Goal: Task Accomplishment & Management: Manage account settings

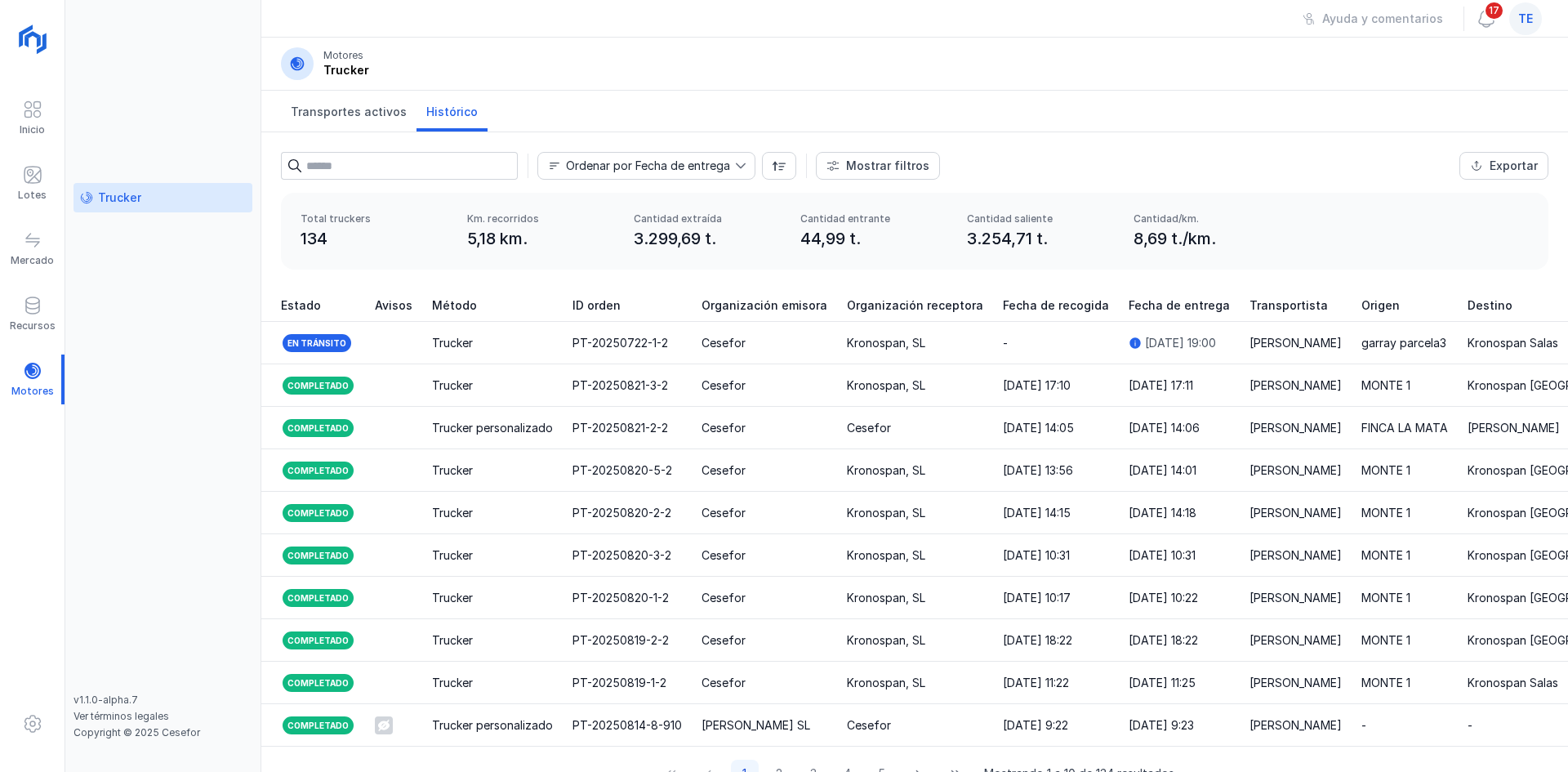
scroll to position [0, 1954]
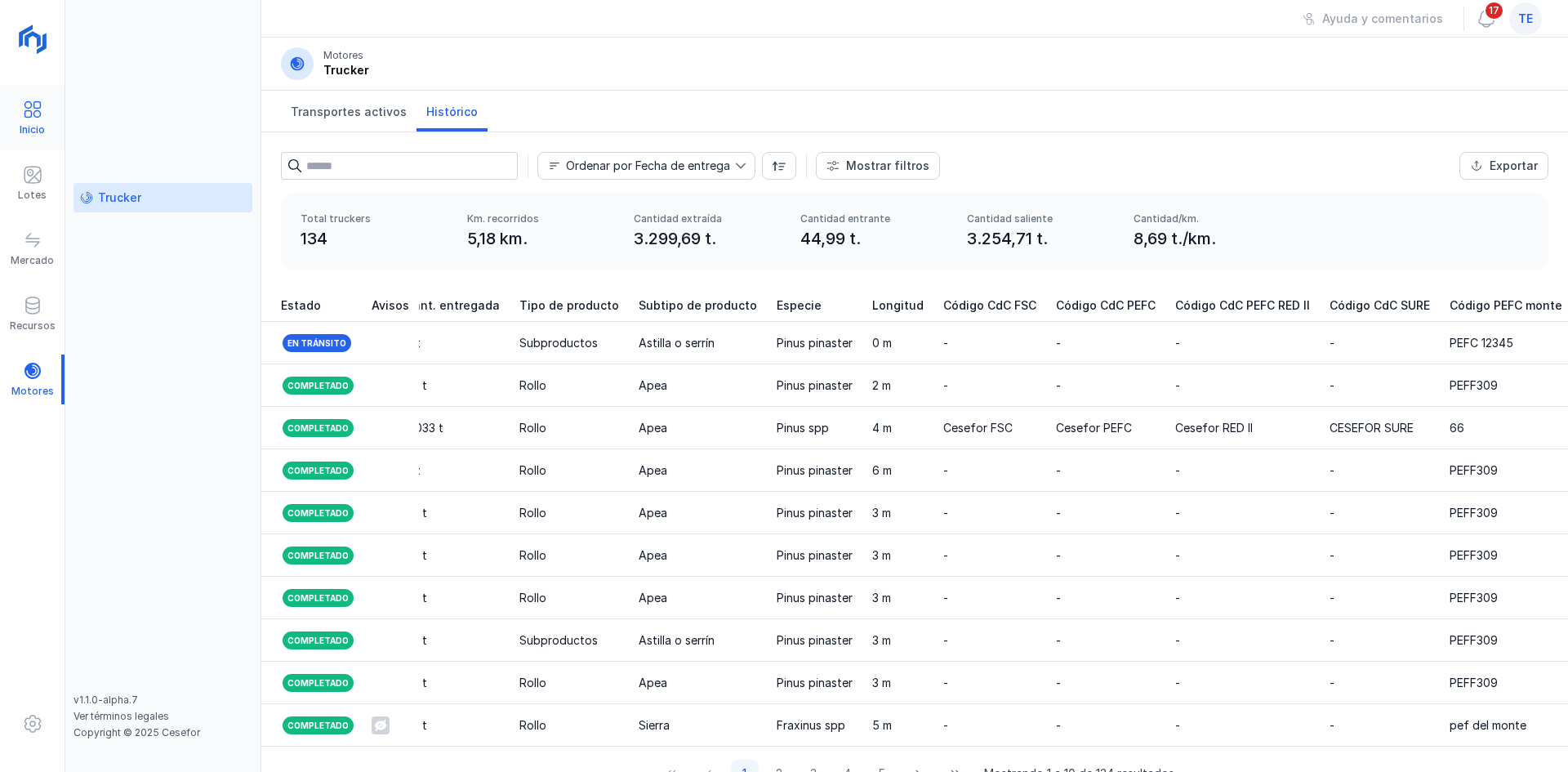
click at [36, 129] on div "Inicio" at bounding box center [33, 130] width 25 height 13
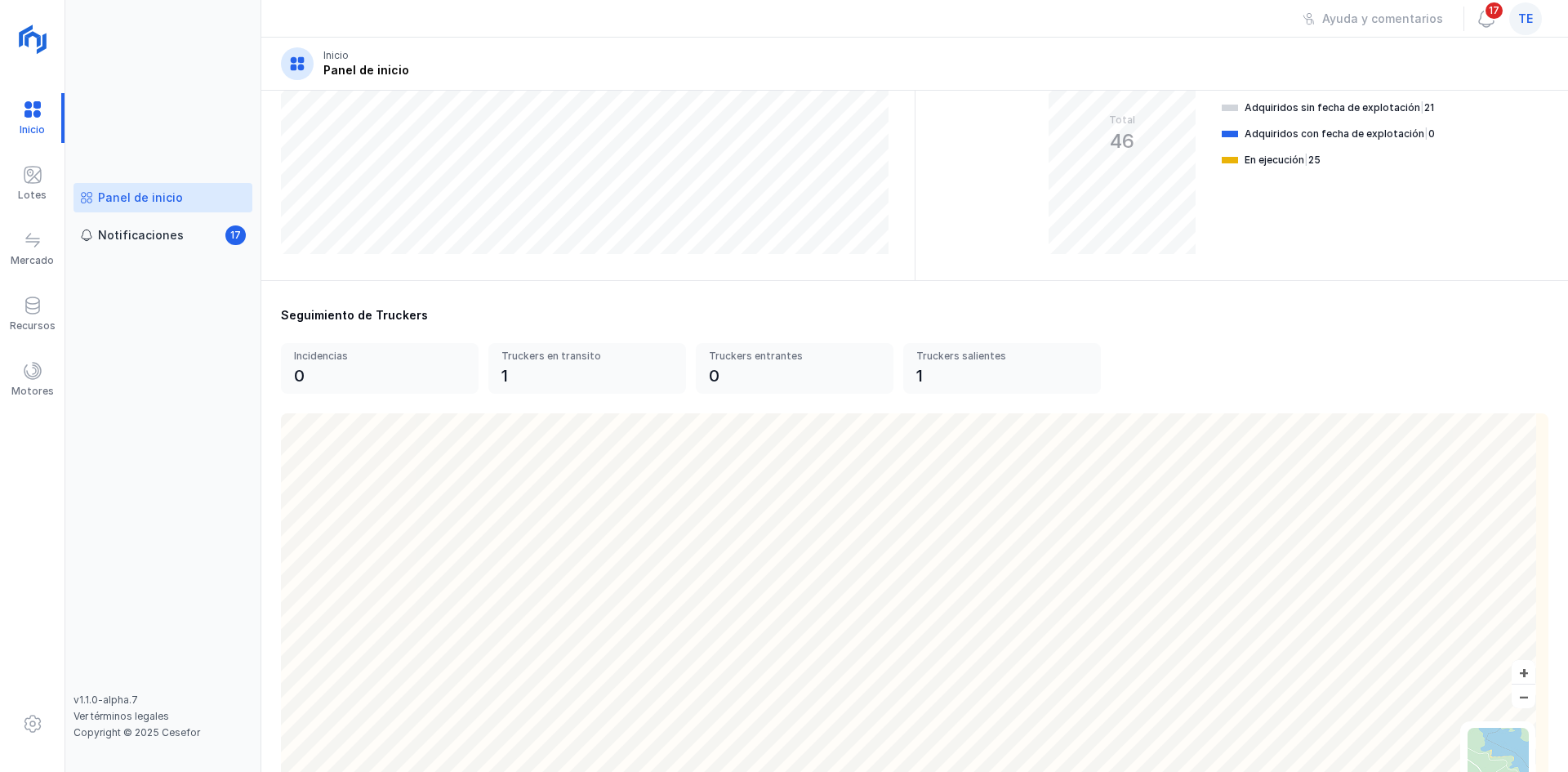
scroll to position [426, 0]
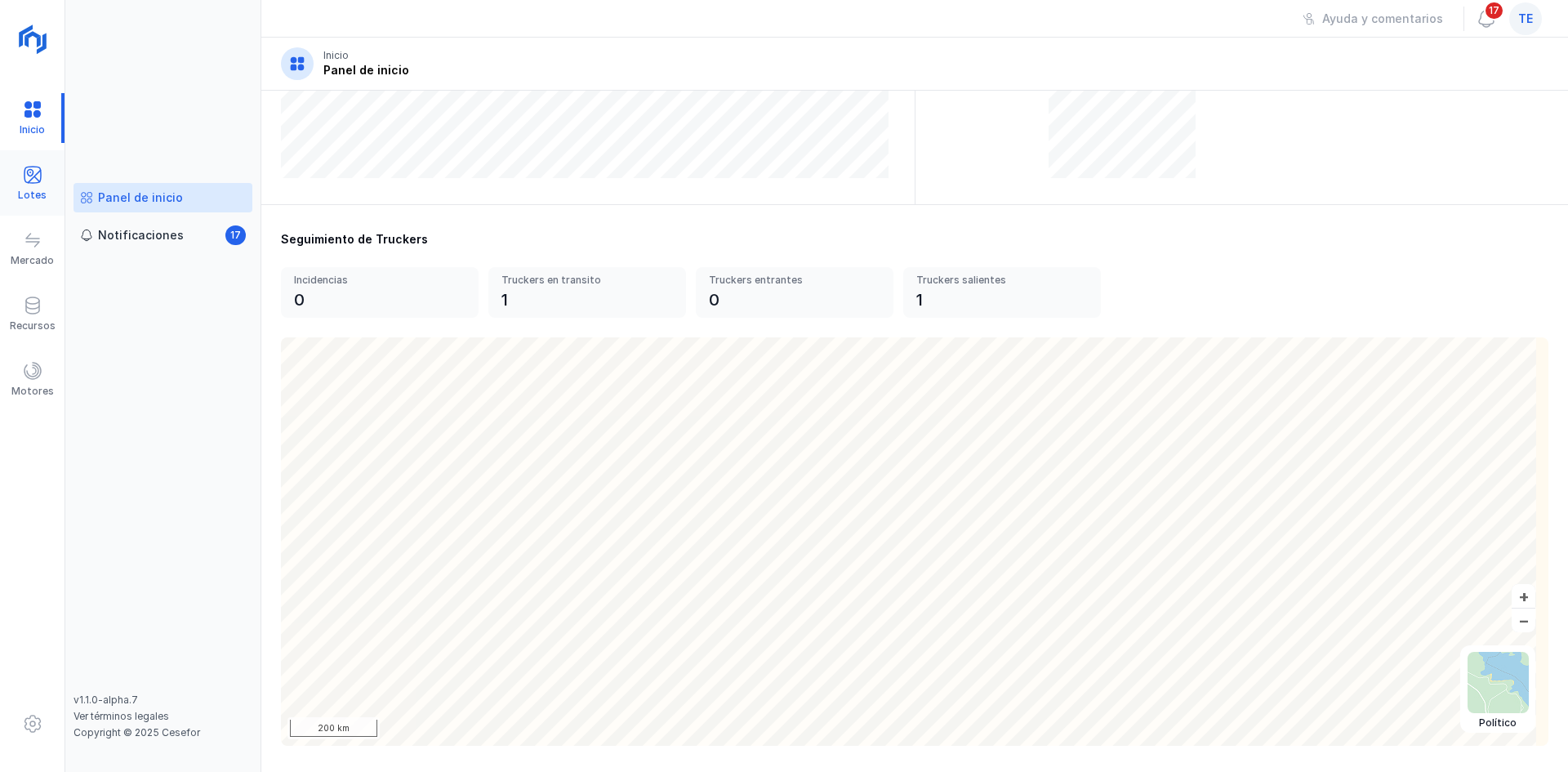
click at [45, 188] on div "Lotes" at bounding box center [32, 195] width 28 height 13
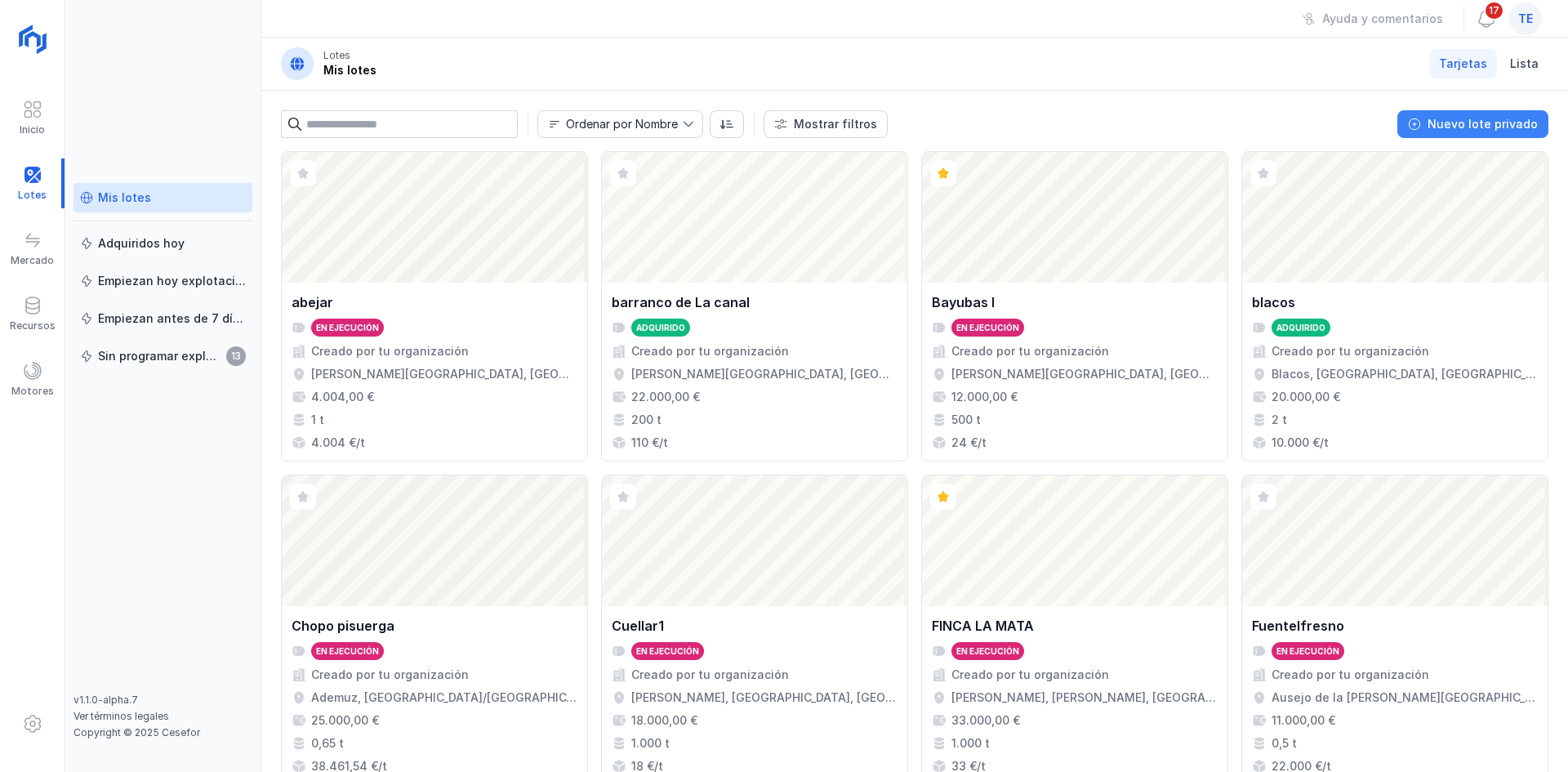
click at [1476, 127] on div "Nuevo lote privado" at bounding box center [1483, 125] width 110 height 16
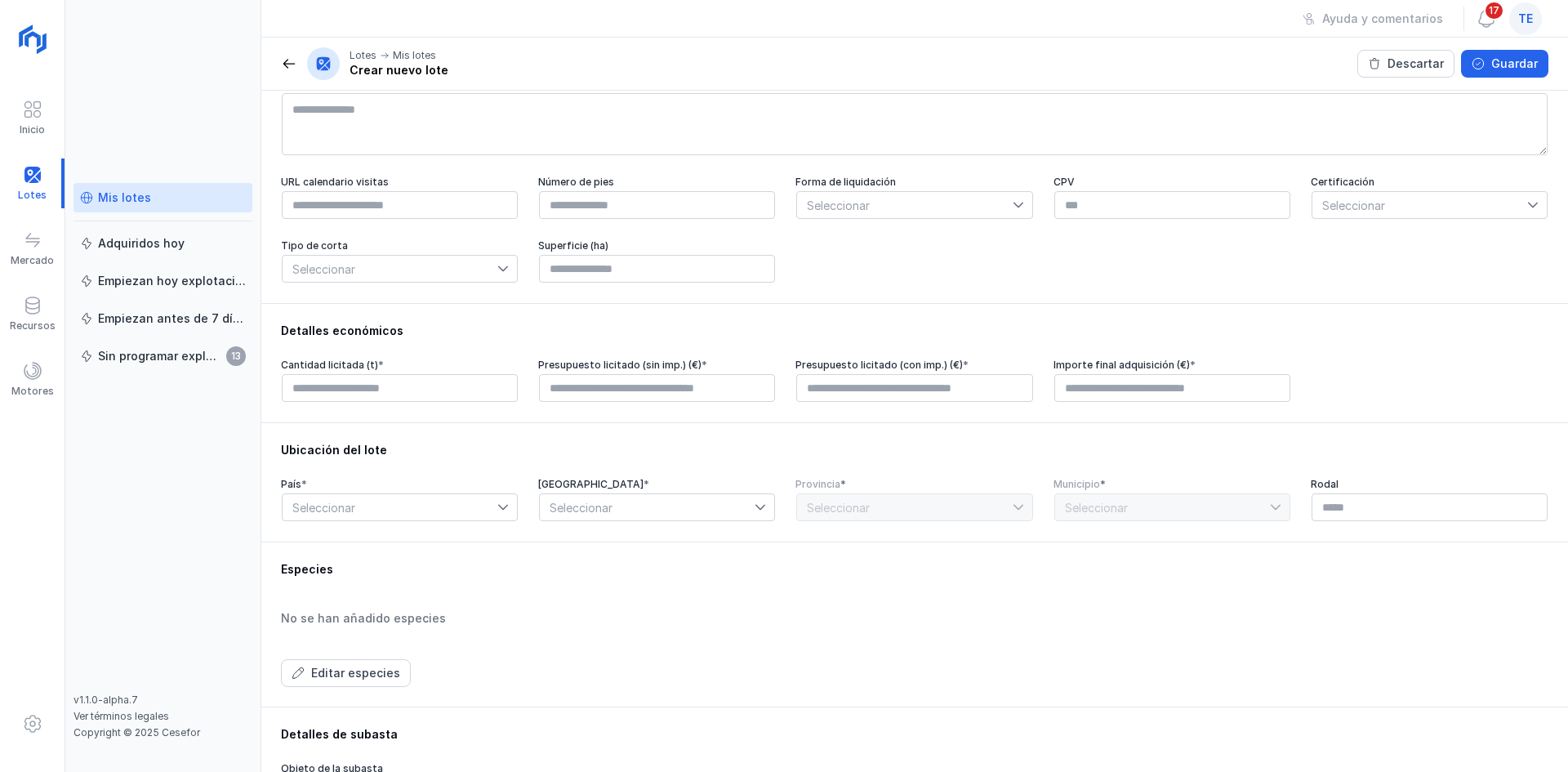
scroll to position [132, 0]
click at [957, 213] on span "Seleccionar" at bounding box center [905, 206] width 215 height 26
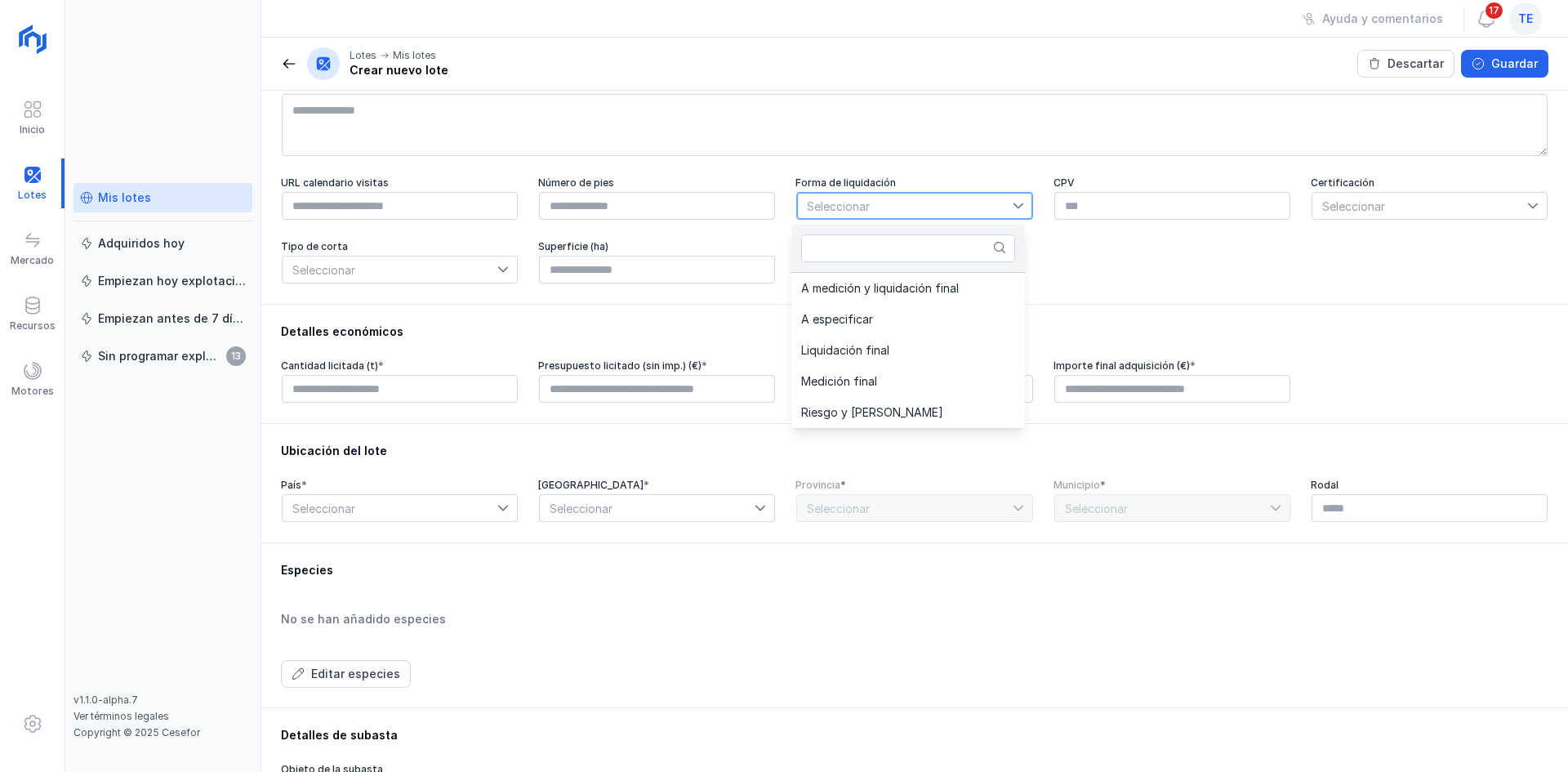
click at [1416, 199] on span "Seleccionar" at bounding box center [1420, 206] width 215 height 26
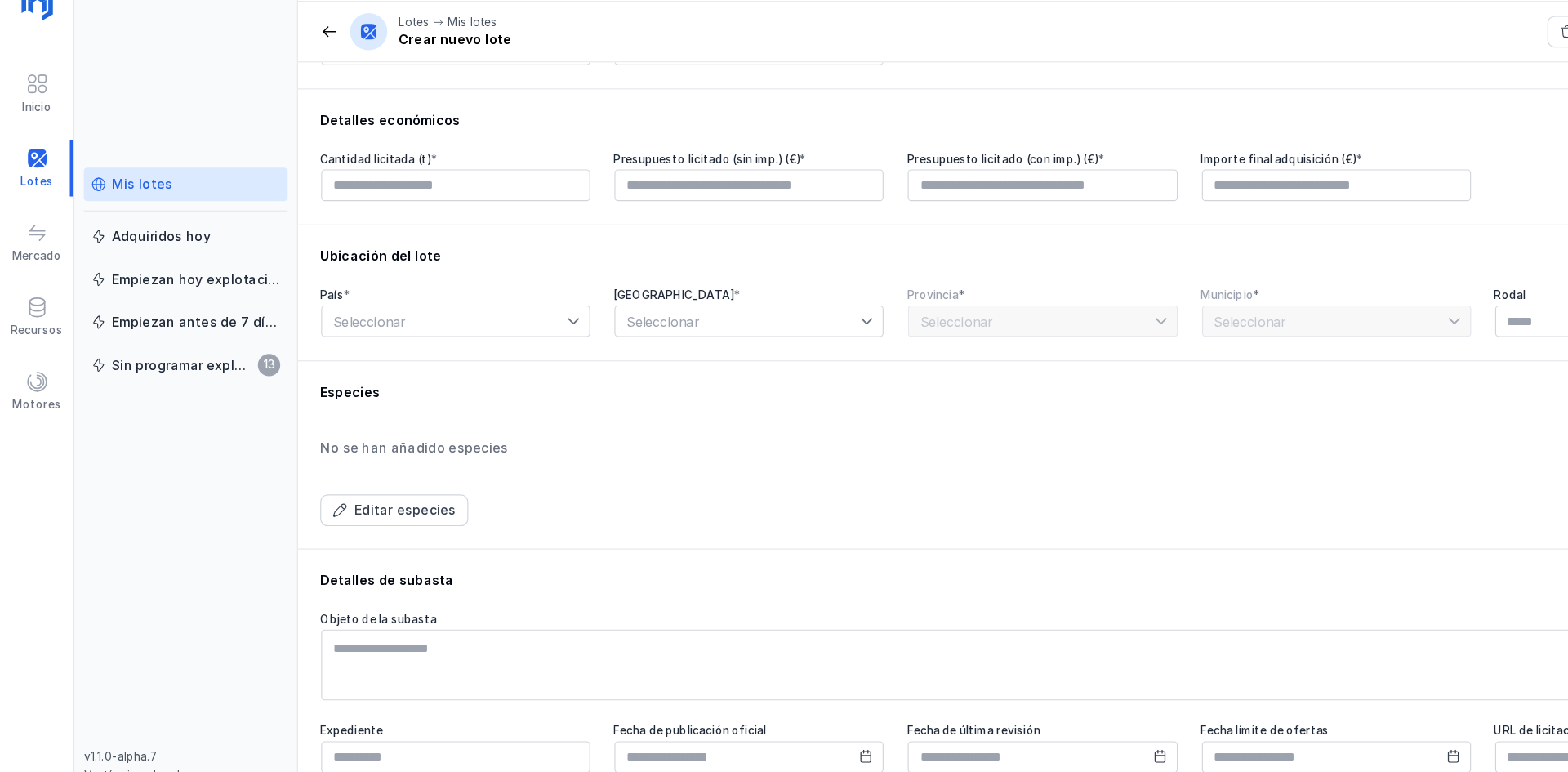
scroll to position [324, 0]
click at [365, 480] on div "Editar especies" at bounding box center [356, 482] width 89 height 16
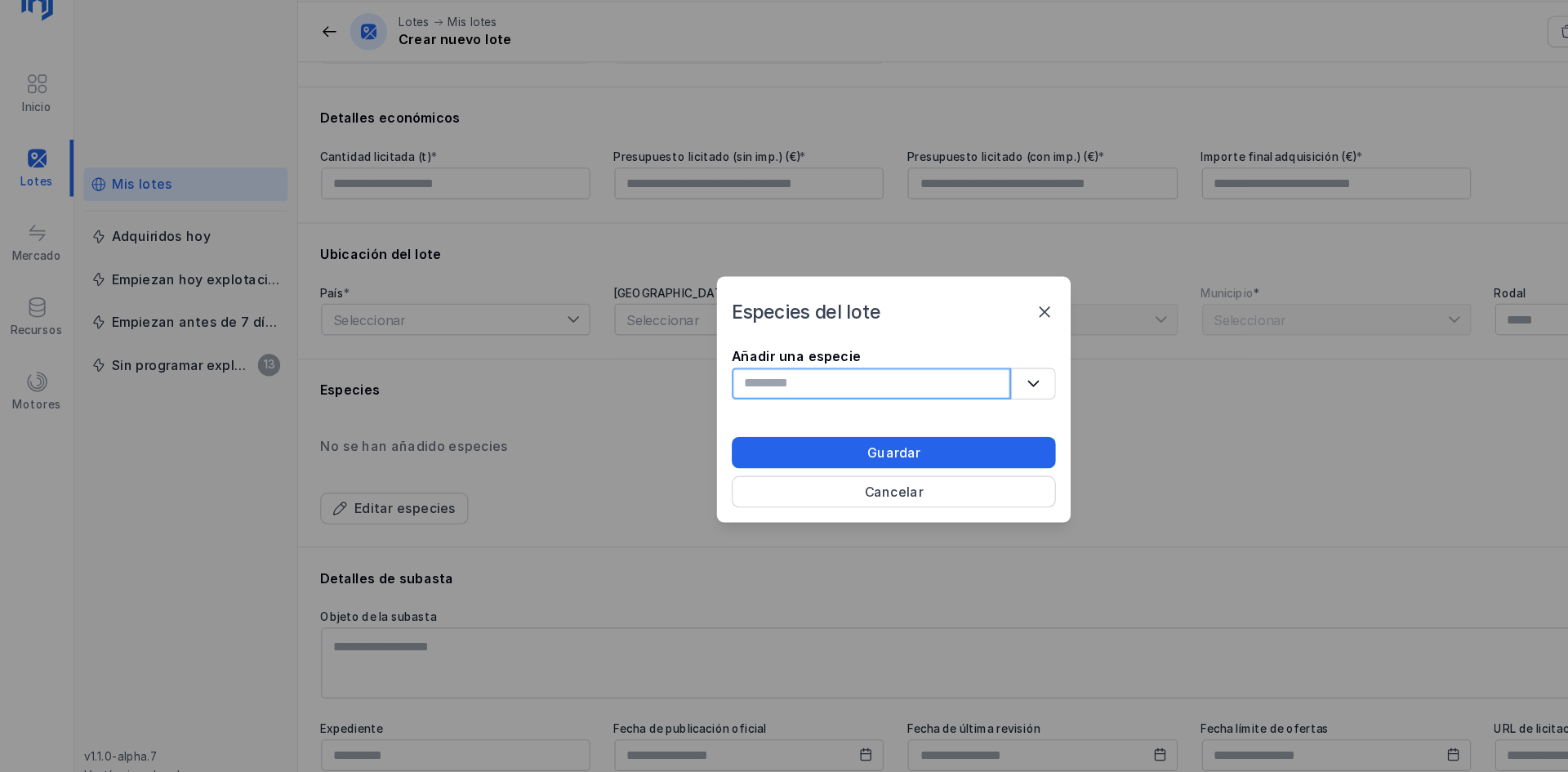
click at [779, 376] on input "text" at bounding box center [764, 372] width 245 height 28
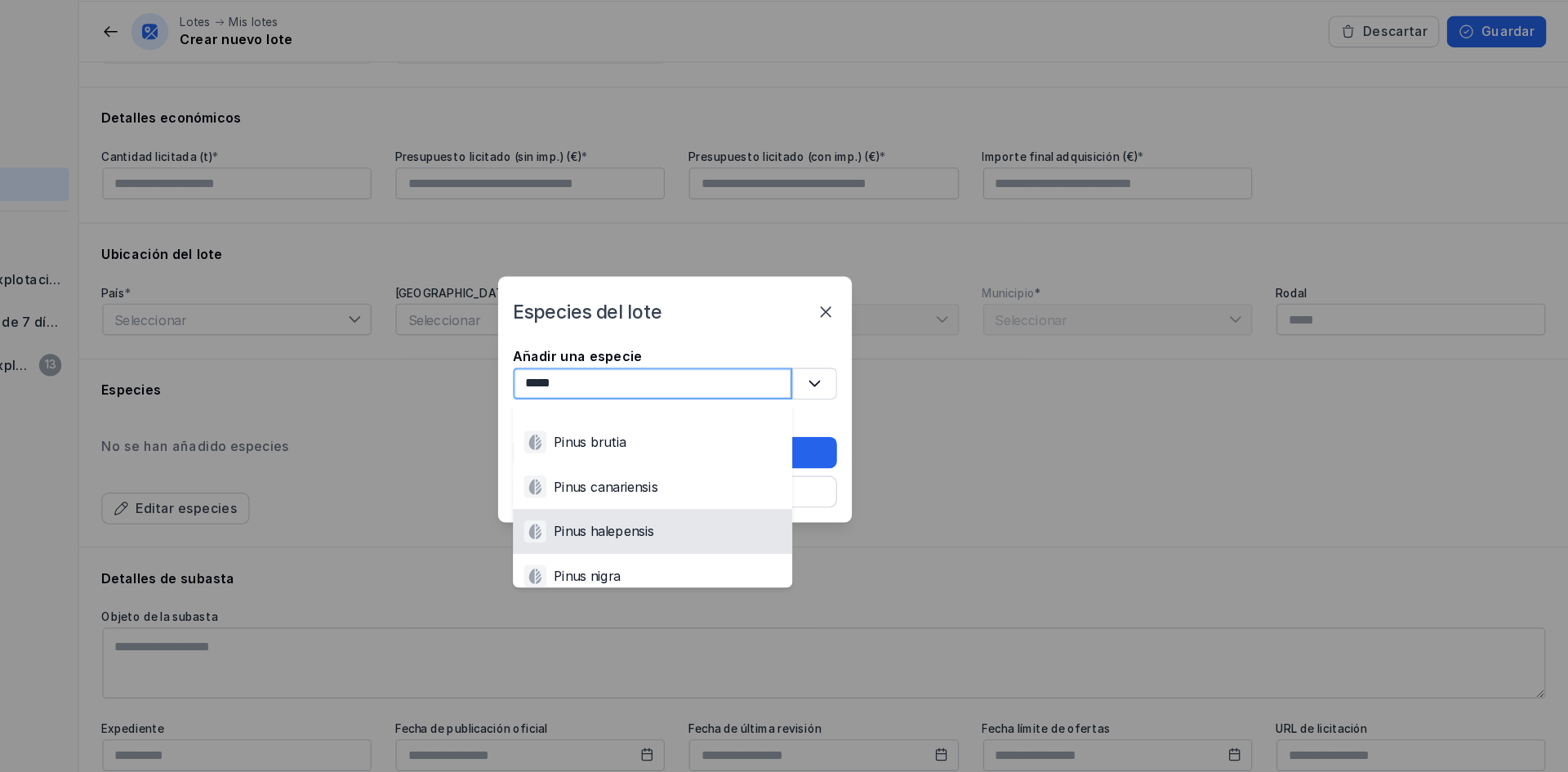
type input "*****"
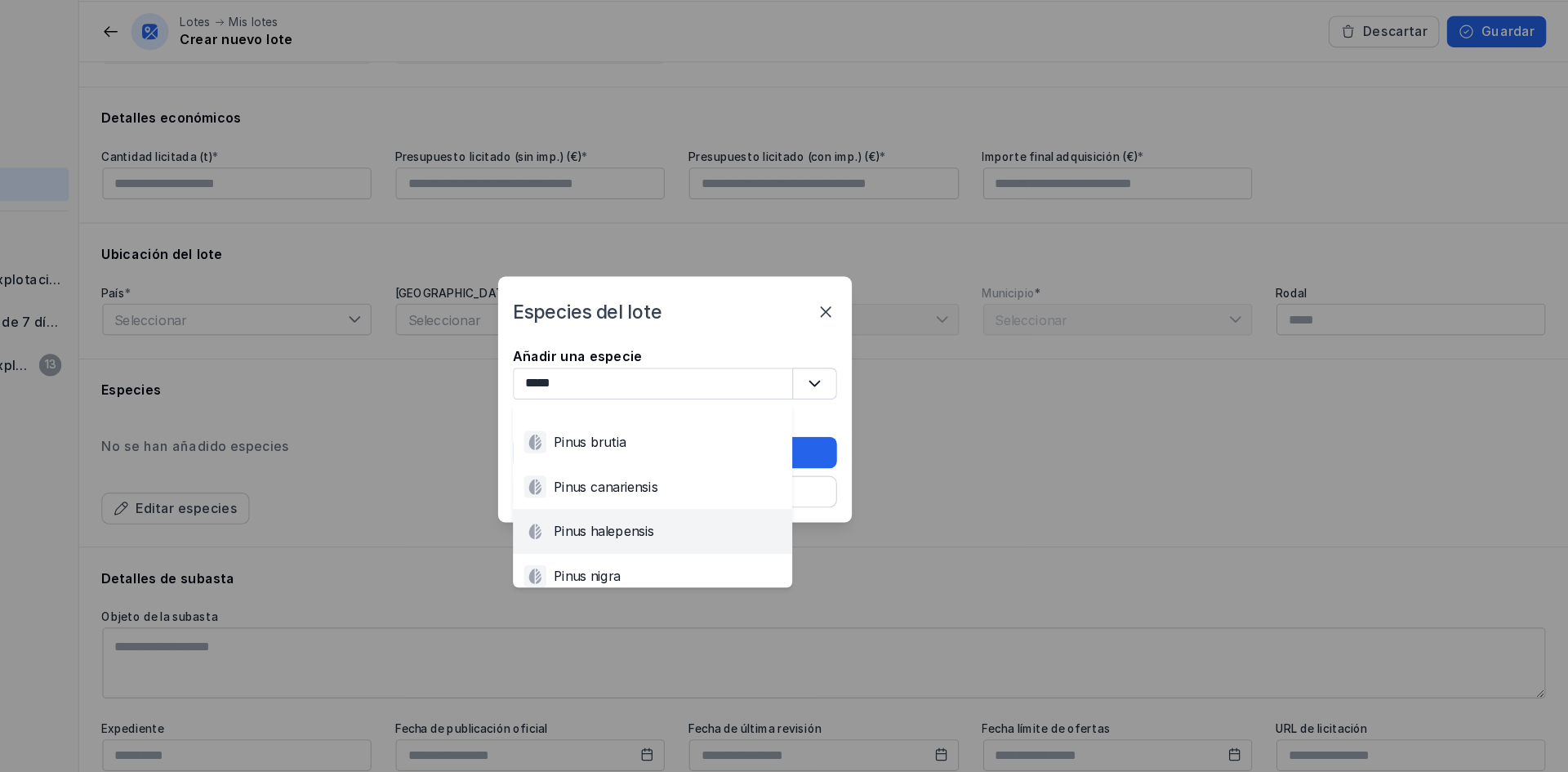
click at [732, 503] on div "Pinus halepensis" at bounding box center [721, 502] width 88 height 16
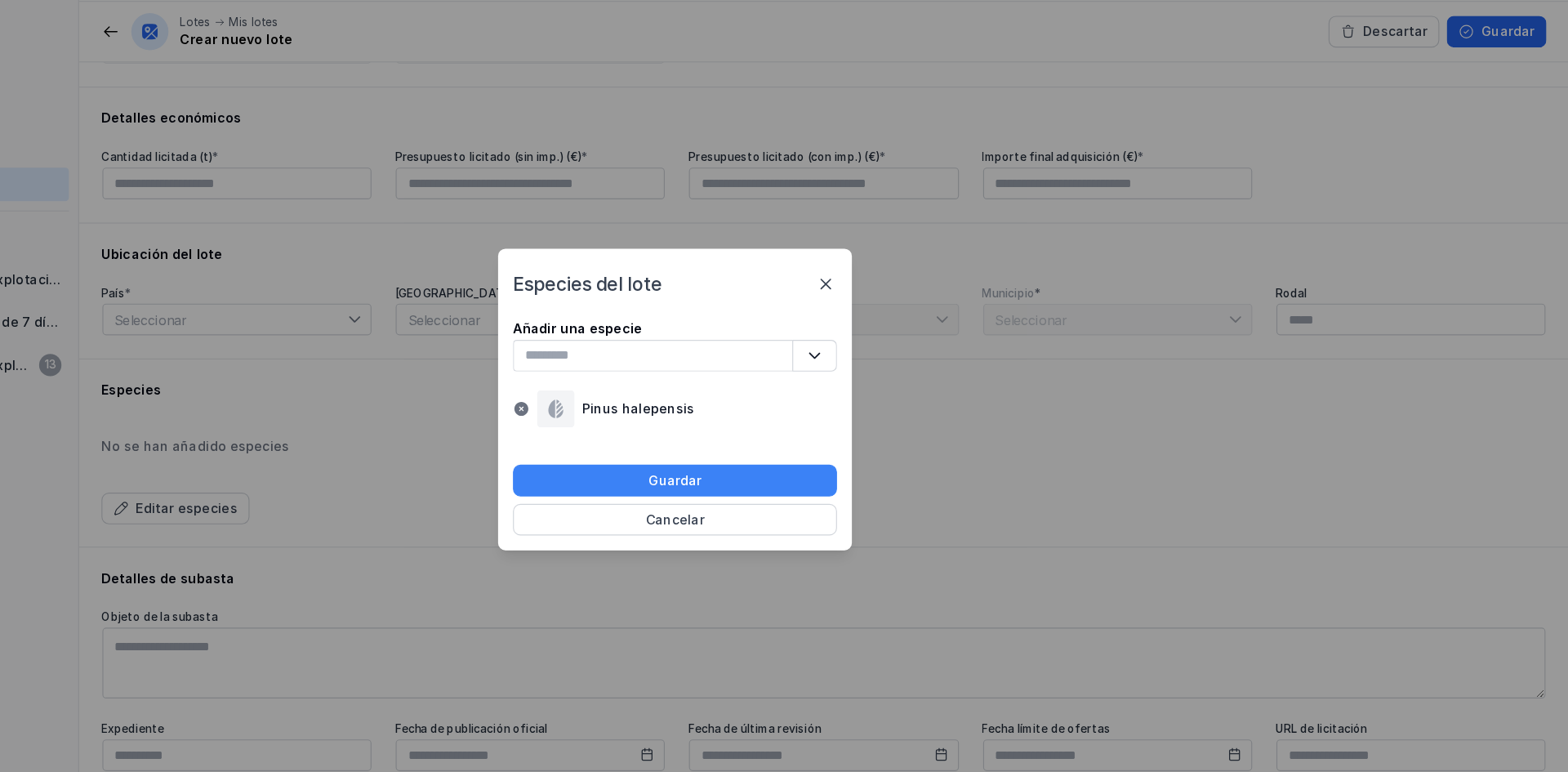
click at [857, 451] on button "Guardar" at bounding box center [784, 457] width 285 height 28
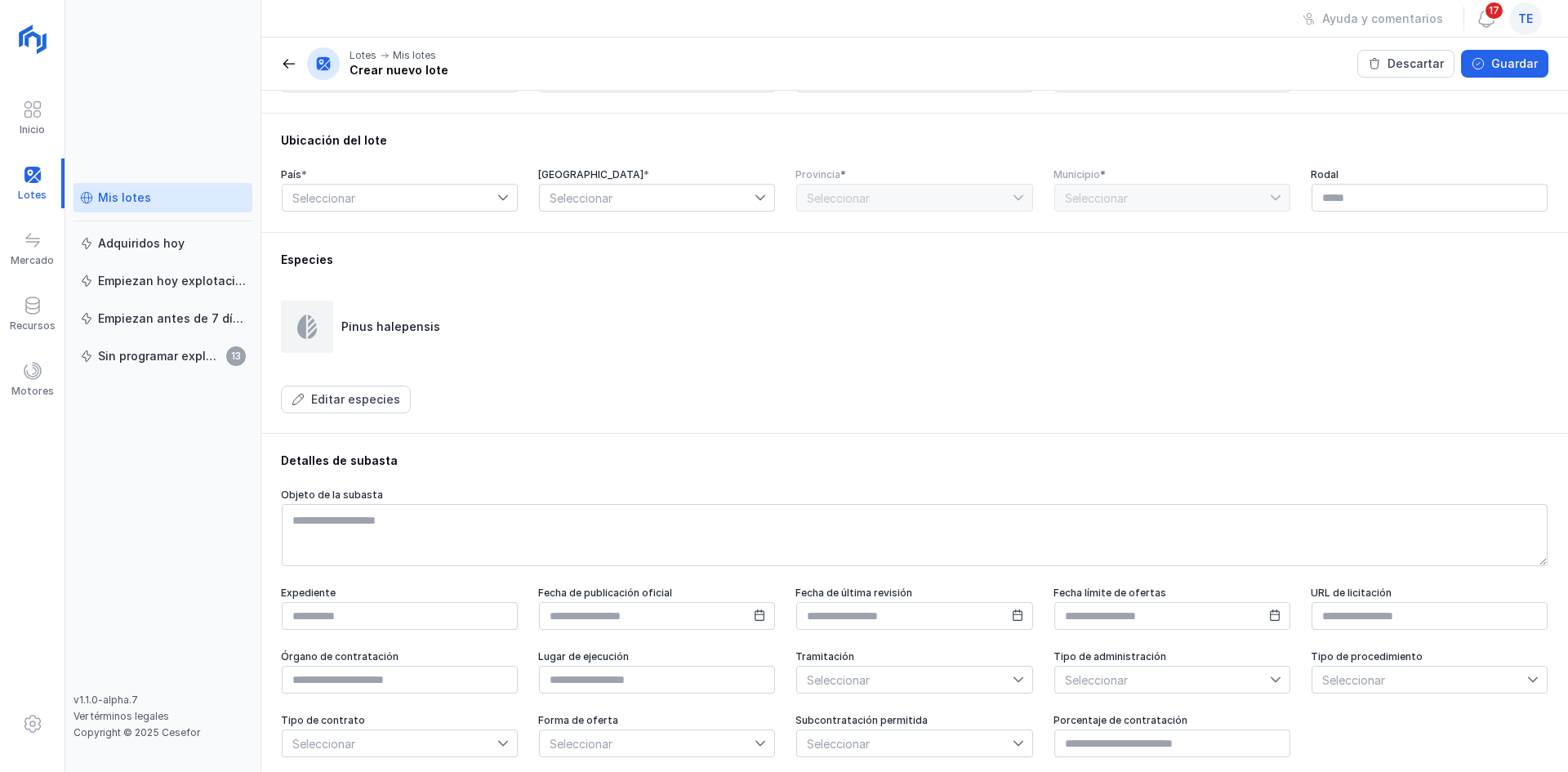
scroll to position [457, 0]
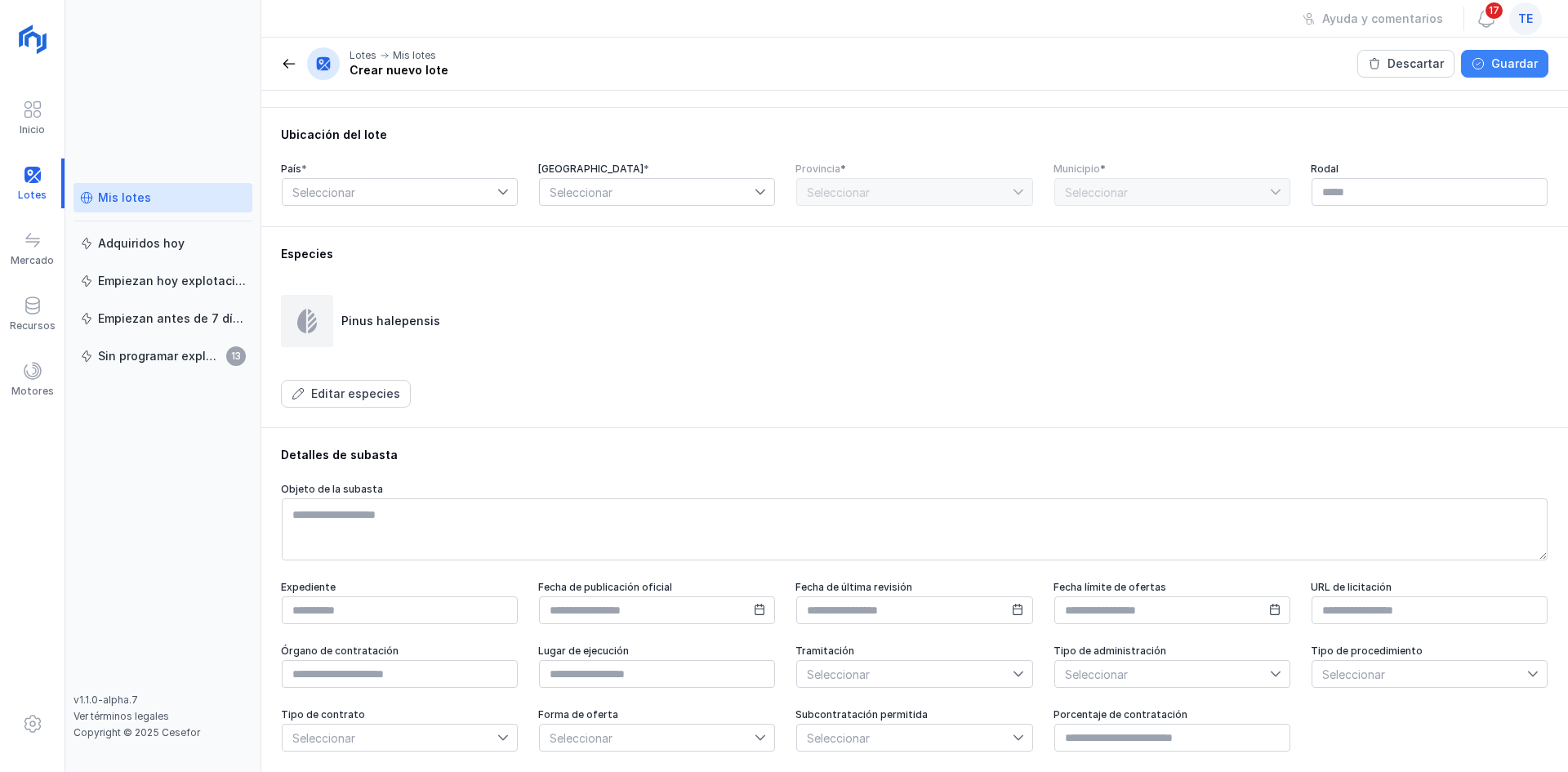
click at [1483, 75] on button "Guardar" at bounding box center [1505, 64] width 87 height 28
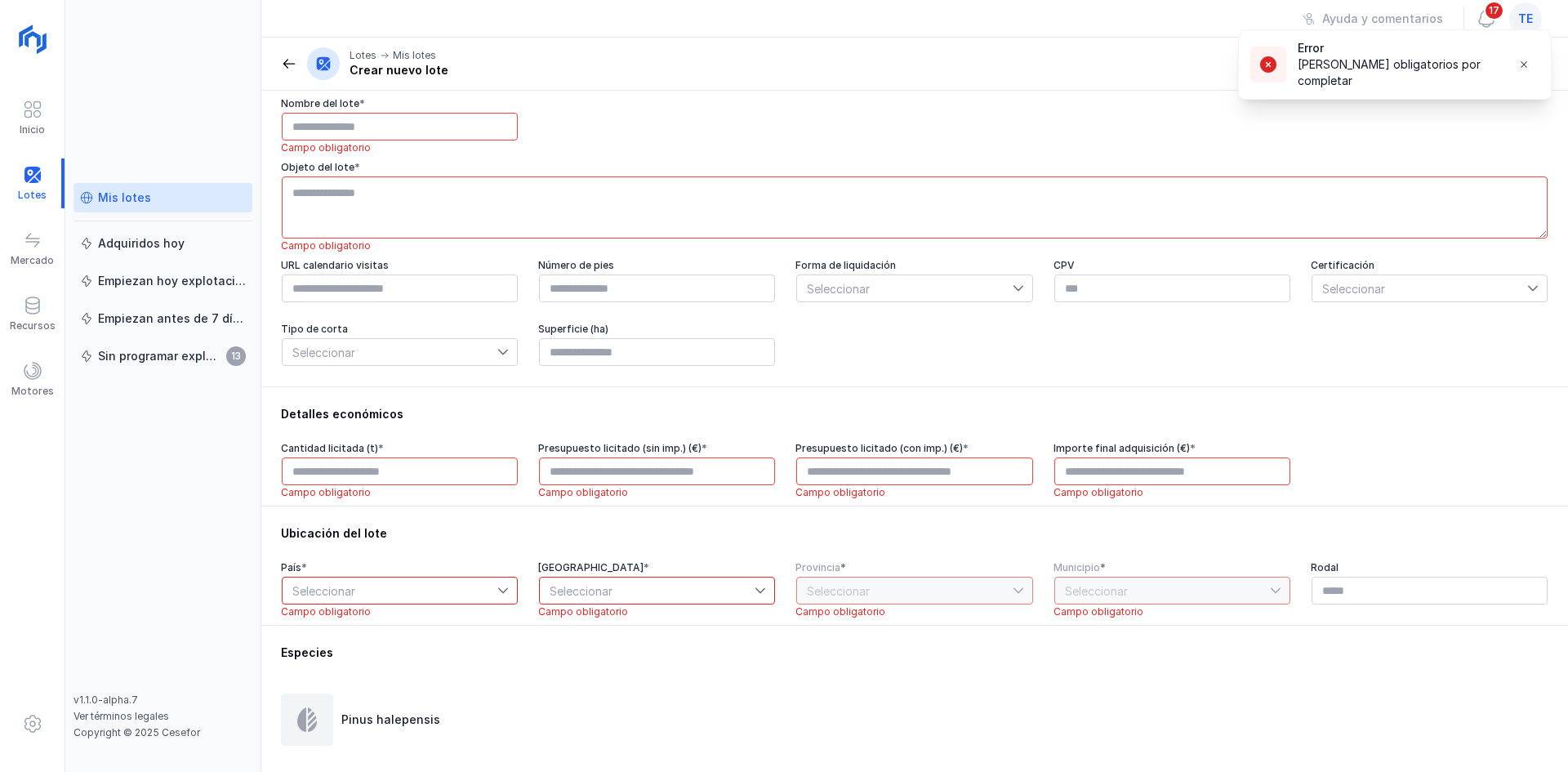
scroll to position [0, 0]
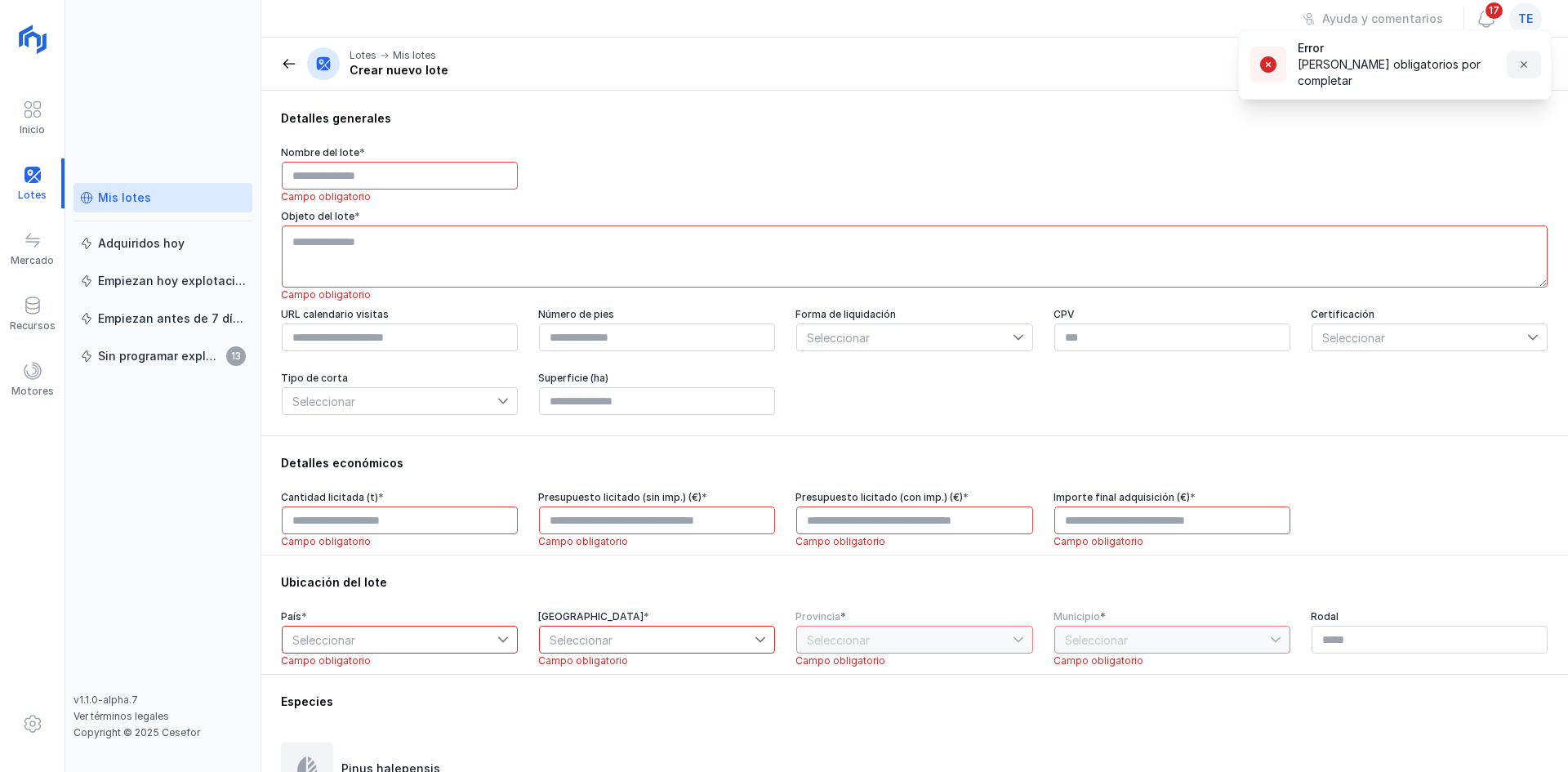
click at [1513, 71] on button "button" at bounding box center [1524, 65] width 35 height 28
click at [291, 63] on span at bounding box center [289, 64] width 16 height 16
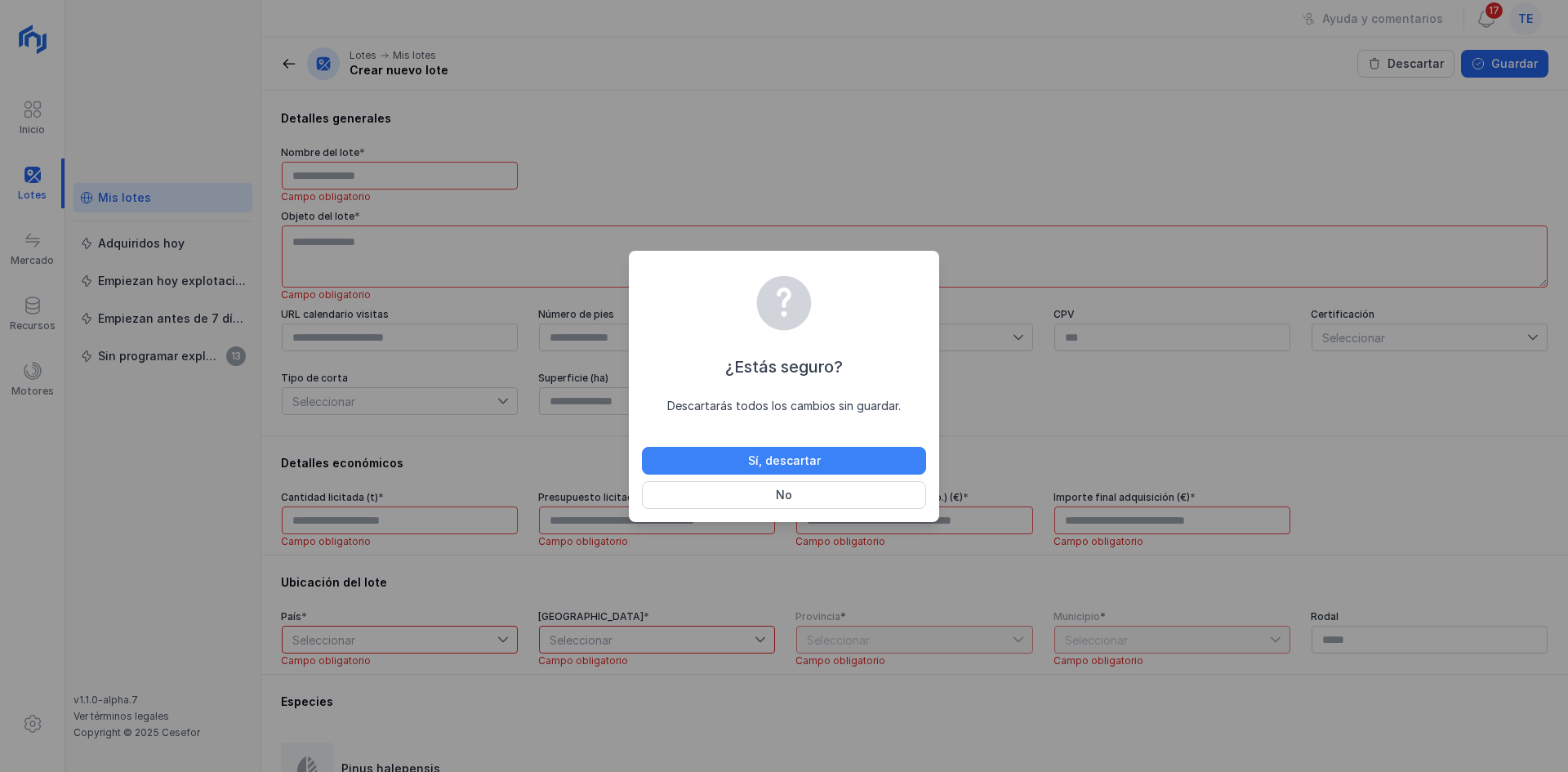
click at [798, 454] on div "Sí, descartar" at bounding box center [785, 461] width 73 height 16
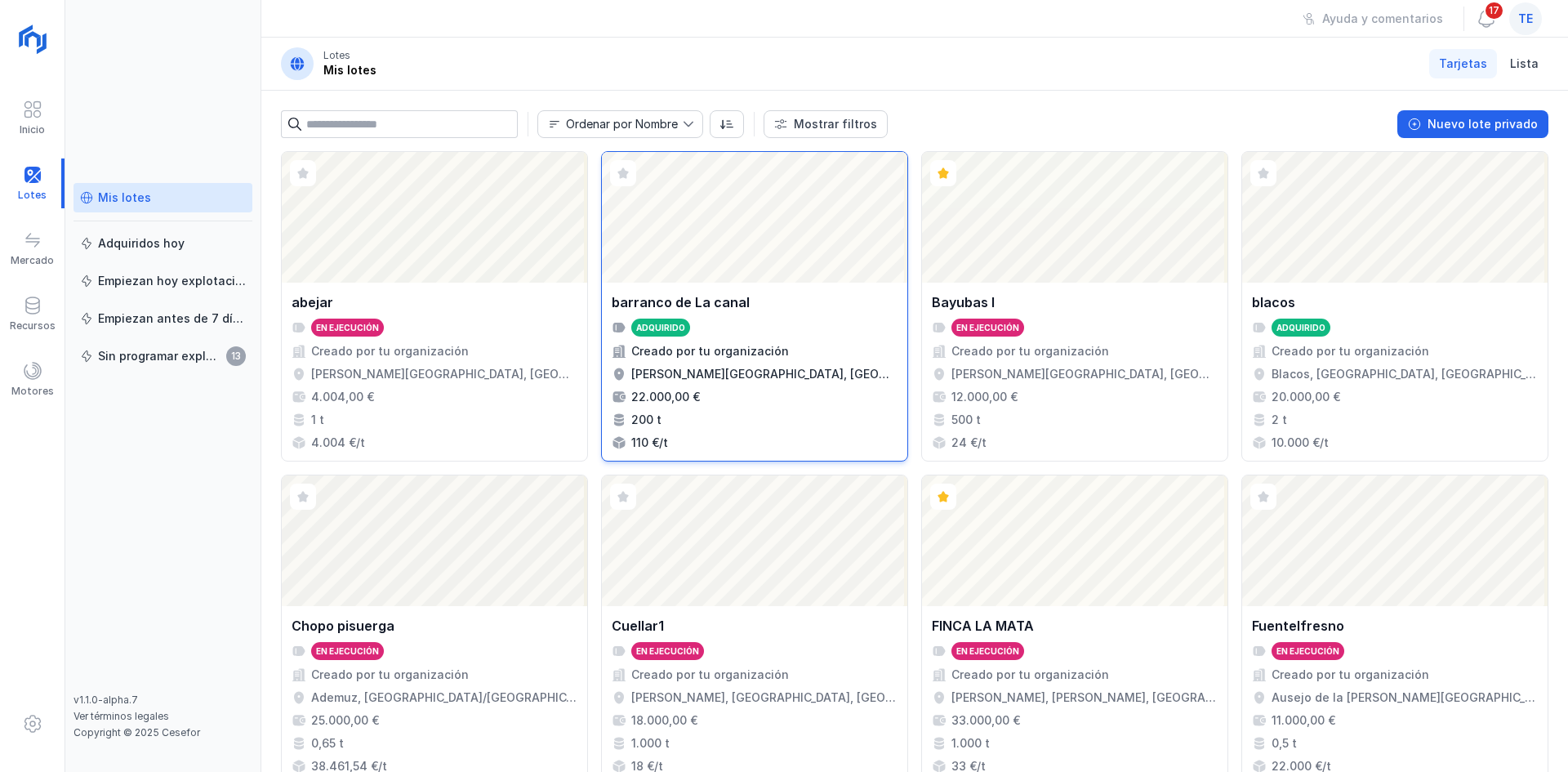
click at [718, 297] on div "barranco de La canal" at bounding box center [681, 303] width 138 height 20
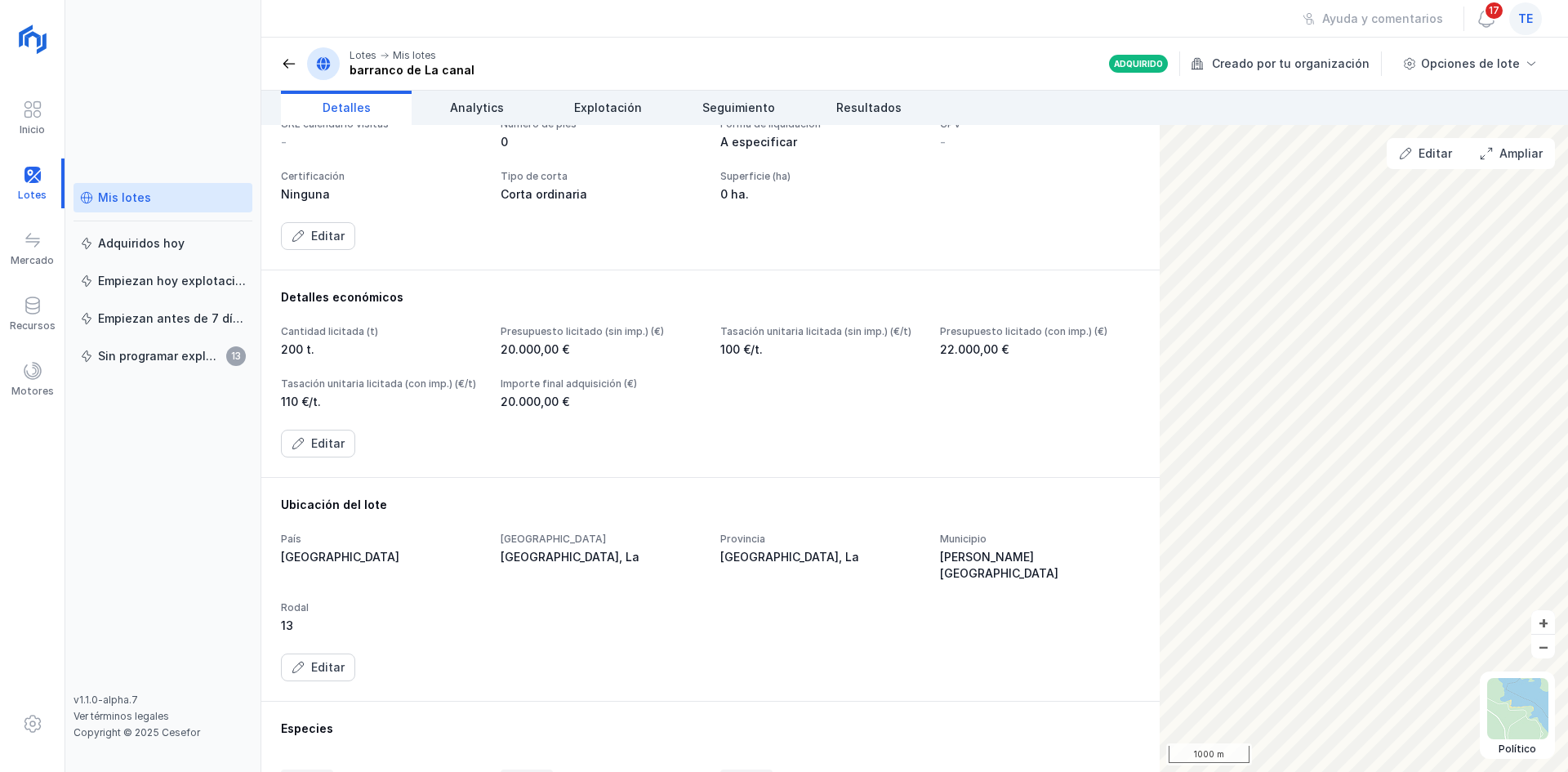
scroll to position [168, 0]
click at [1433, 156] on div "Editar" at bounding box center [1435, 154] width 34 height 16
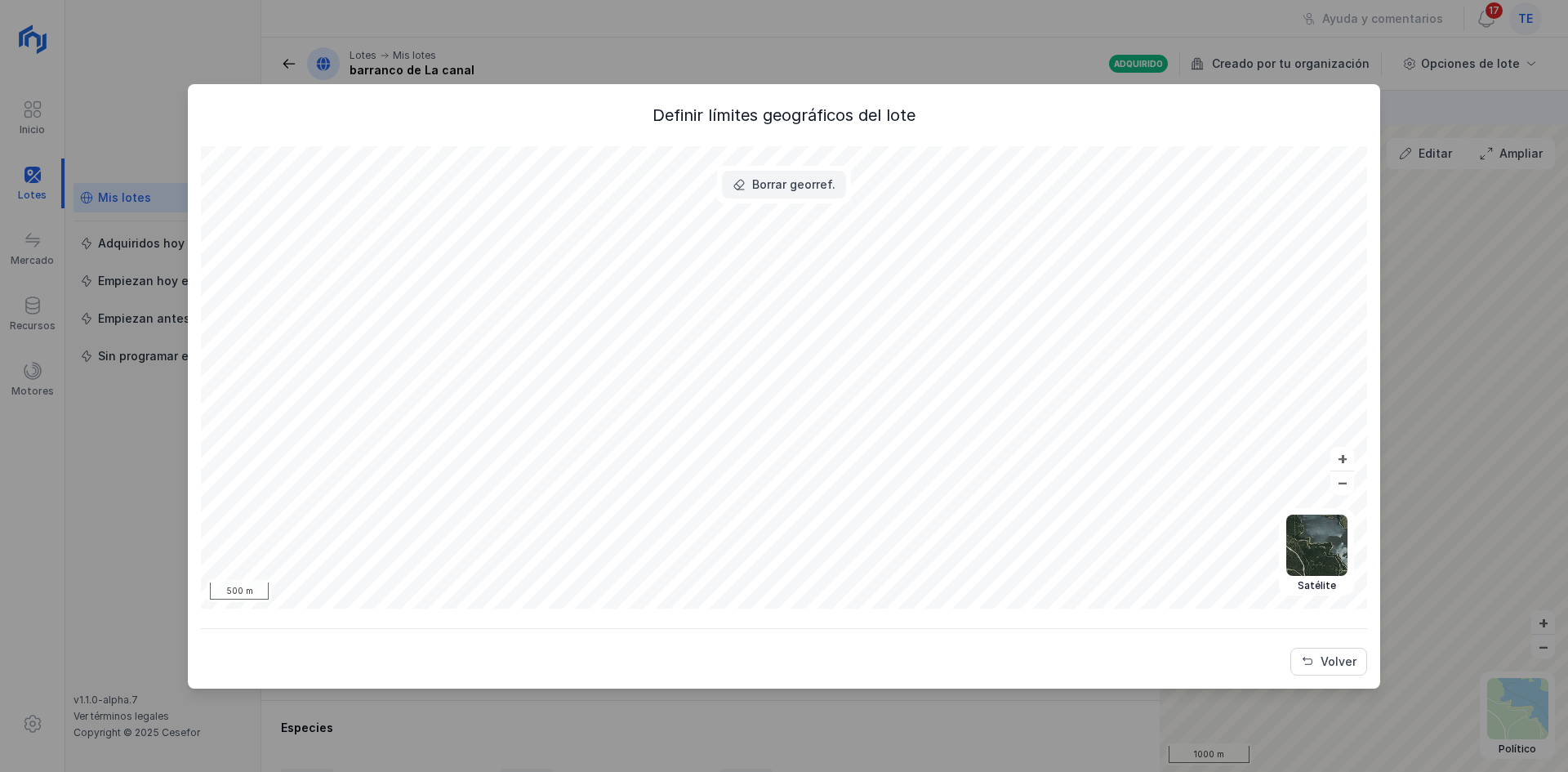
click at [738, 176] on button "Borrar georref." at bounding box center [784, 185] width 125 height 28
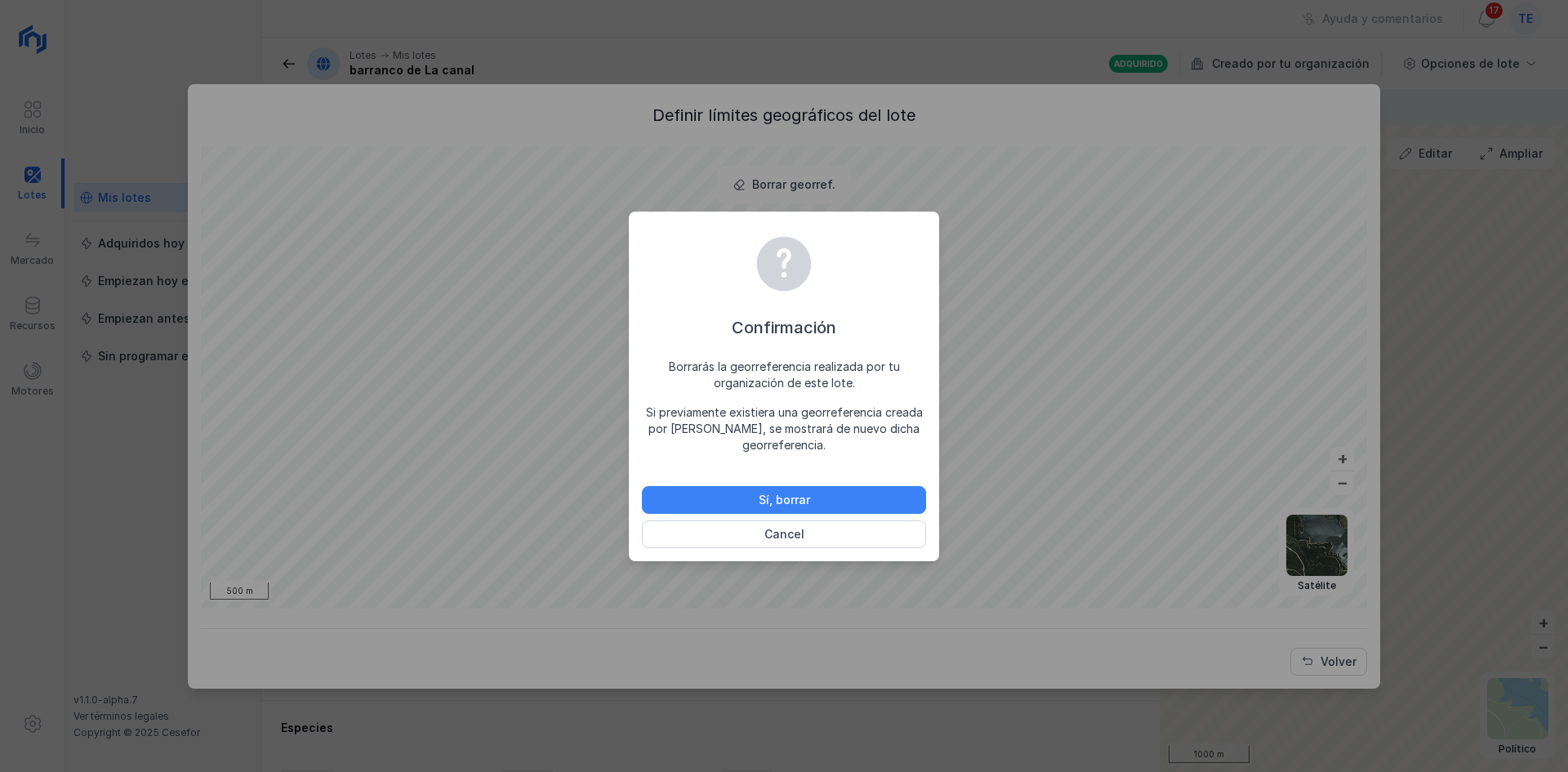
click at [866, 509] on button "Sí, borrar" at bounding box center [784, 499] width 285 height 28
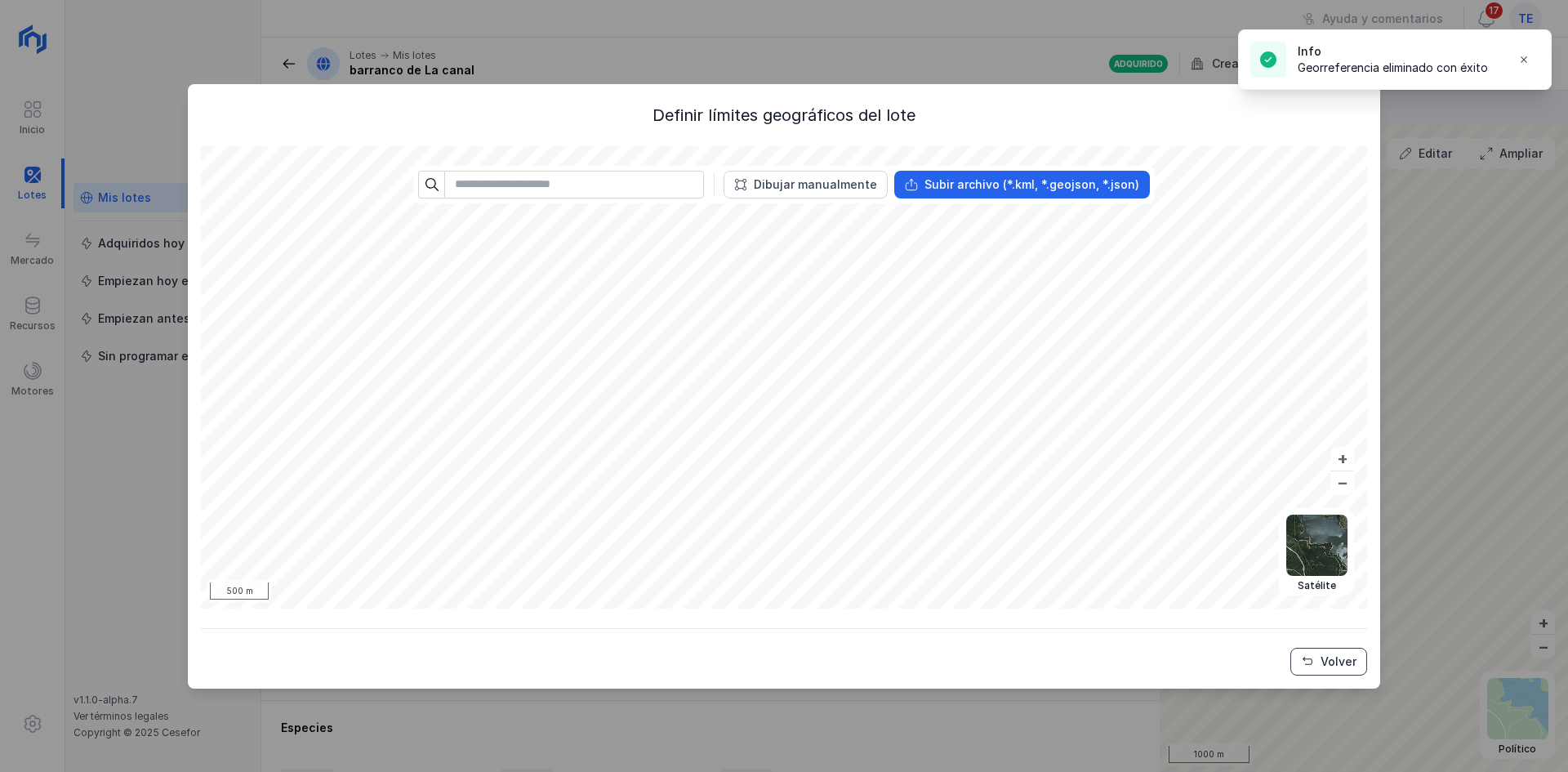
click at [1332, 668] on div "Volver" at bounding box center [1339, 661] width 36 height 16
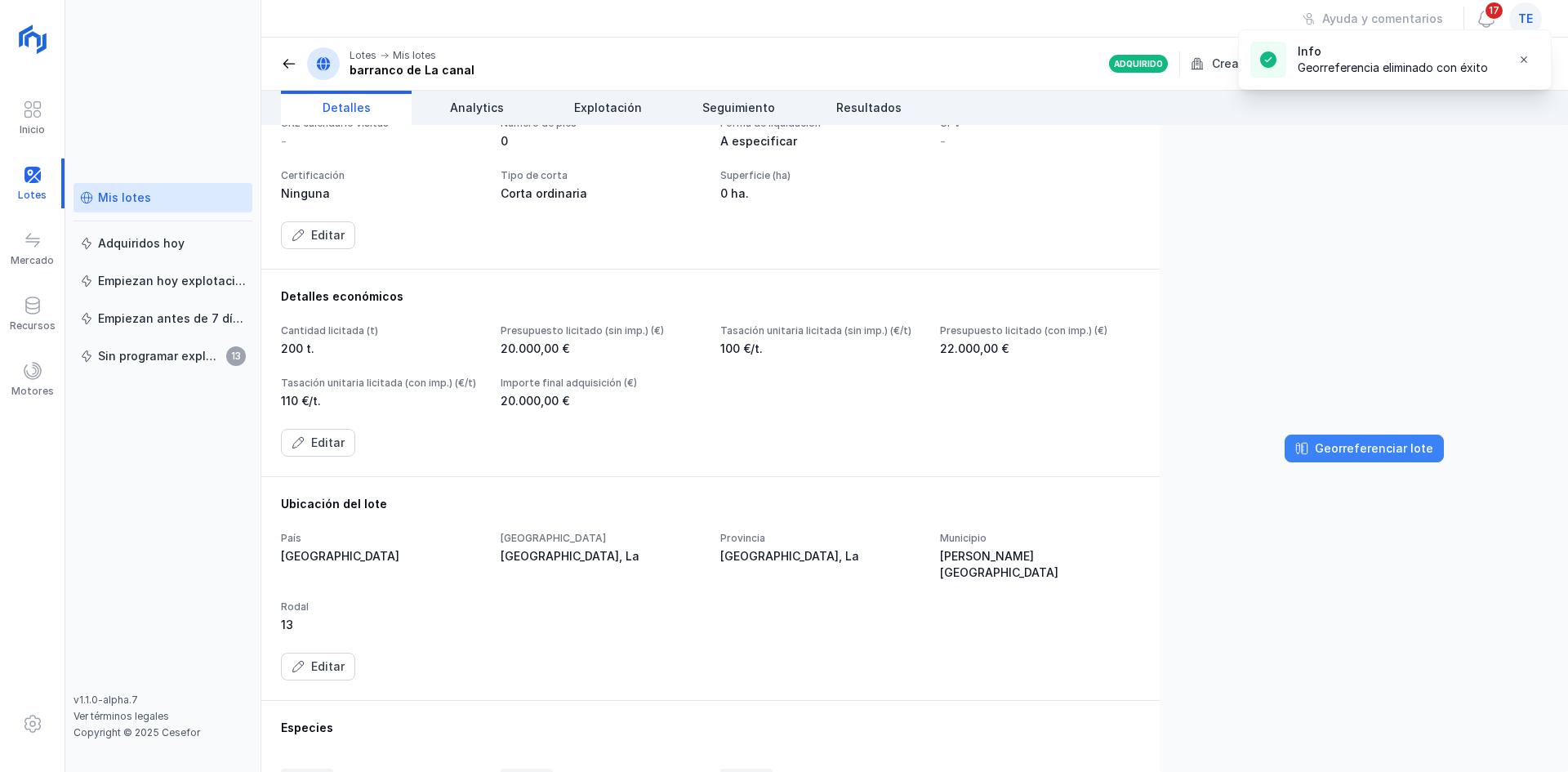
click at [1394, 436] on button "Georreferenciar lote" at bounding box center [1364, 448] width 159 height 28
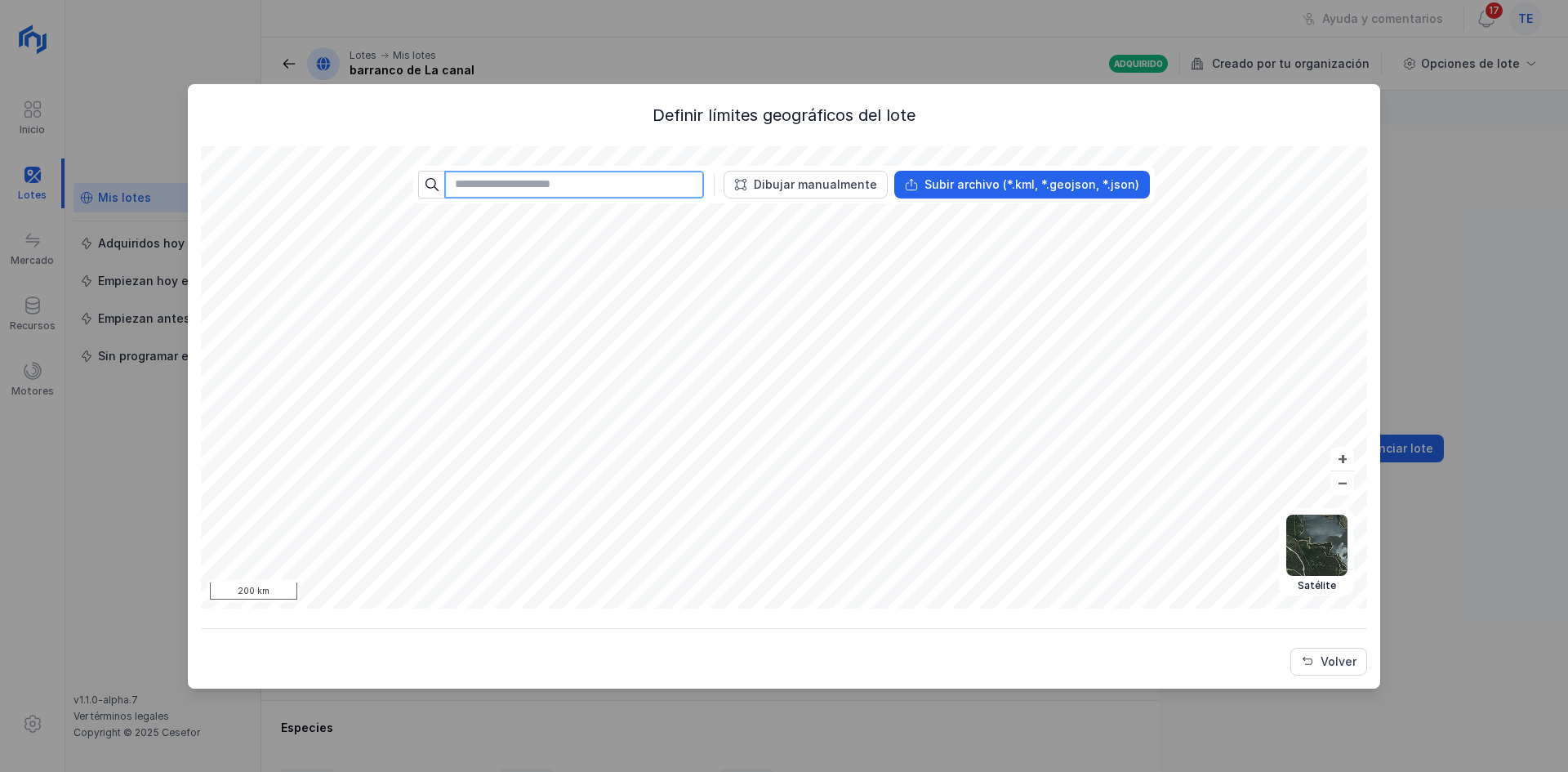
click at [631, 175] on input "text" at bounding box center [575, 185] width 260 height 28
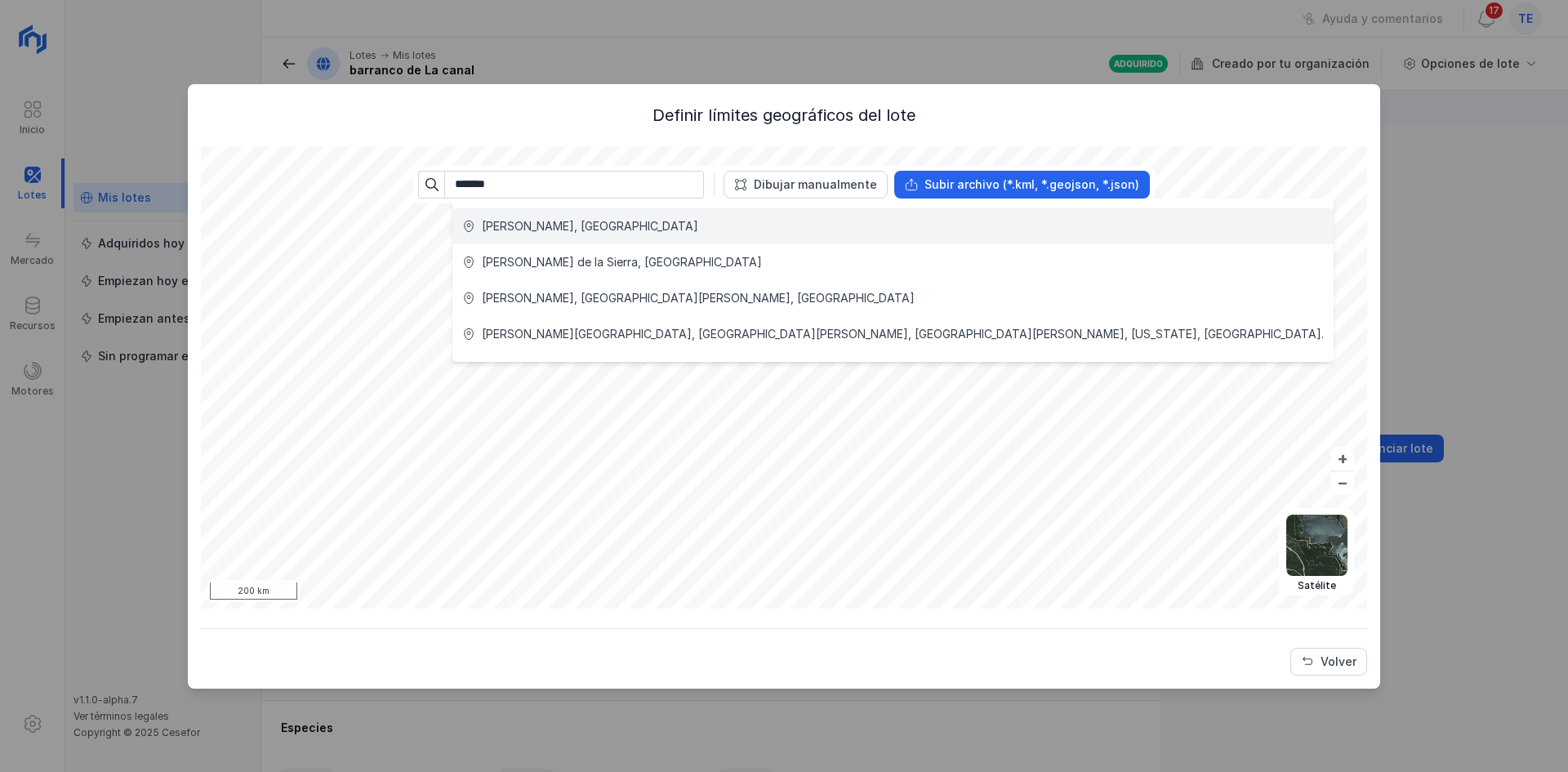
click at [612, 233] on div "Cuéllar, España" at bounding box center [892, 226] width 861 height 16
type input "**********"
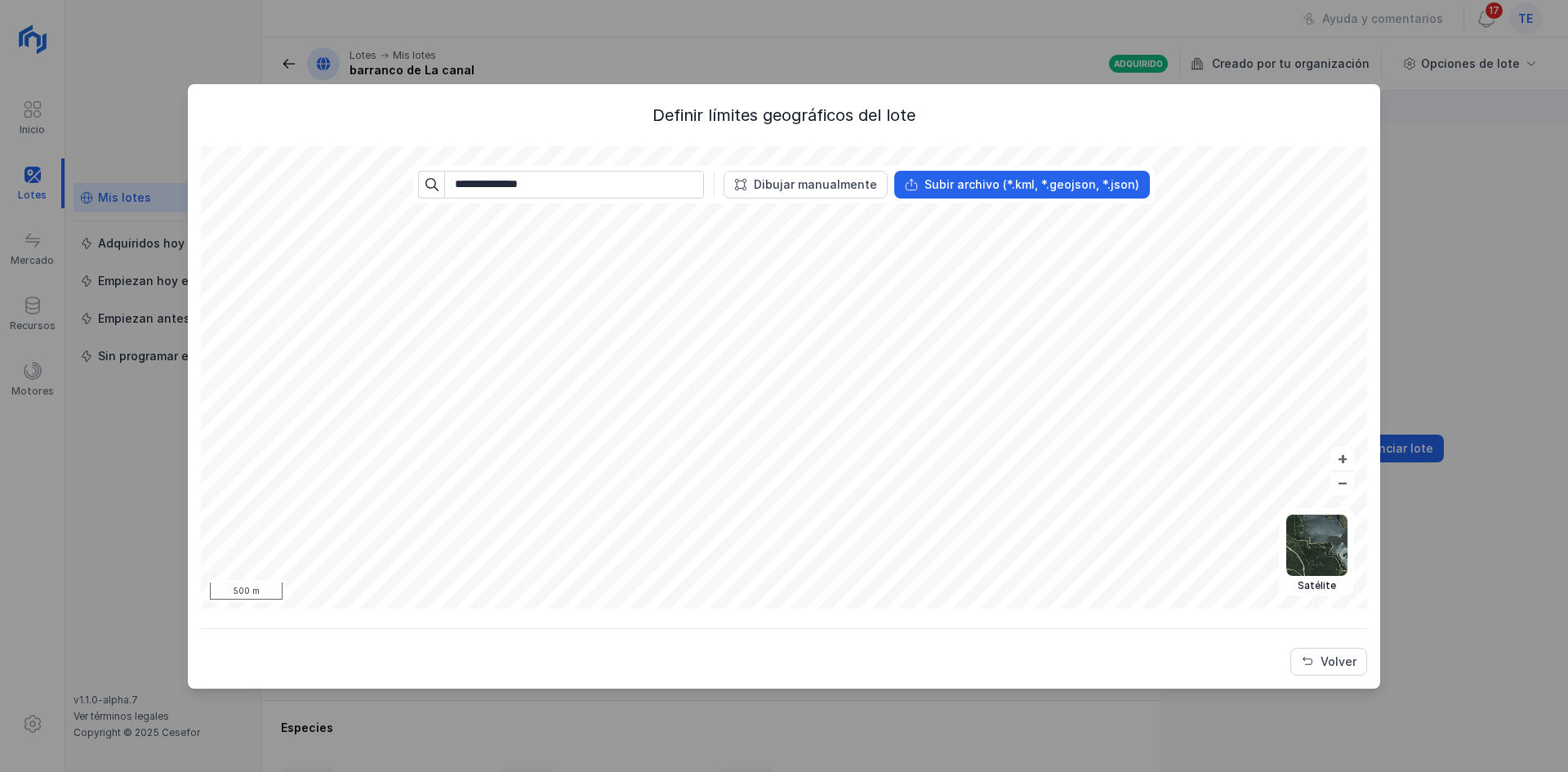
click at [743, 50] on div "**********" at bounding box center [784, 386] width 1568 height 772
click at [834, 196] on button "Dibujar manualmente" at bounding box center [806, 185] width 165 height 28
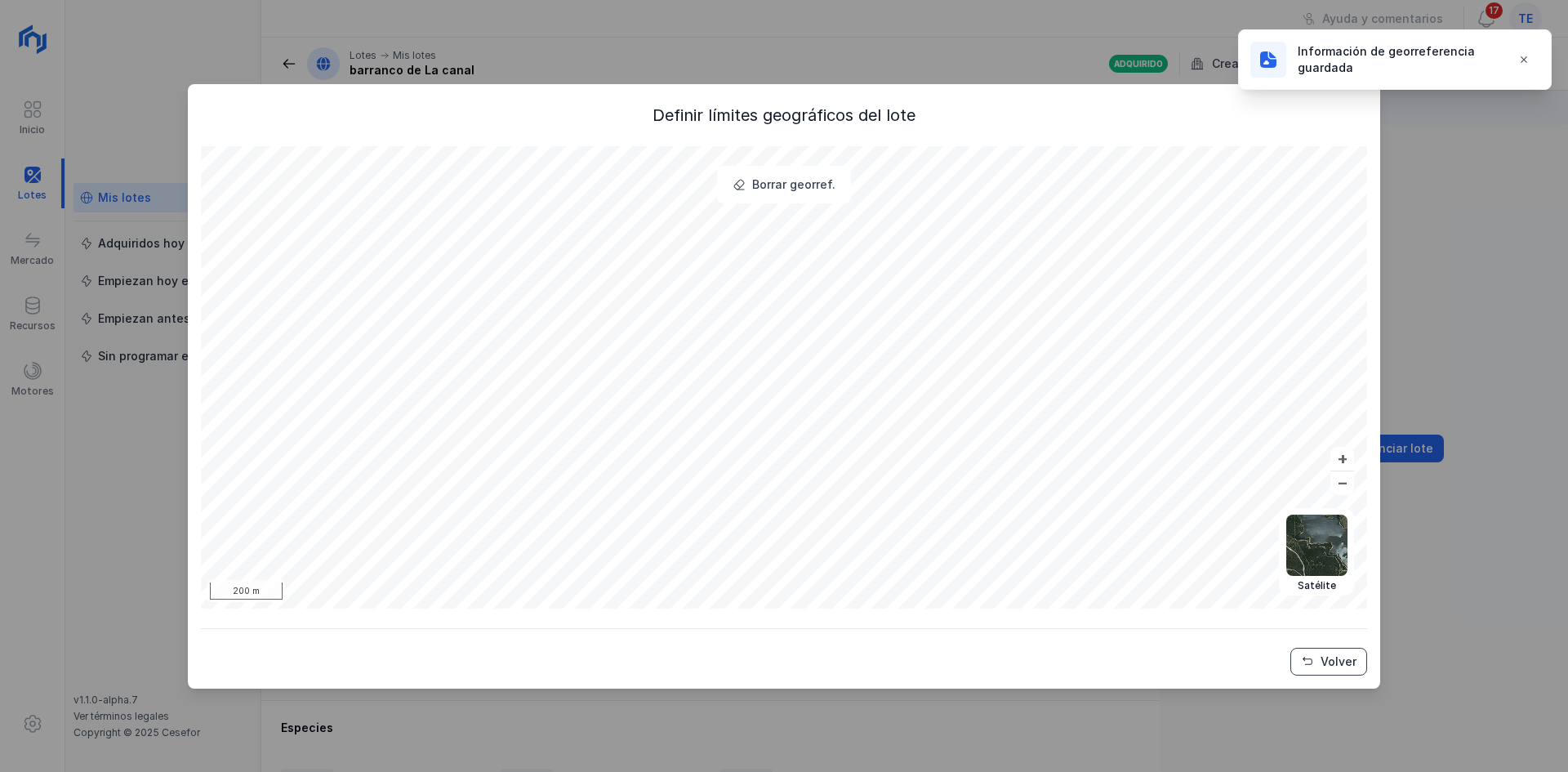
click at [1342, 655] on div "Volver" at bounding box center [1339, 661] width 36 height 16
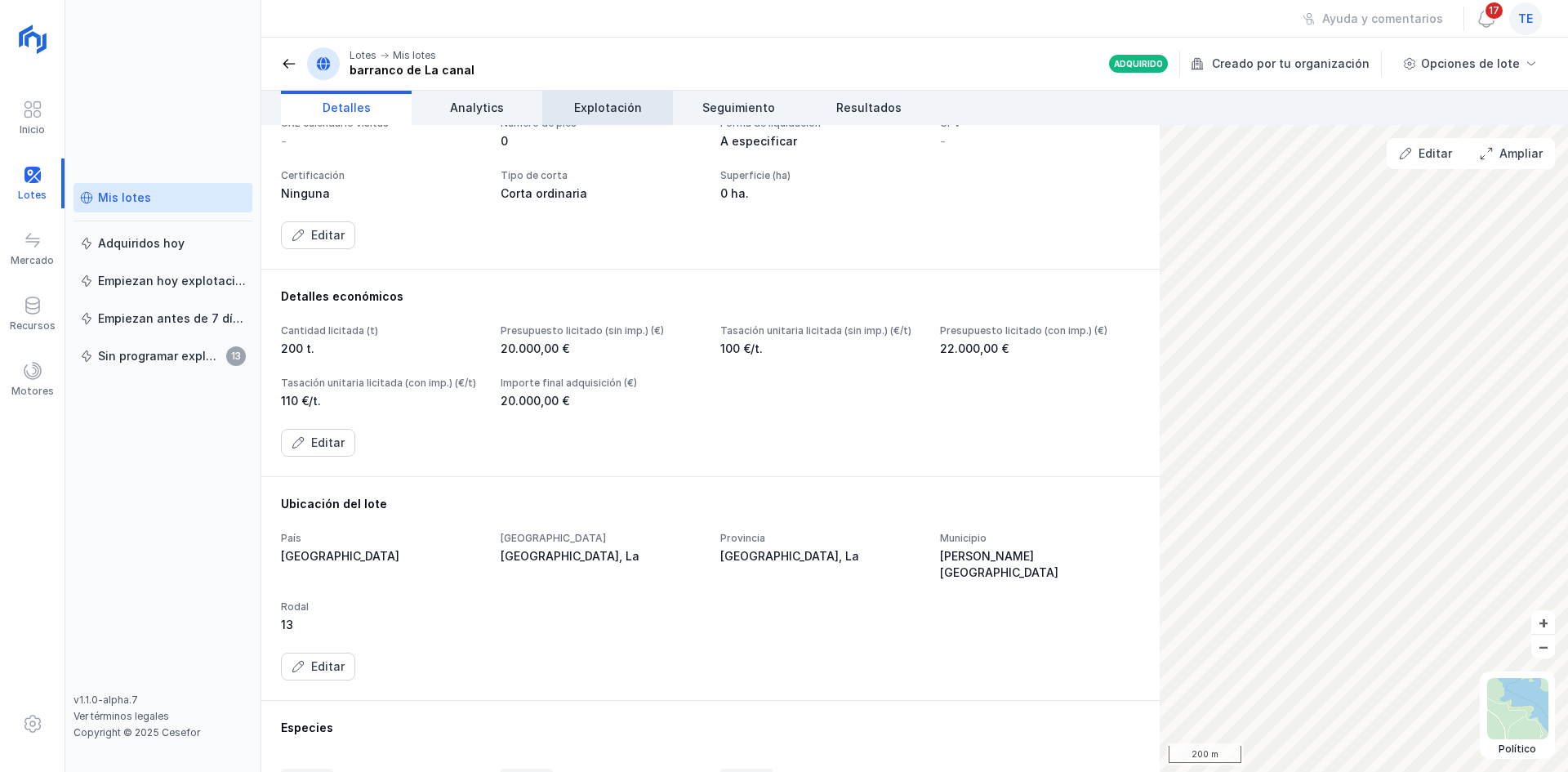
click at [578, 103] on span "Explotación" at bounding box center [608, 108] width 68 height 16
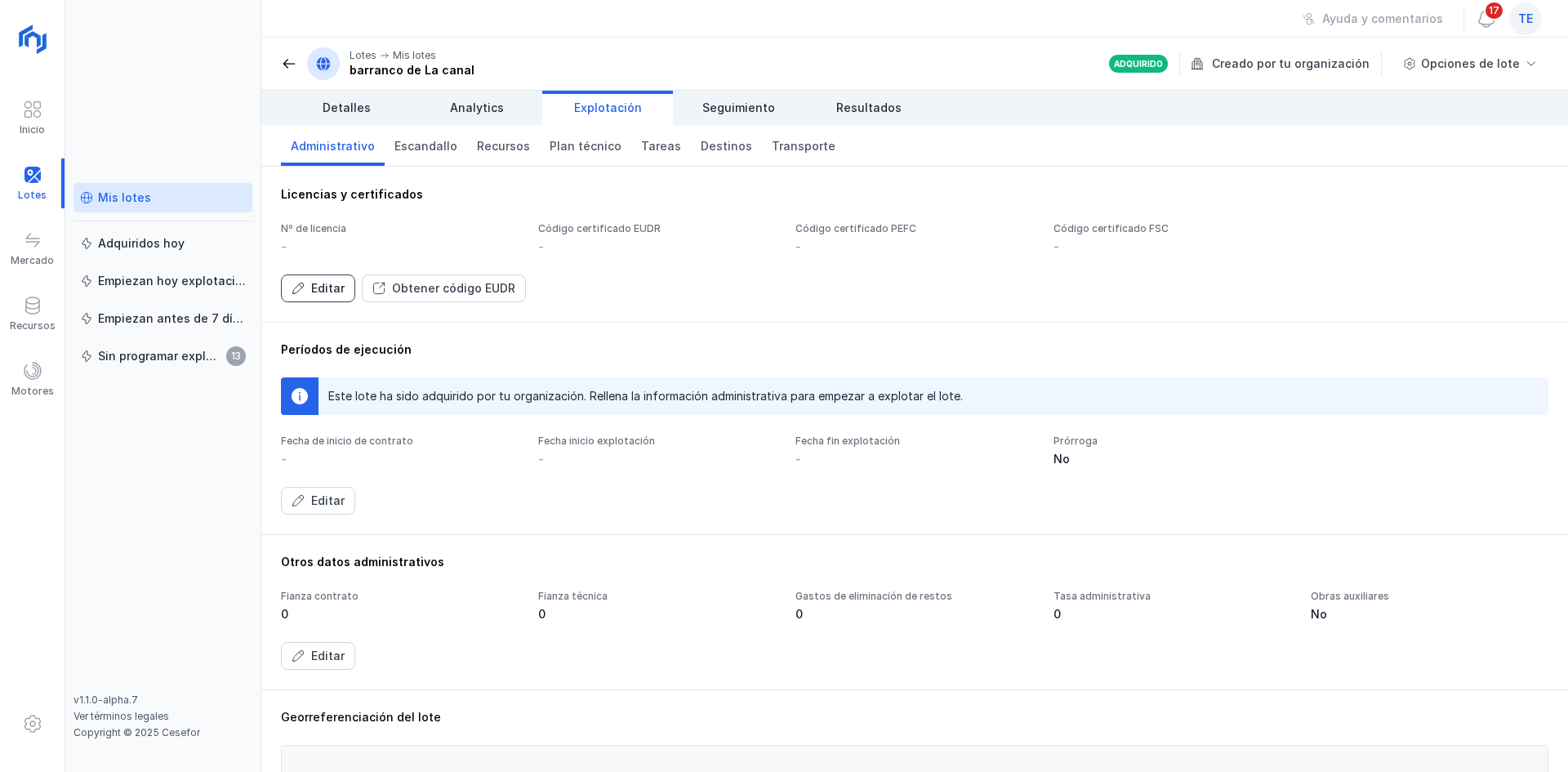
click at [305, 285] on button "Editar" at bounding box center [318, 288] width 75 height 28
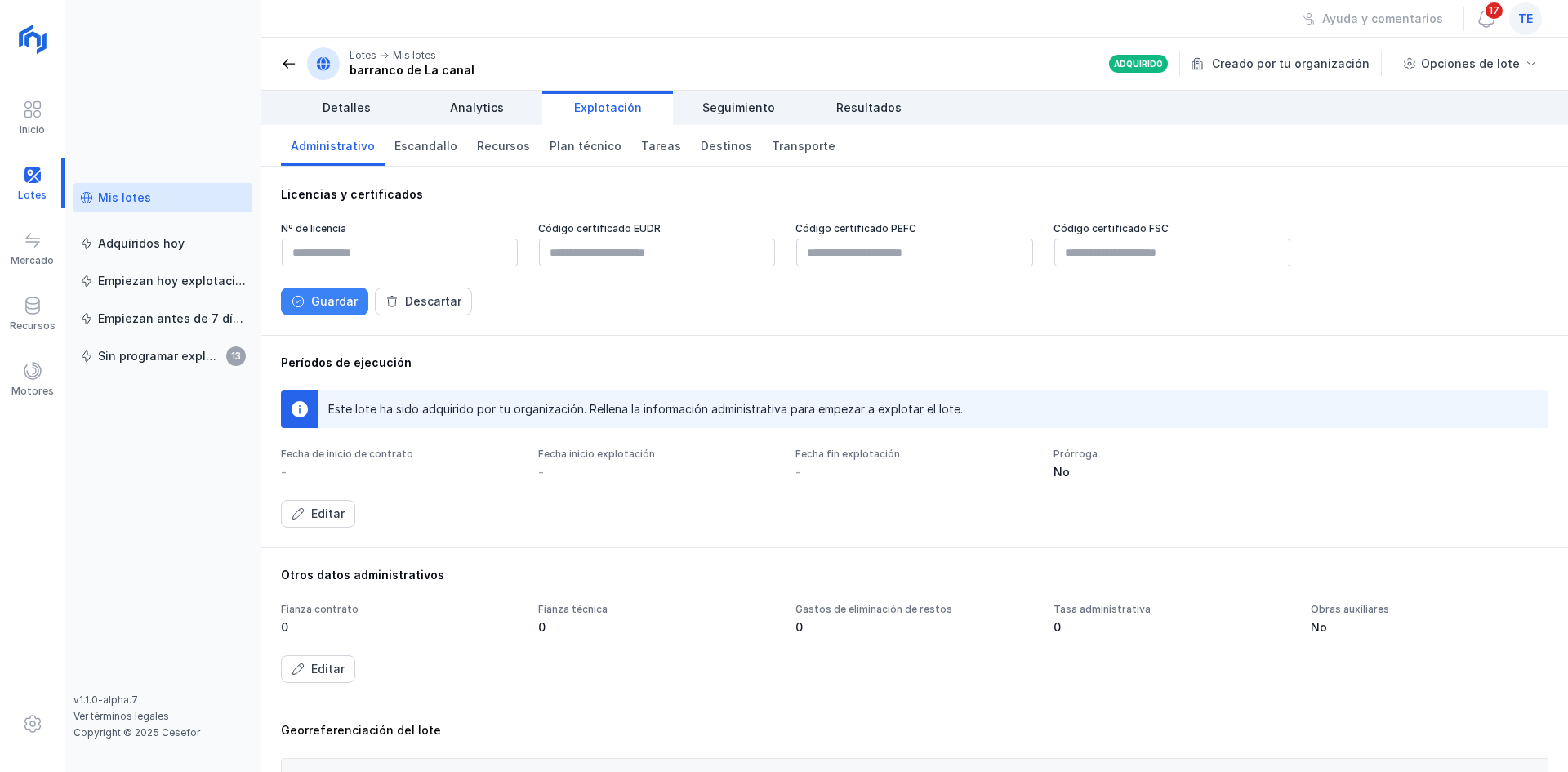
click at [347, 299] on div "Guardar" at bounding box center [334, 301] width 46 height 16
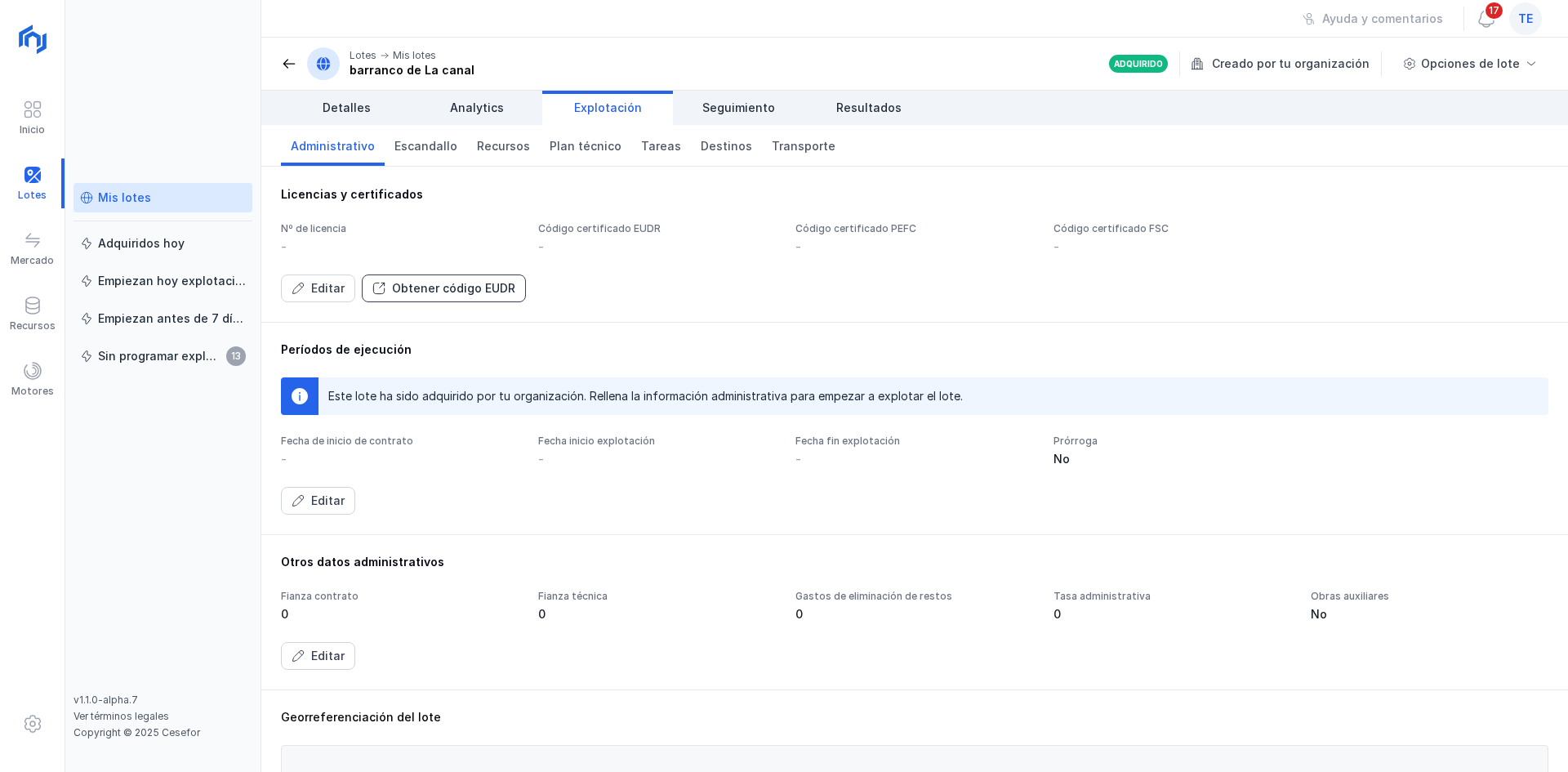
click at [405, 287] on div "Obtener código EUDR" at bounding box center [454, 288] width 124 height 16
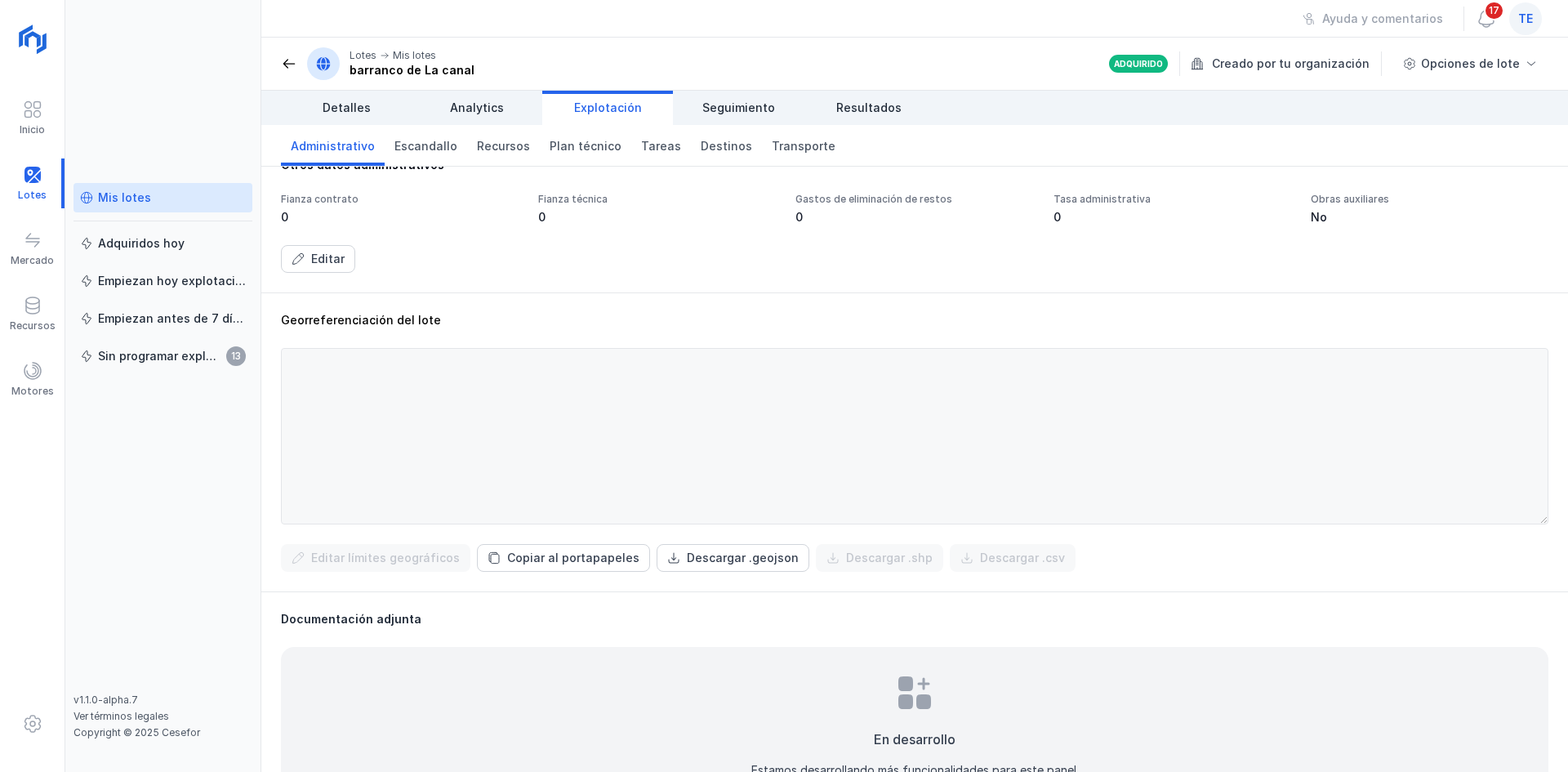
scroll to position [396, 0]
click at [701, 546] on button "Descargar .geojson" at bounding box center [733, 559] width 153 height 28
click at [501, 308] on div "Georreferenciación del lote Editar límites geográficos Copiar al portapapeles D…" at bounding box center [914, 443] width 1307 height 299
click at [280, 65] on header "Lotes Mis lotes barranco de La canal Adquirido Creado por tu organización Opcio…" at bounding box center [914, 64] width 1307 height 53
click at [285, 63] on span at bounding box center [289, 64] width 16 height 16
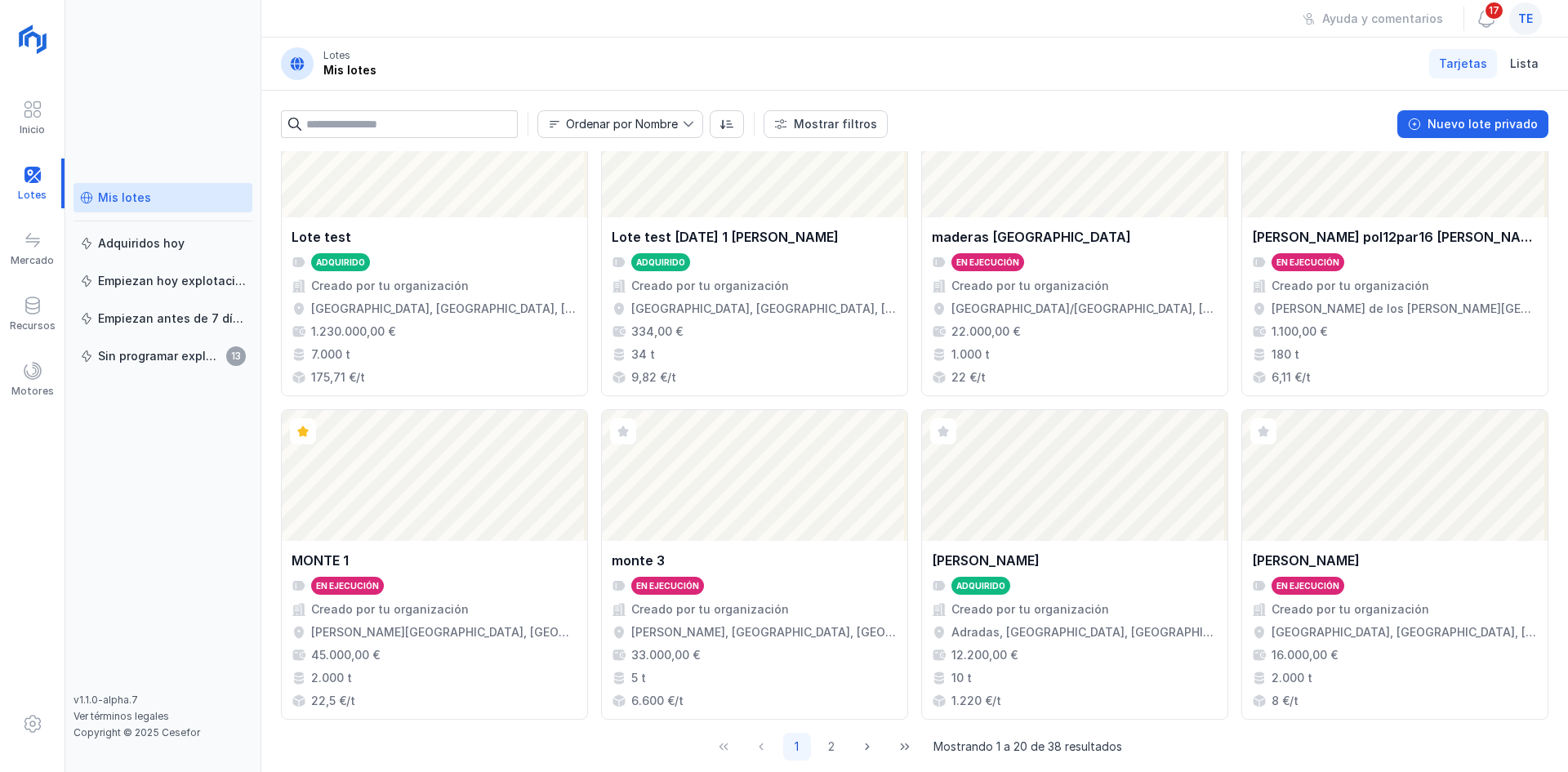
scroll to position [1042, 0]
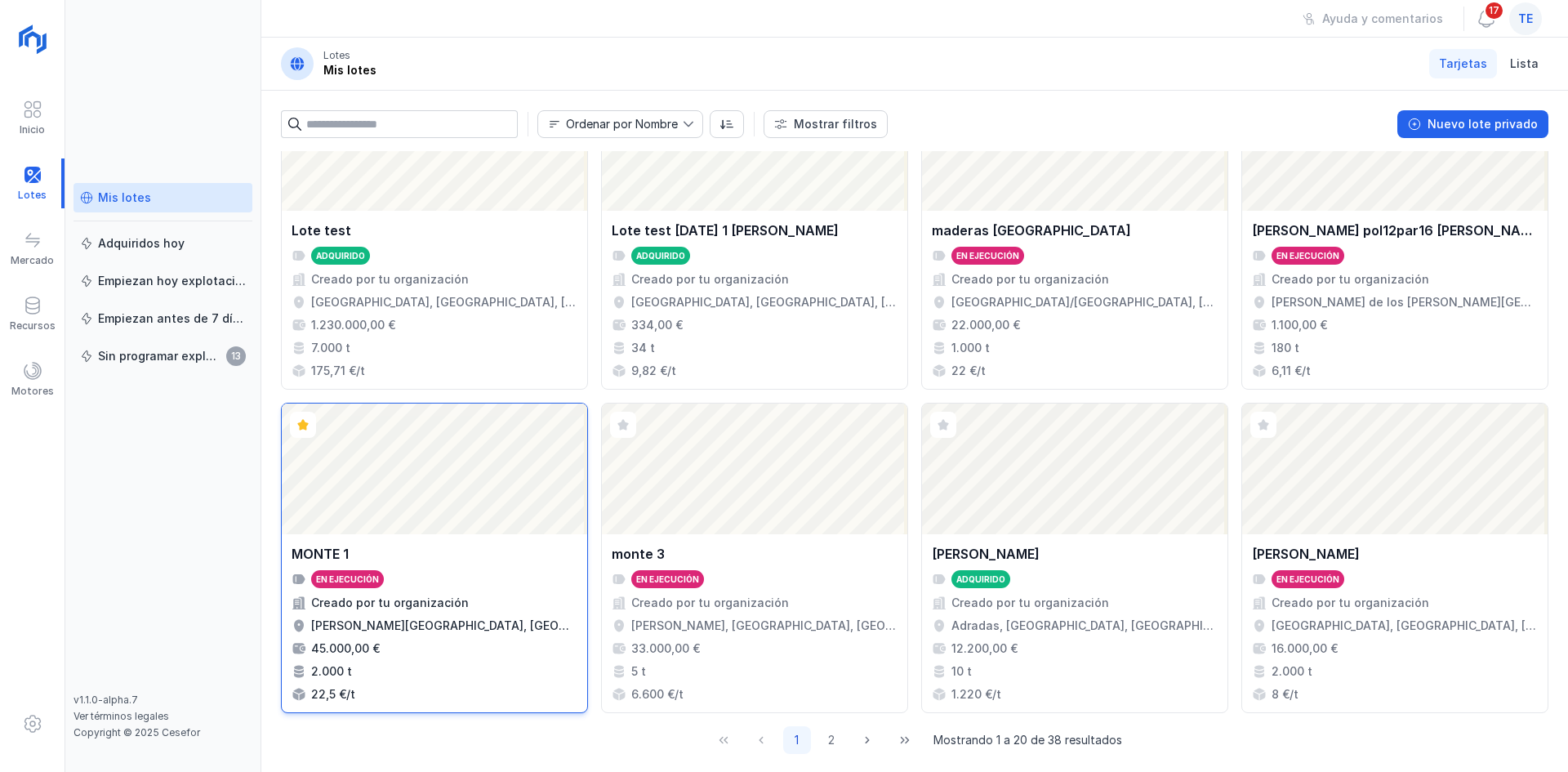
click at [414, 476] on div "Abrir lote" at bounding box center [435, 469] width 306 height 131
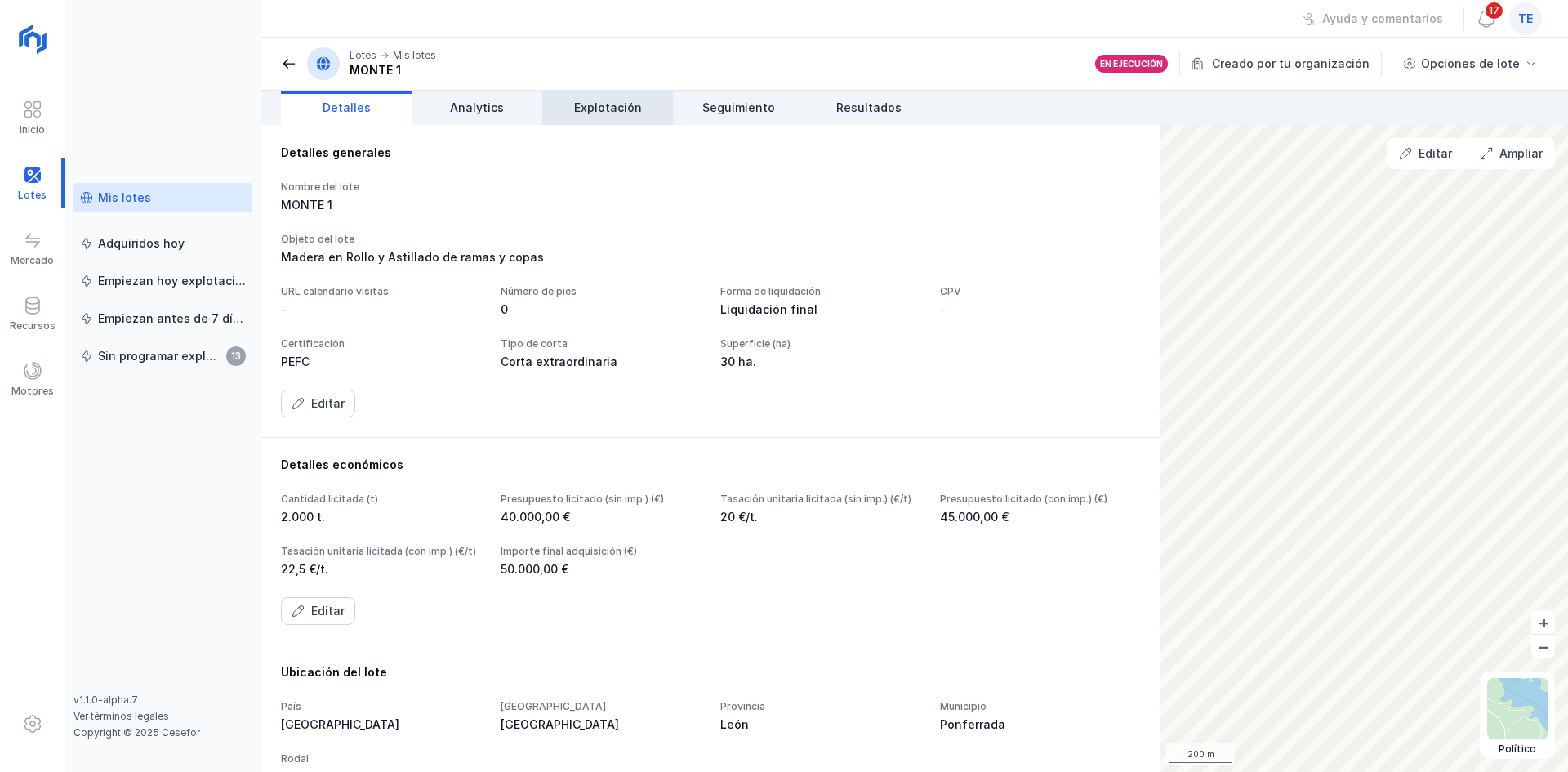
click at [589, 114] on span "Explotación" at bounding box center [608, 108] width 68 height 16
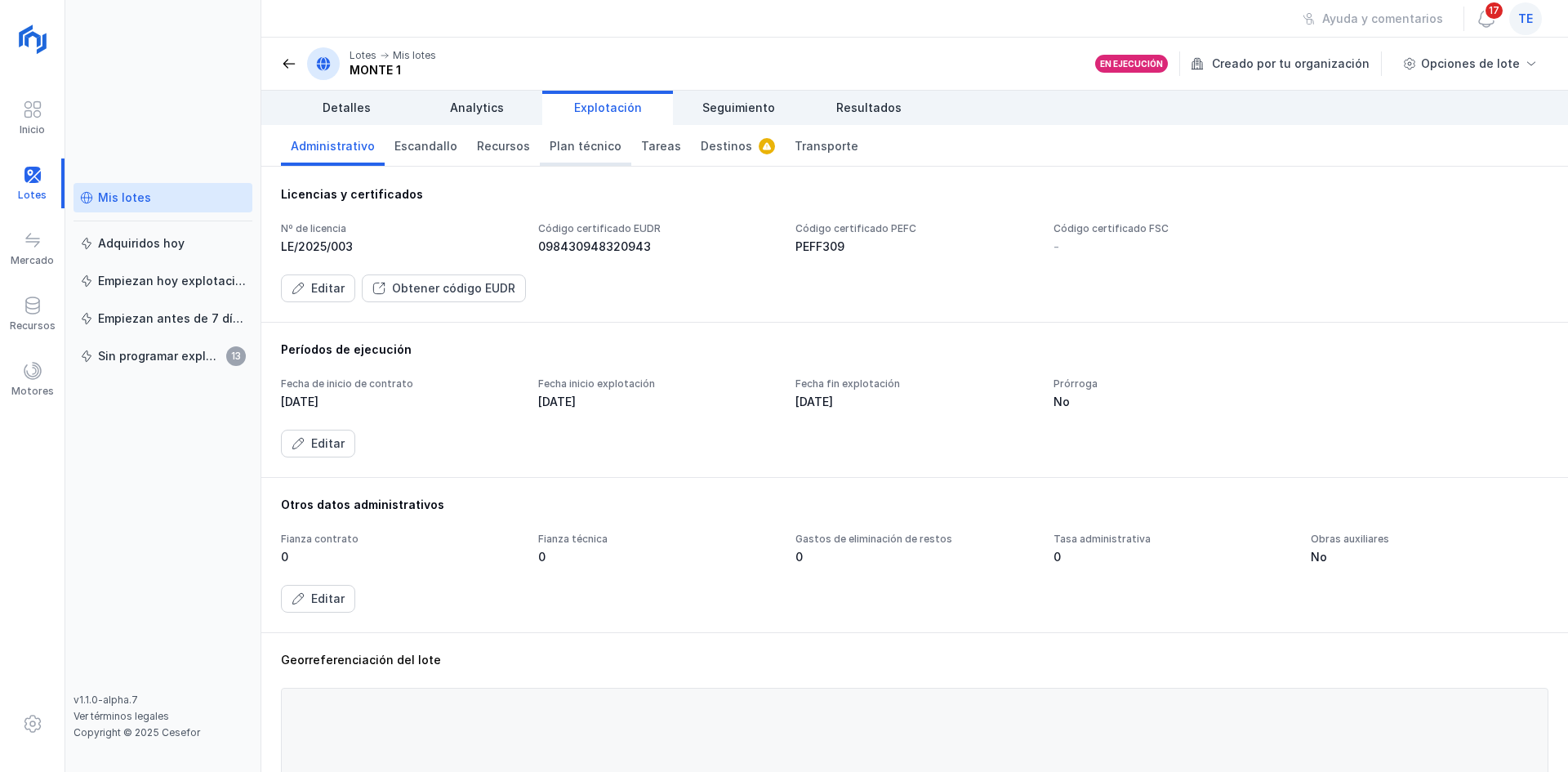
click at [576, 145] on span "Plan técnico" at bounding box center [585, 146] width 72 height 16
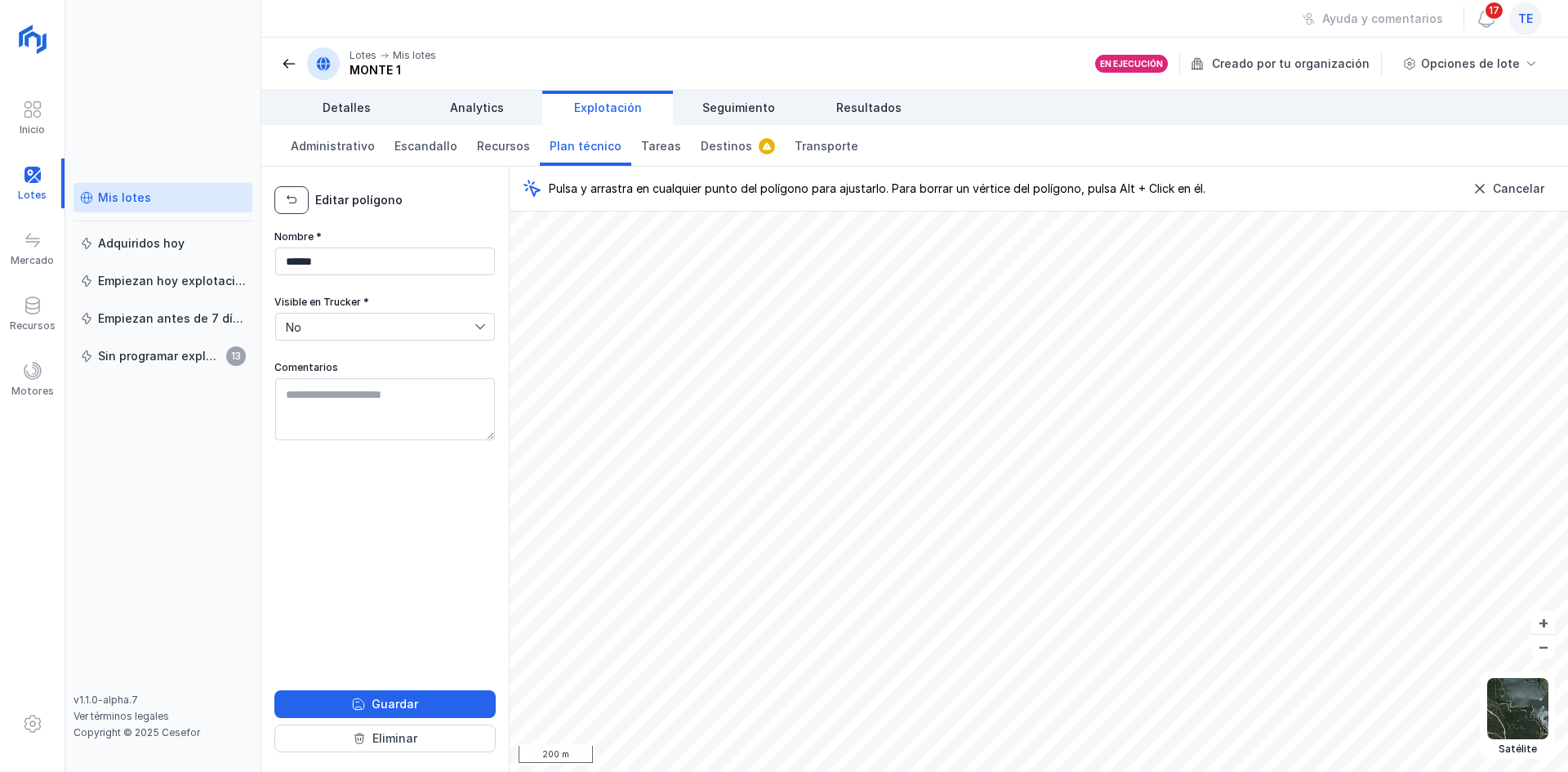
click at [279, 188] on button "button" at bounding box center [292, 200] width 35 height 28
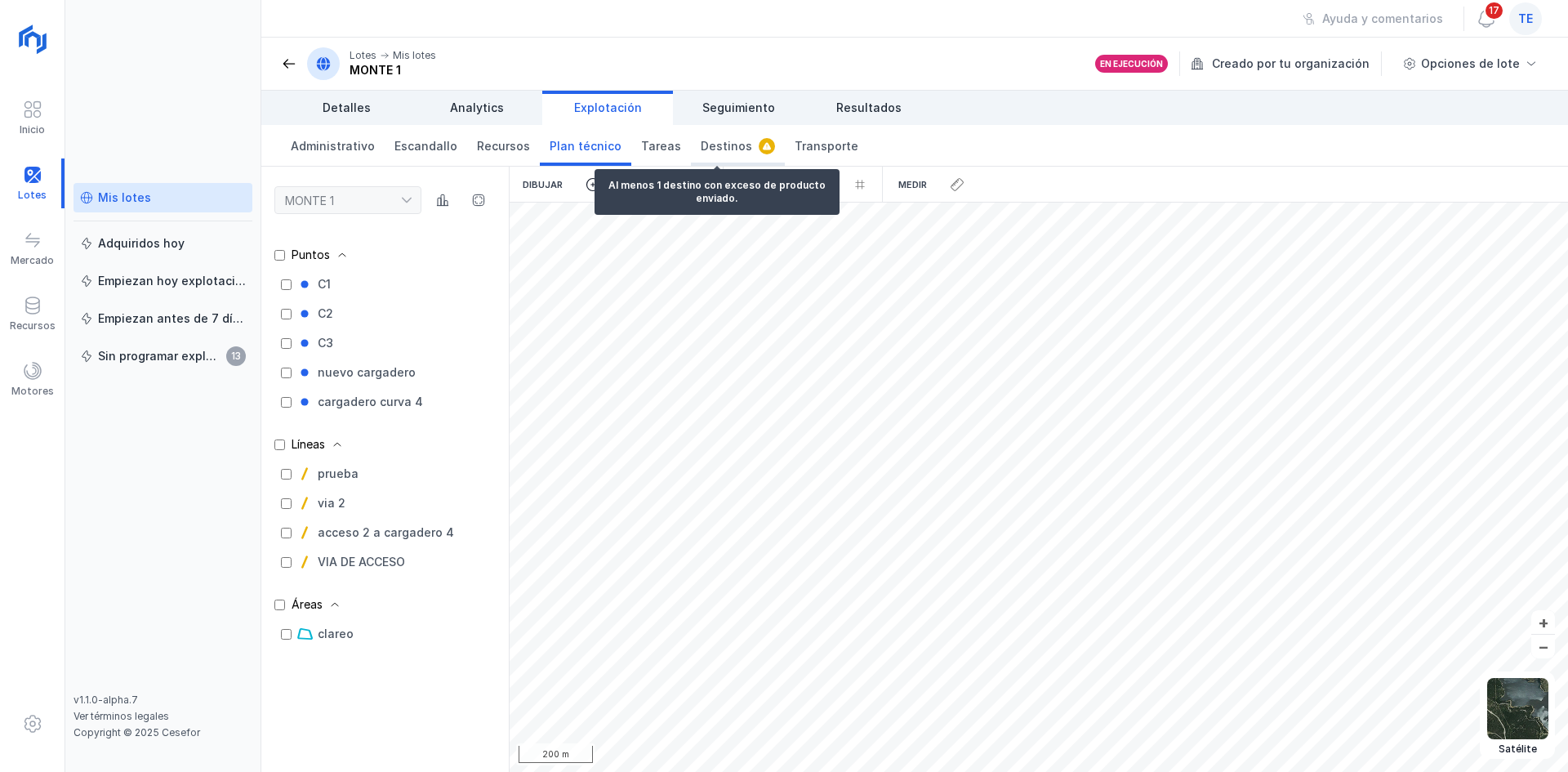
click at [705, 142] on span "Destinos" at bounding box center [727, 146] width 52 height 16
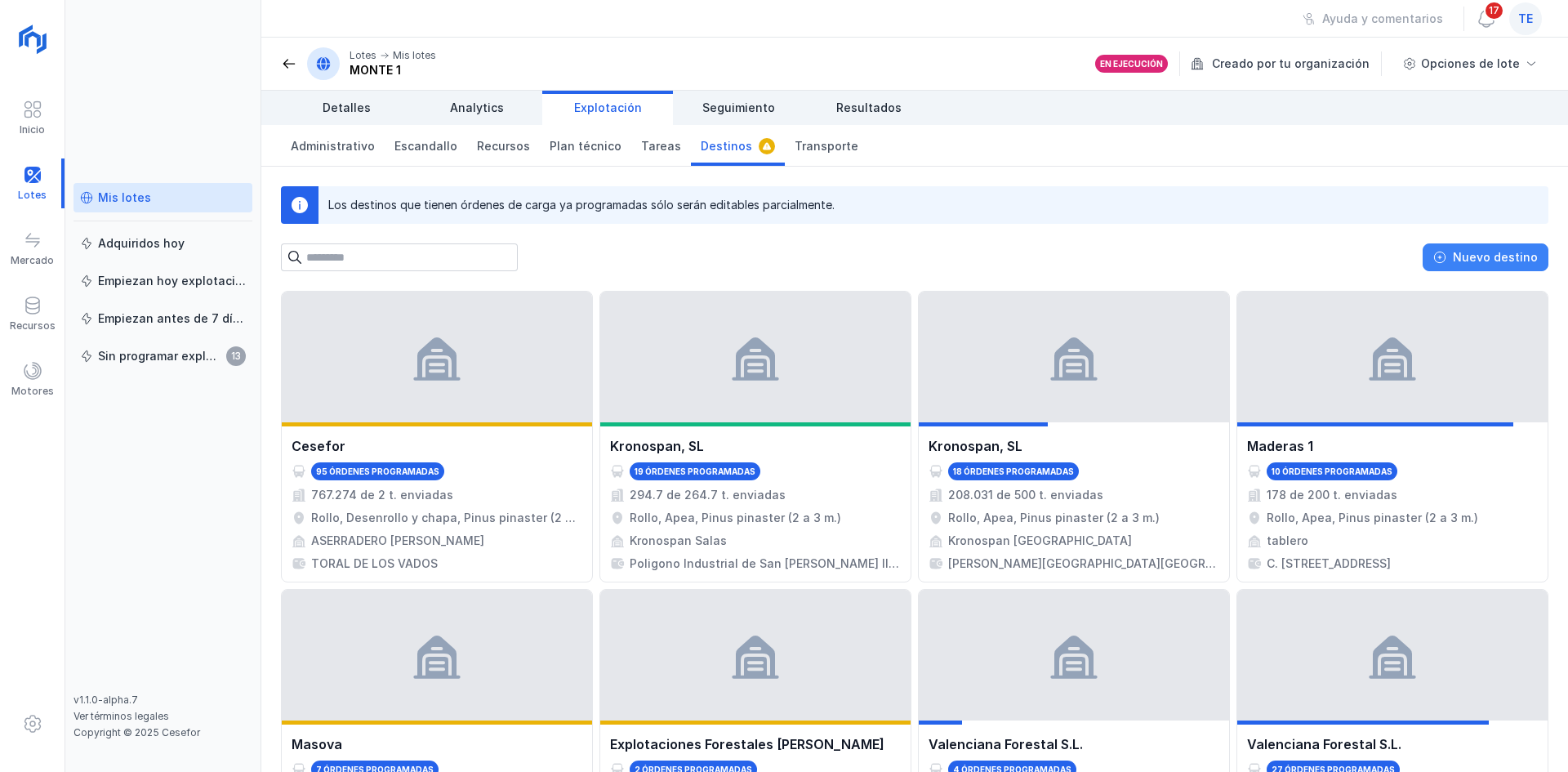
click at [1516, 255] on div "Nuevo destino" at bounding box center [1495, 257] width 85 height 16
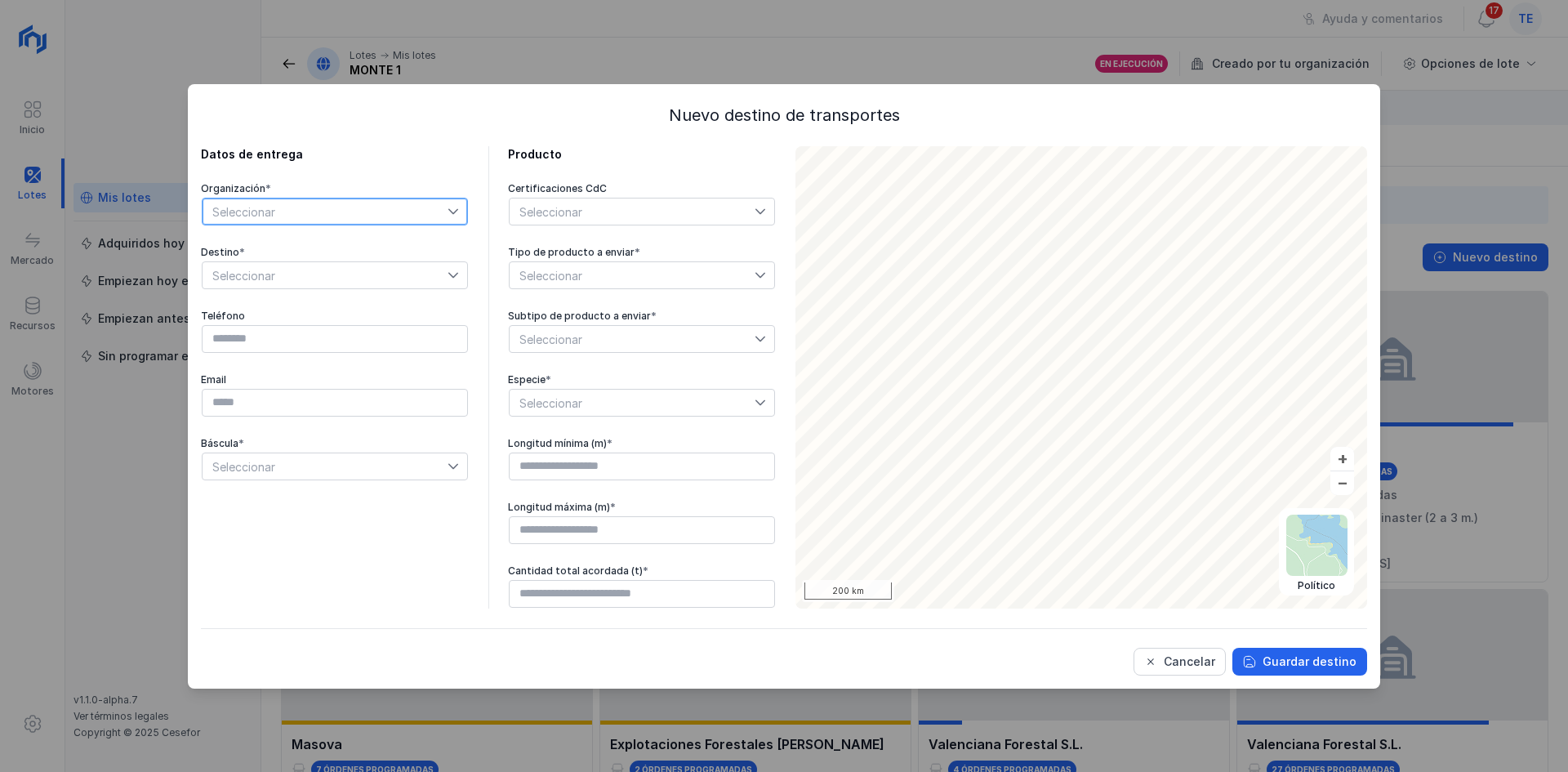
click at [365, 211] on span "Seleccionar" at bounding box center [325, 211] width 245 height 26
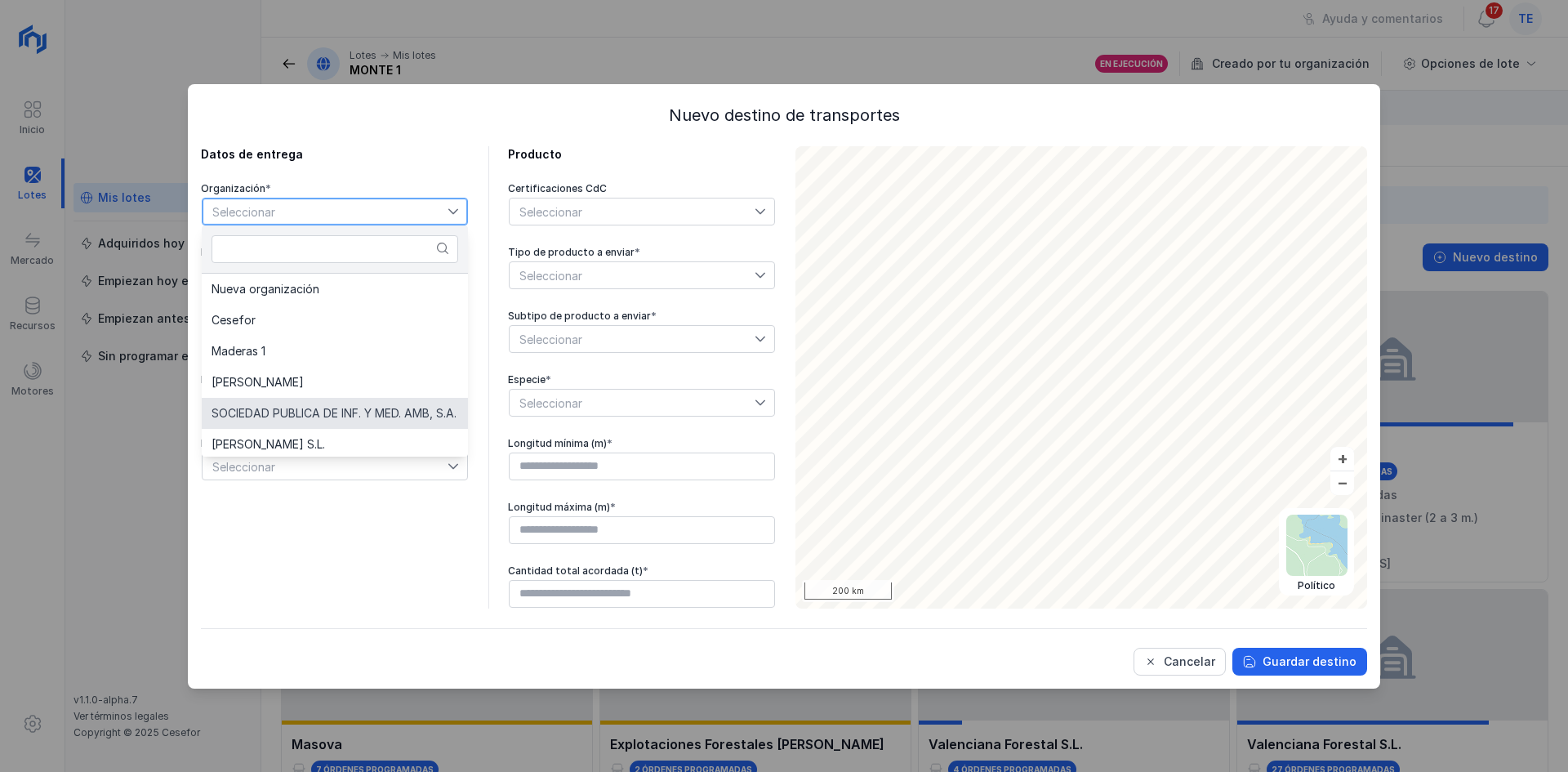
scroll to position [4, 0]
click at [377, 516] on div "Datos de entrega Organización * Seleccionar Destino * Seleccionar Teléfono Emai…" at bounding box center [335, 377] width 268 height 462
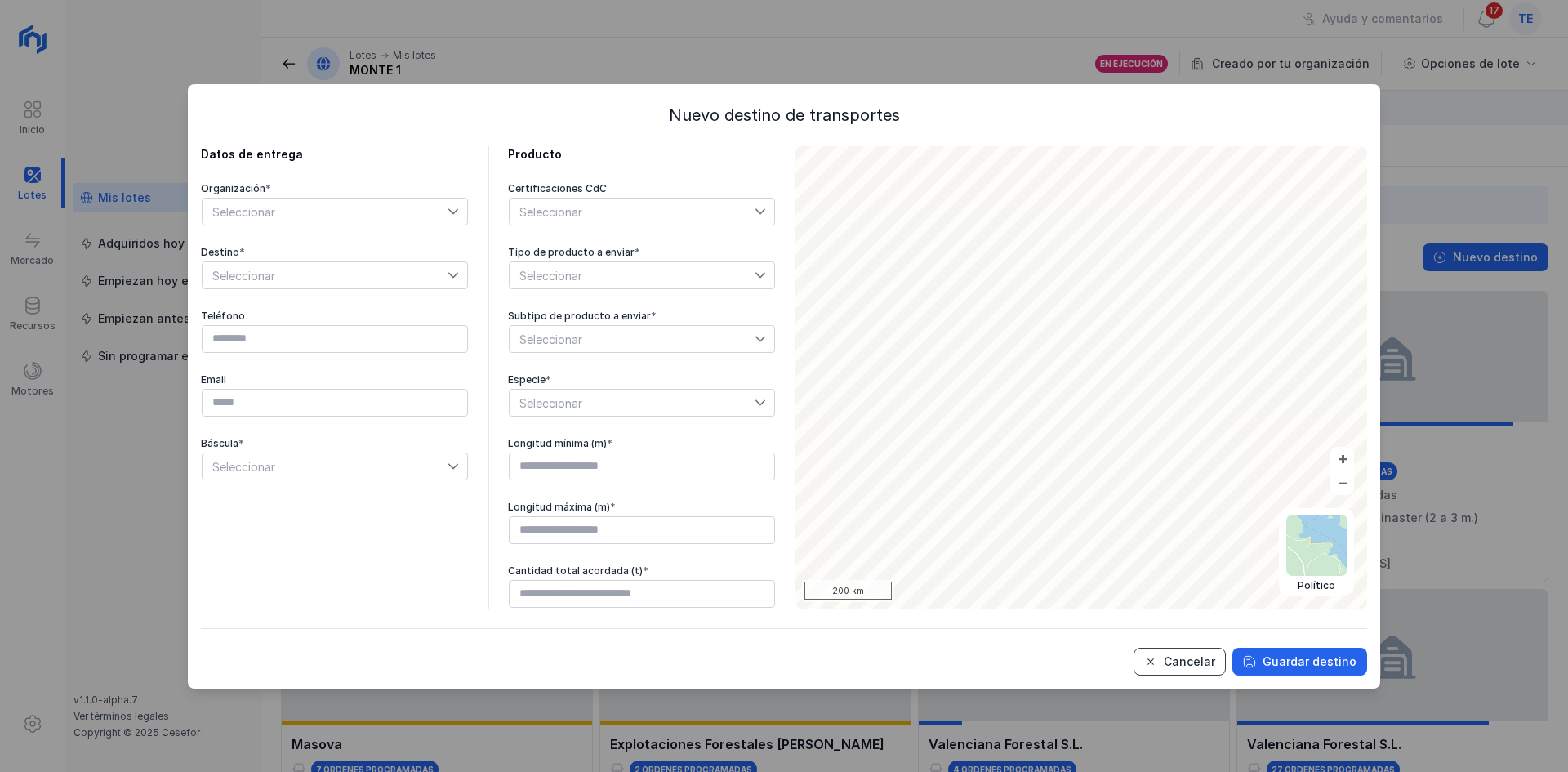
click at [1191, 669] on div "Cancelar" at bounding box center [1190, 661] width 52 height 16
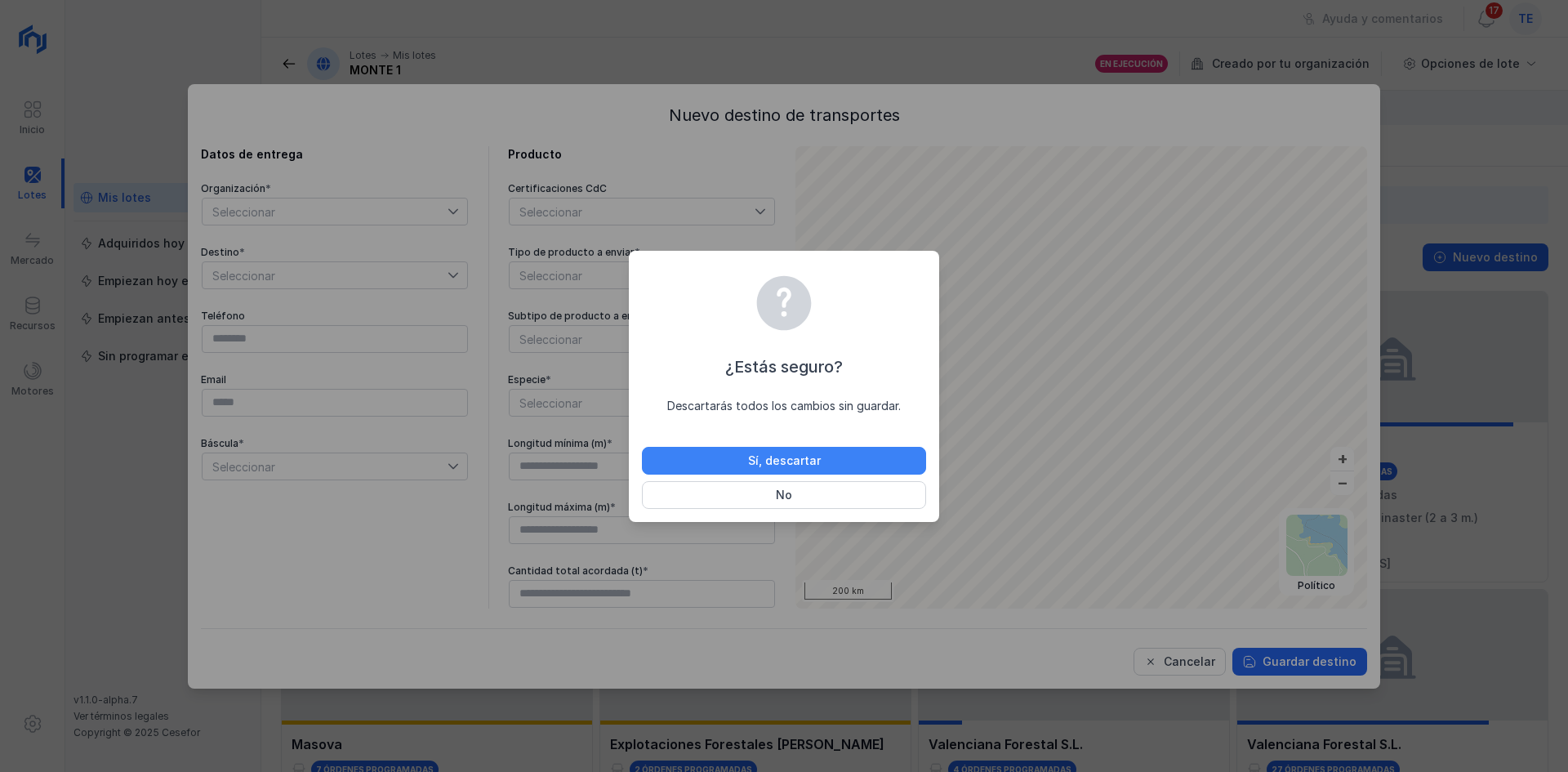
click at [798, 449] on button "Sí, descartar" at bounding box center [784, 460] width 285 height 28
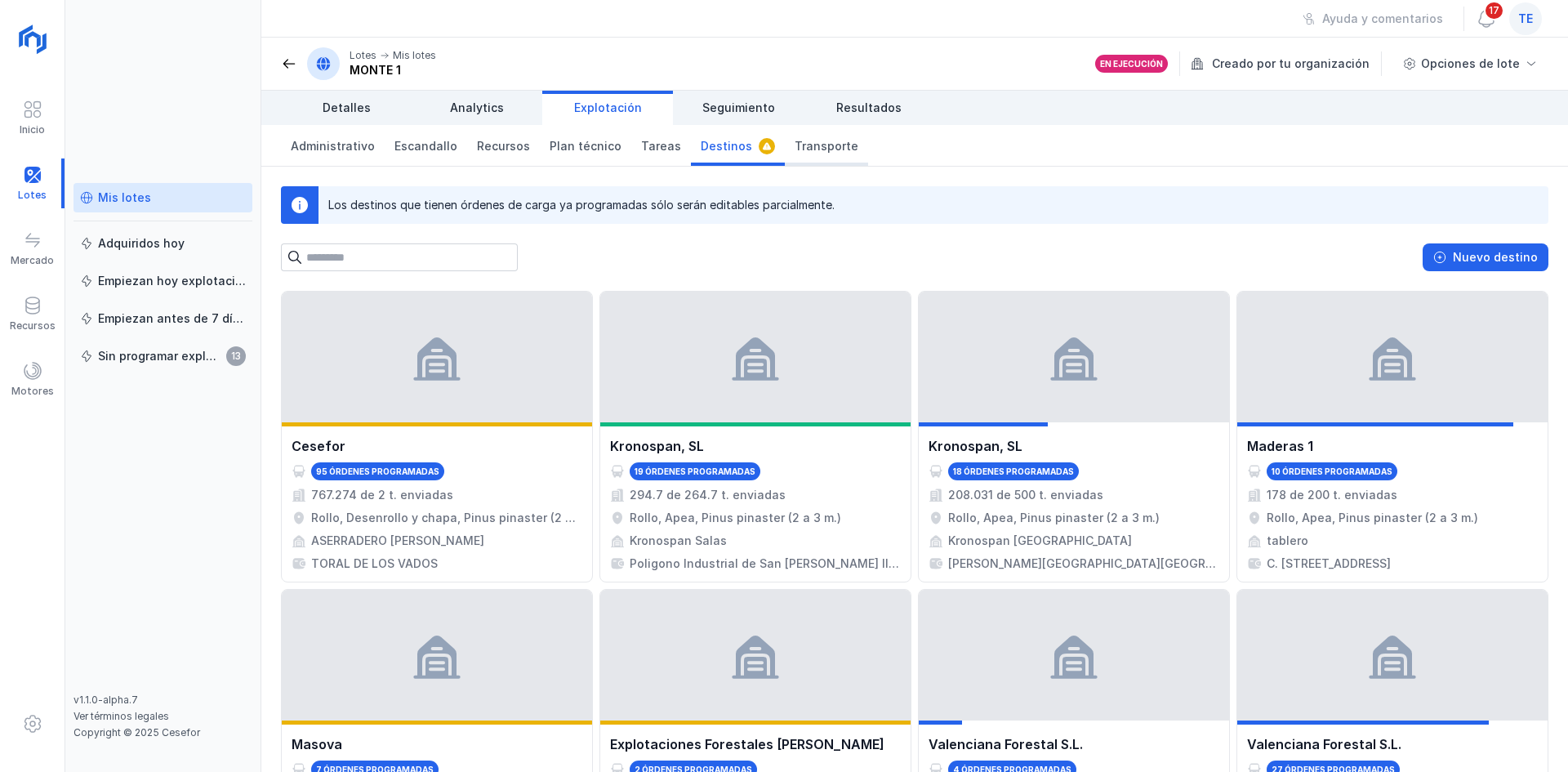
click at [795, 156] on link "Transporte" at bounding box center [827, 145] width 84 height 41
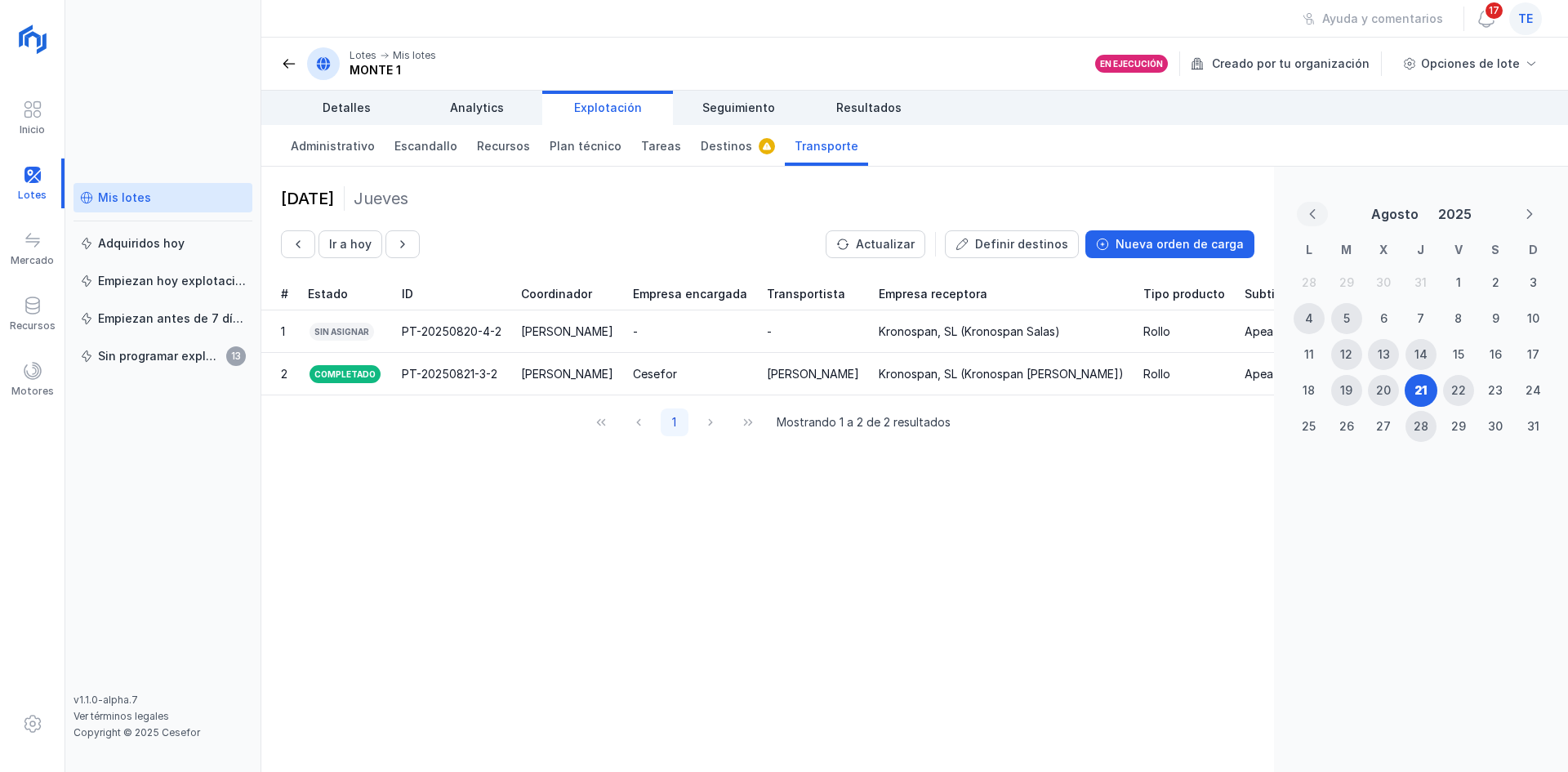
click at [1321, 211] on button "Previous Month" at bounding box center [1312, 214] width 31 height 25
click at [1394, 287] on div "2" at bounding box center [1383, 283] width 31 height 31
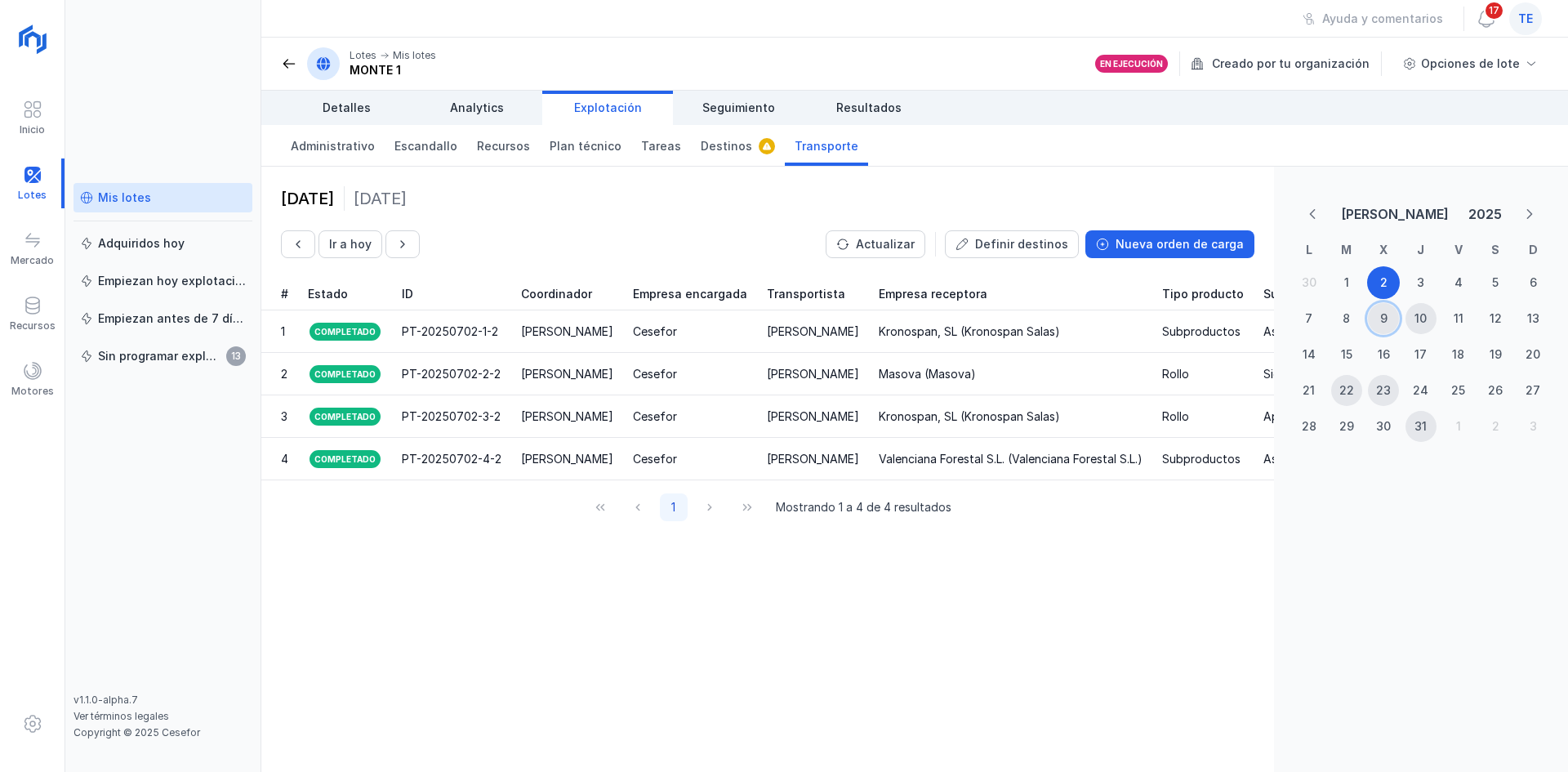
click at [1383, 325] on div "9" at bounding box center [1384, 318] width 7 height 16
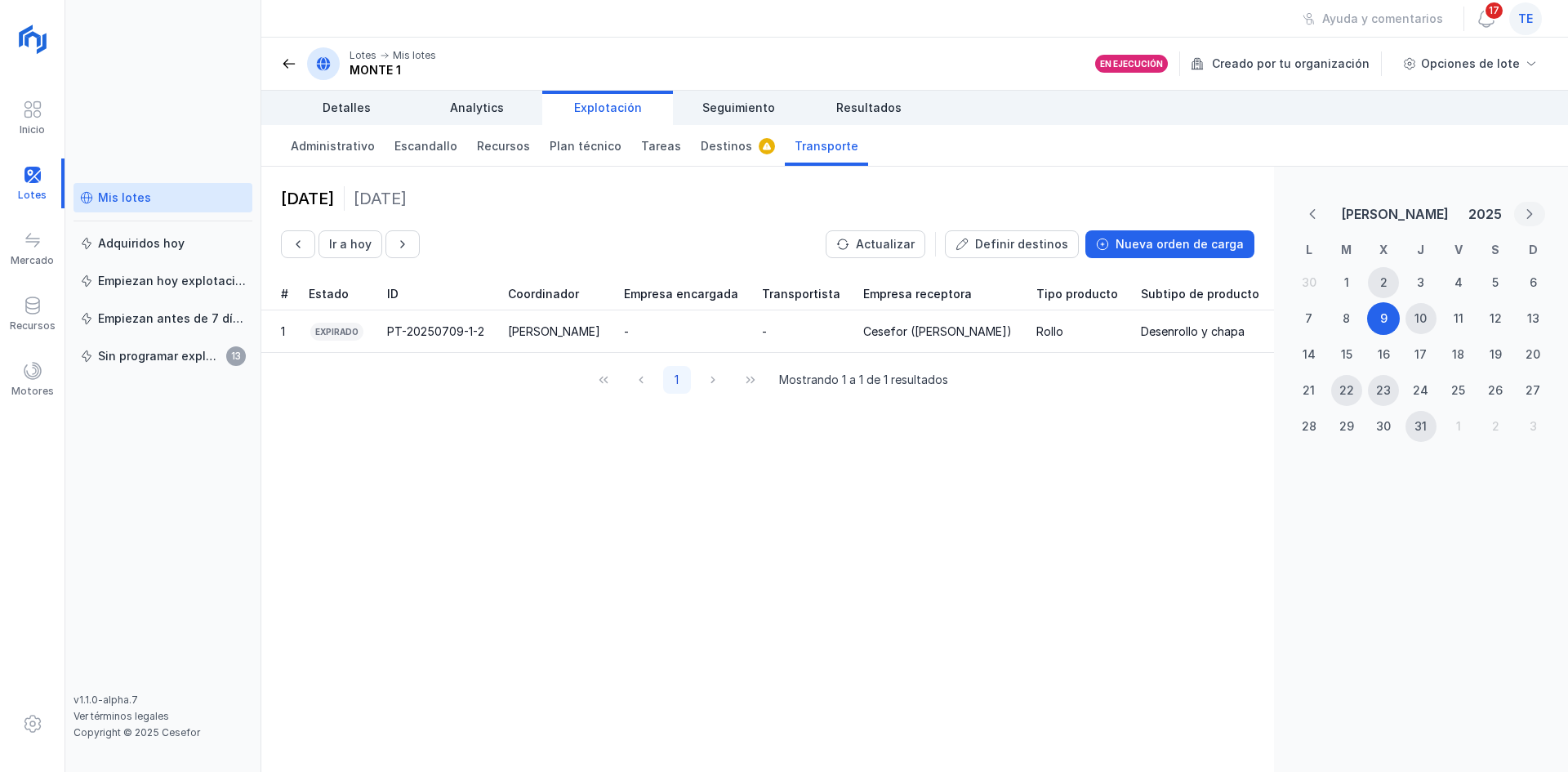
click at [1523, 215] on button "Next Month" at bounding box center [1530, 214] width 31 height 25
click at [1426, 388] on div "21" at bounding box center [1420, 390] width 12 height 16
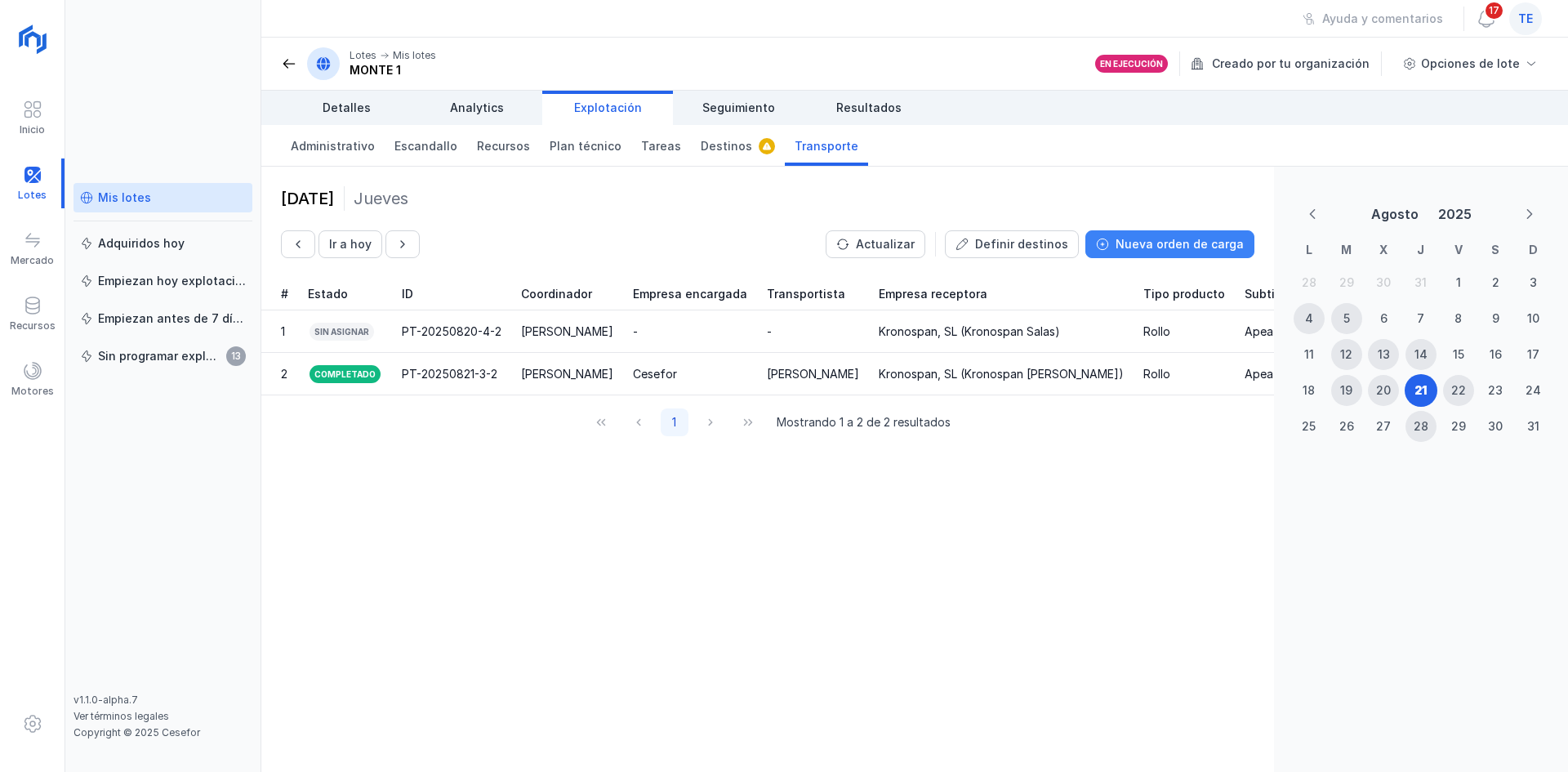
click at [1210, 253] on button "Nueva orden de carga" at bounding box center [1171, 244] width 169 height 28
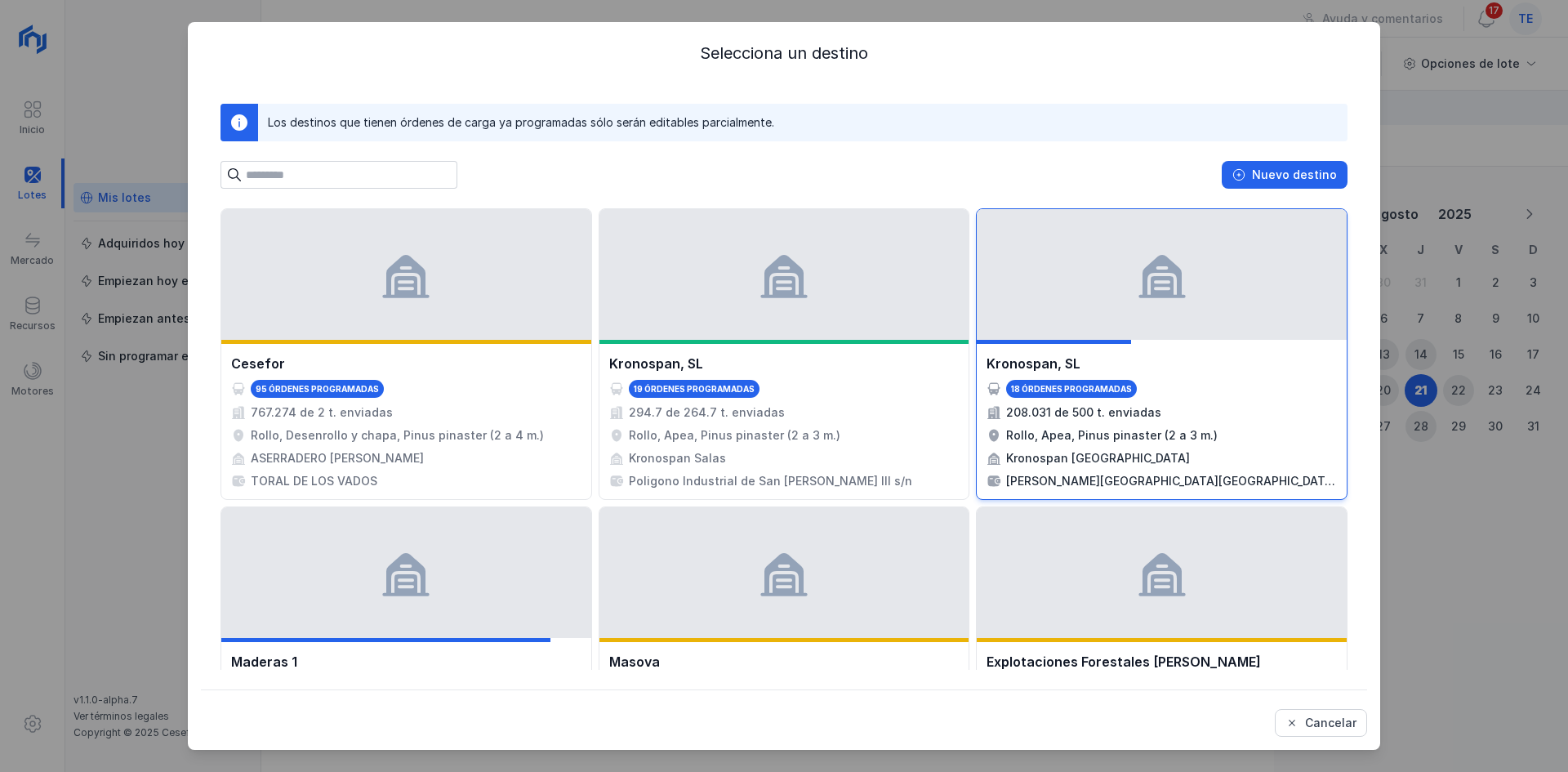
click at [1162, 330] on div at bounding box center [1161, 275] width 370 height 131
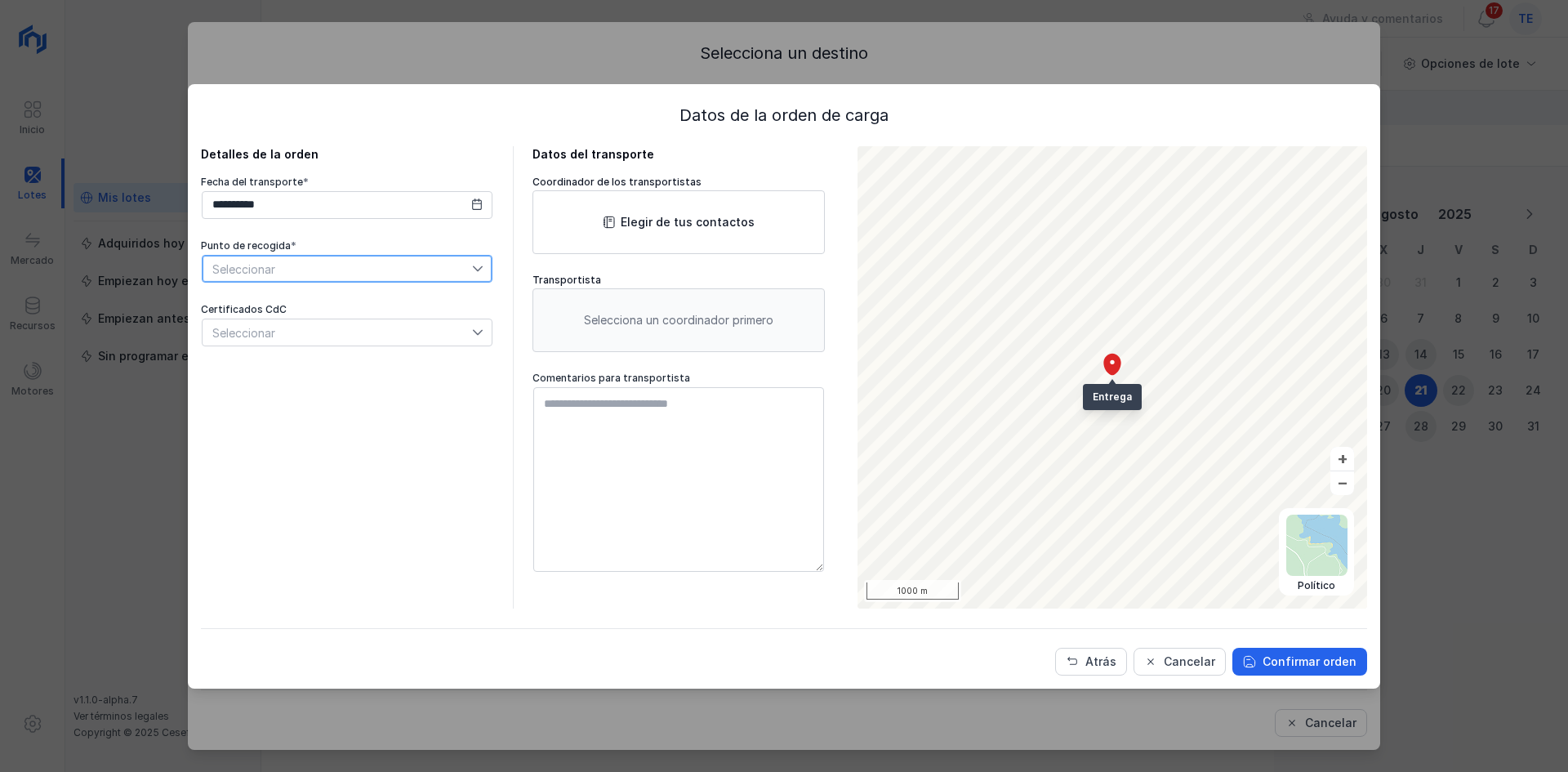
click at [468, 258] on span "Seleccionar" at bounding box center [337, 268] width 269 height 26
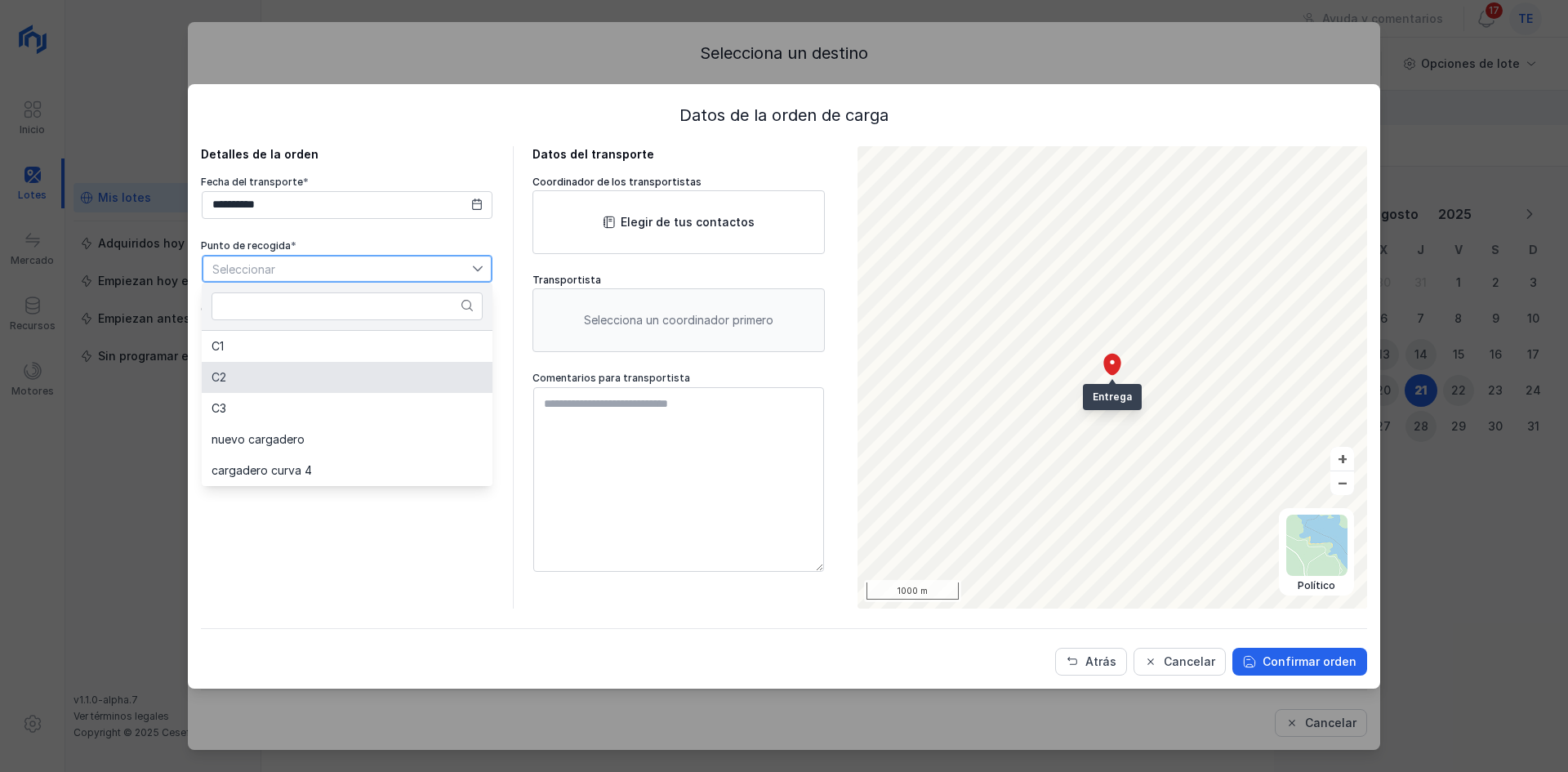
click at [347, 376] on li "C2" at bounding box center [347, 377] width 291 height 31
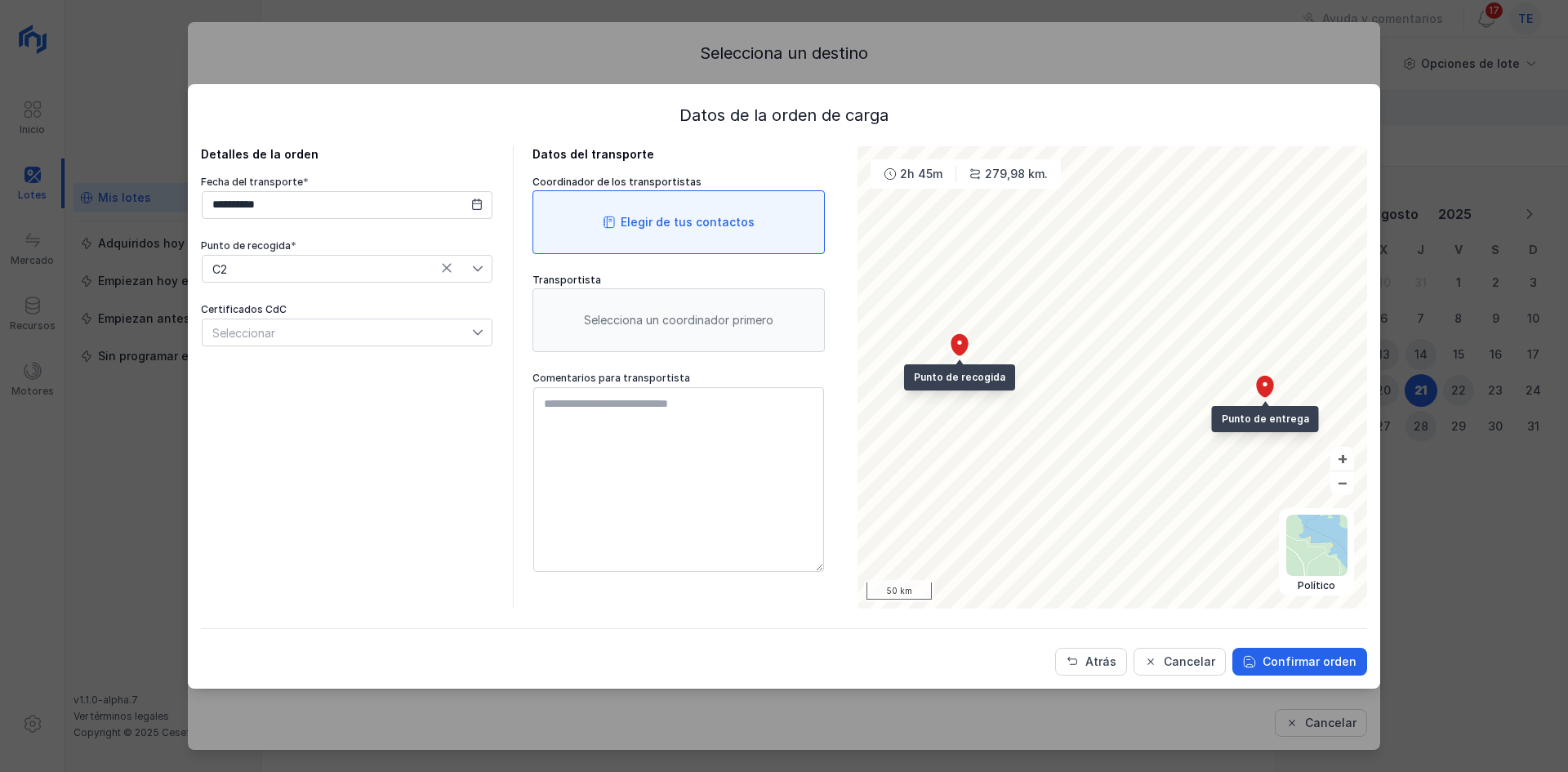
click at [669, 216] on div "Elegir de tus contactos" at bounding box center [688, 222] width 134 height 16
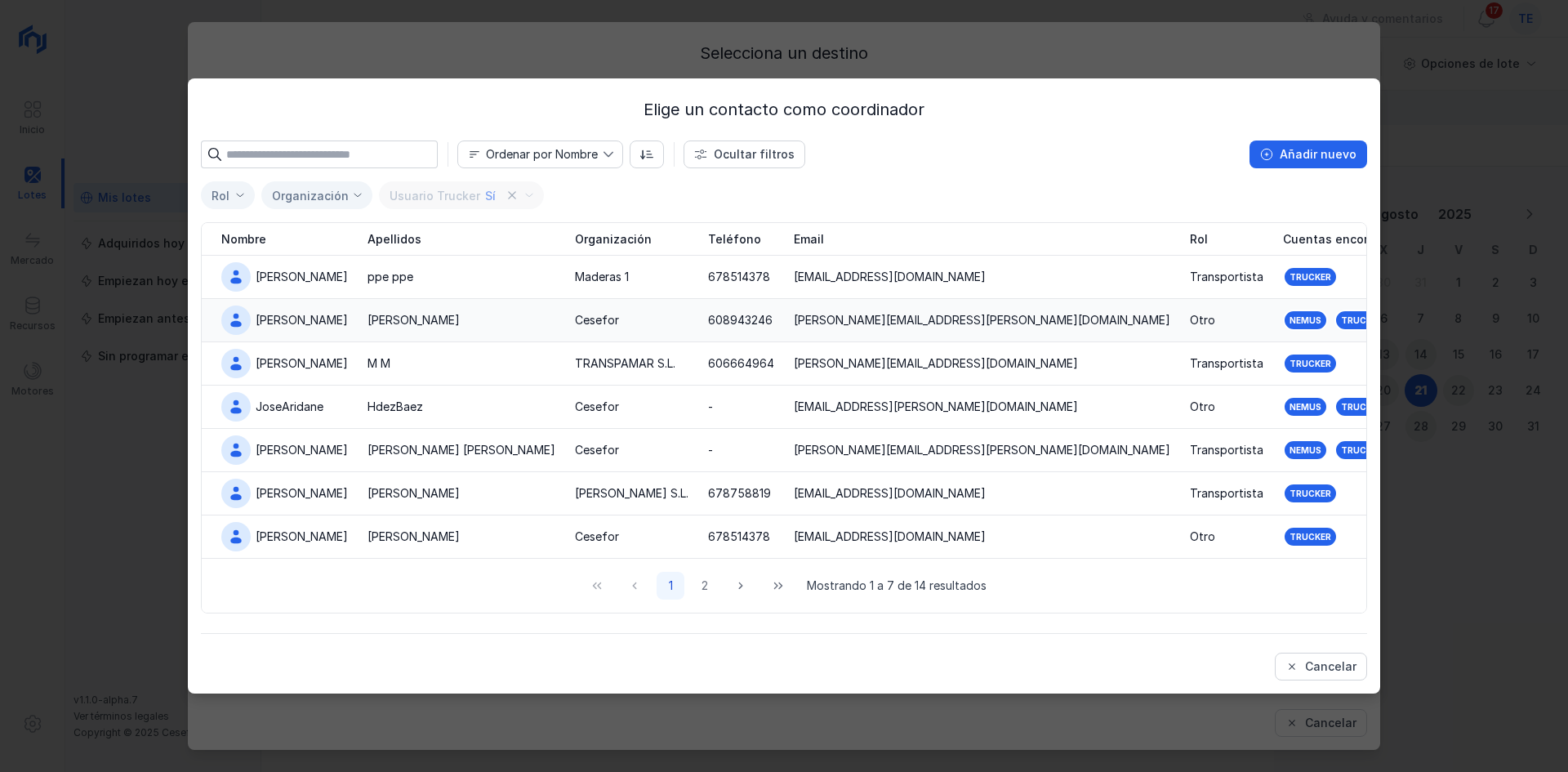
click at [565, 301] on td "Cesefor" at bounding box center [631, 321] width 133 height 44
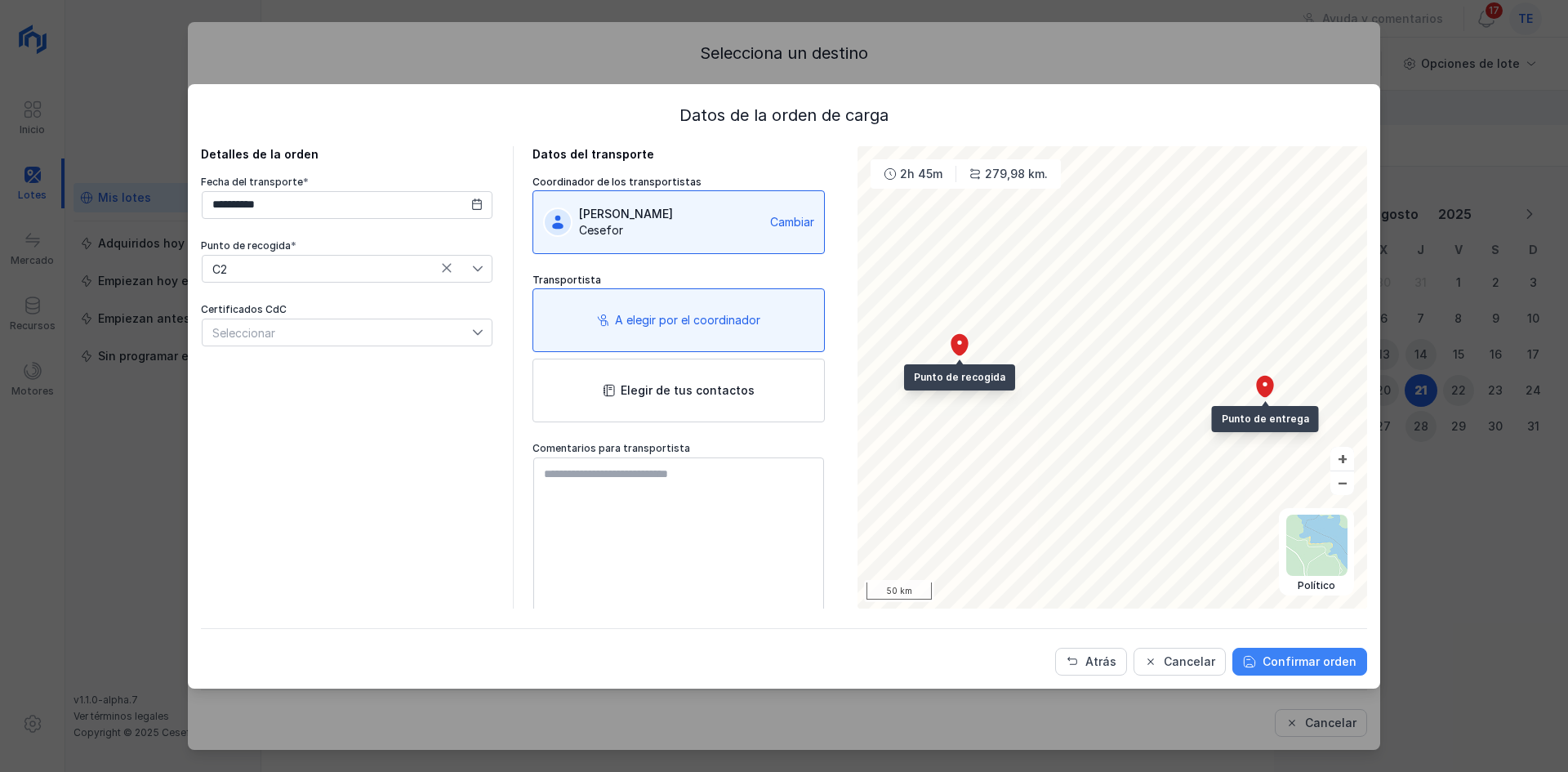
click at [1320, 648] on button "Confirmar orden" at bounding box center [1300, 661] width 135 height 28
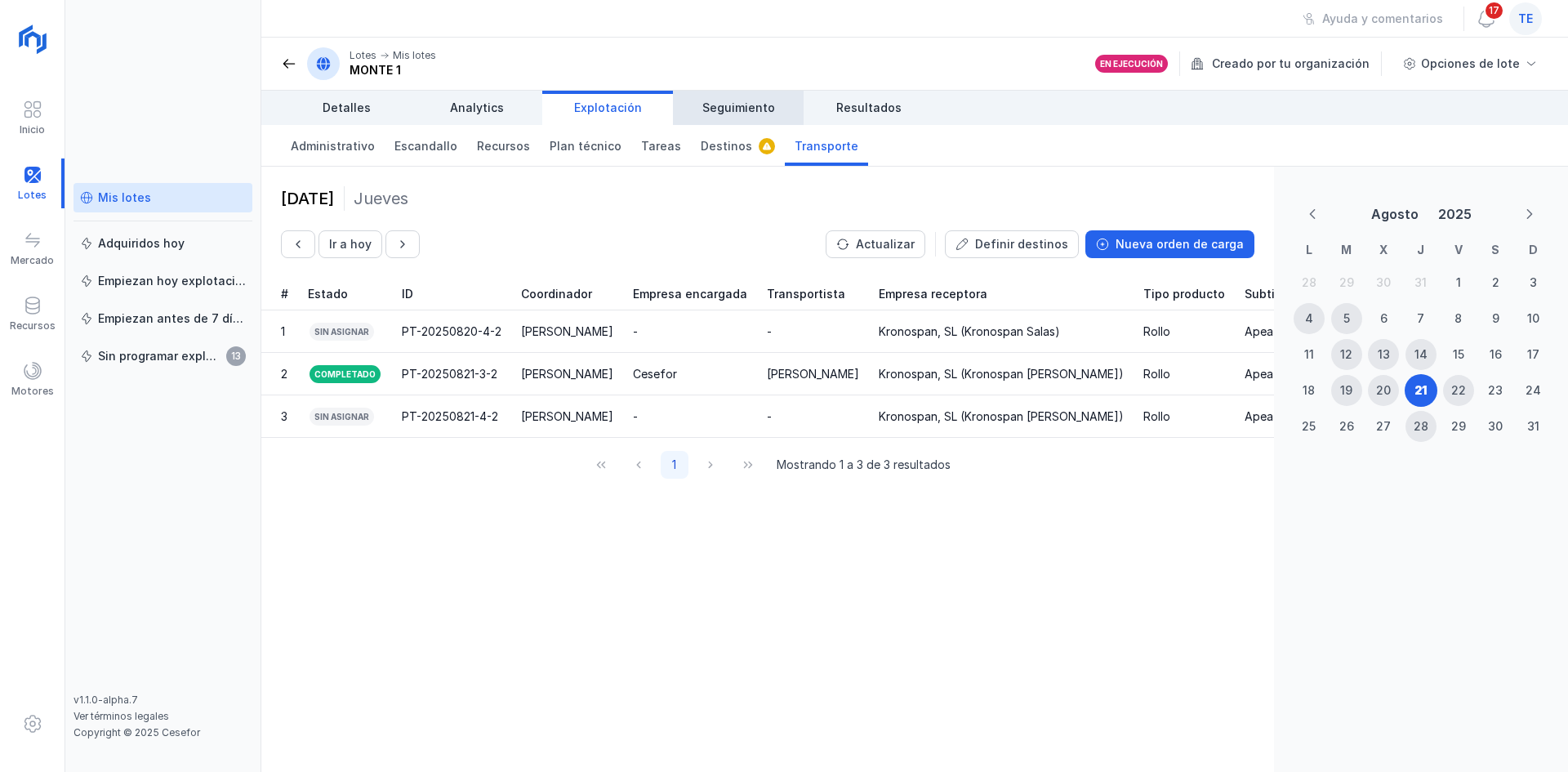
click at [750, 102] on span "Seguimiento" at bounding box center [739, 108] width 73 height 16
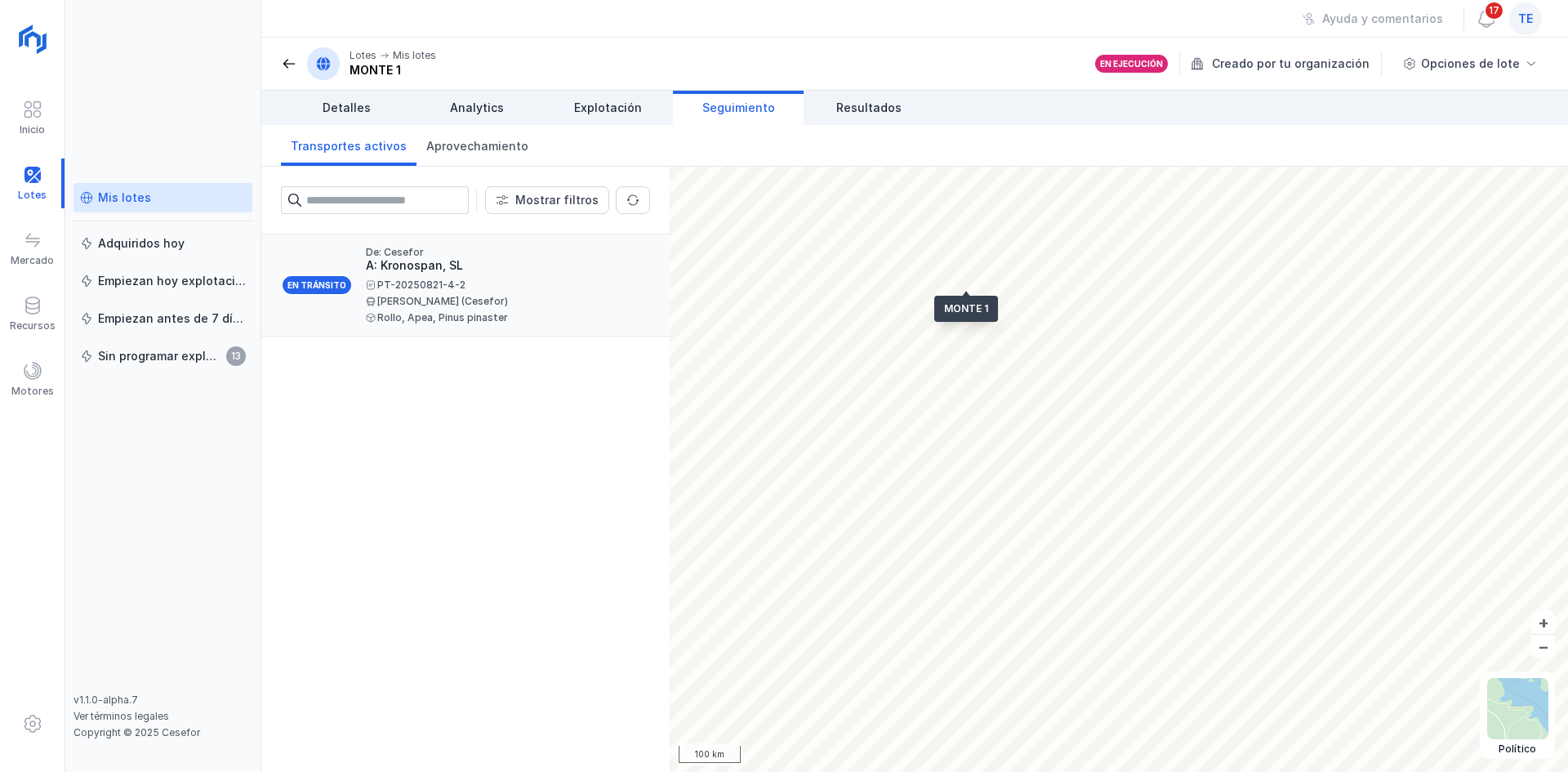
click at [417, 280] on div "PT-20250821-4-2" at bounding box center [501, 285] width 271 height 10
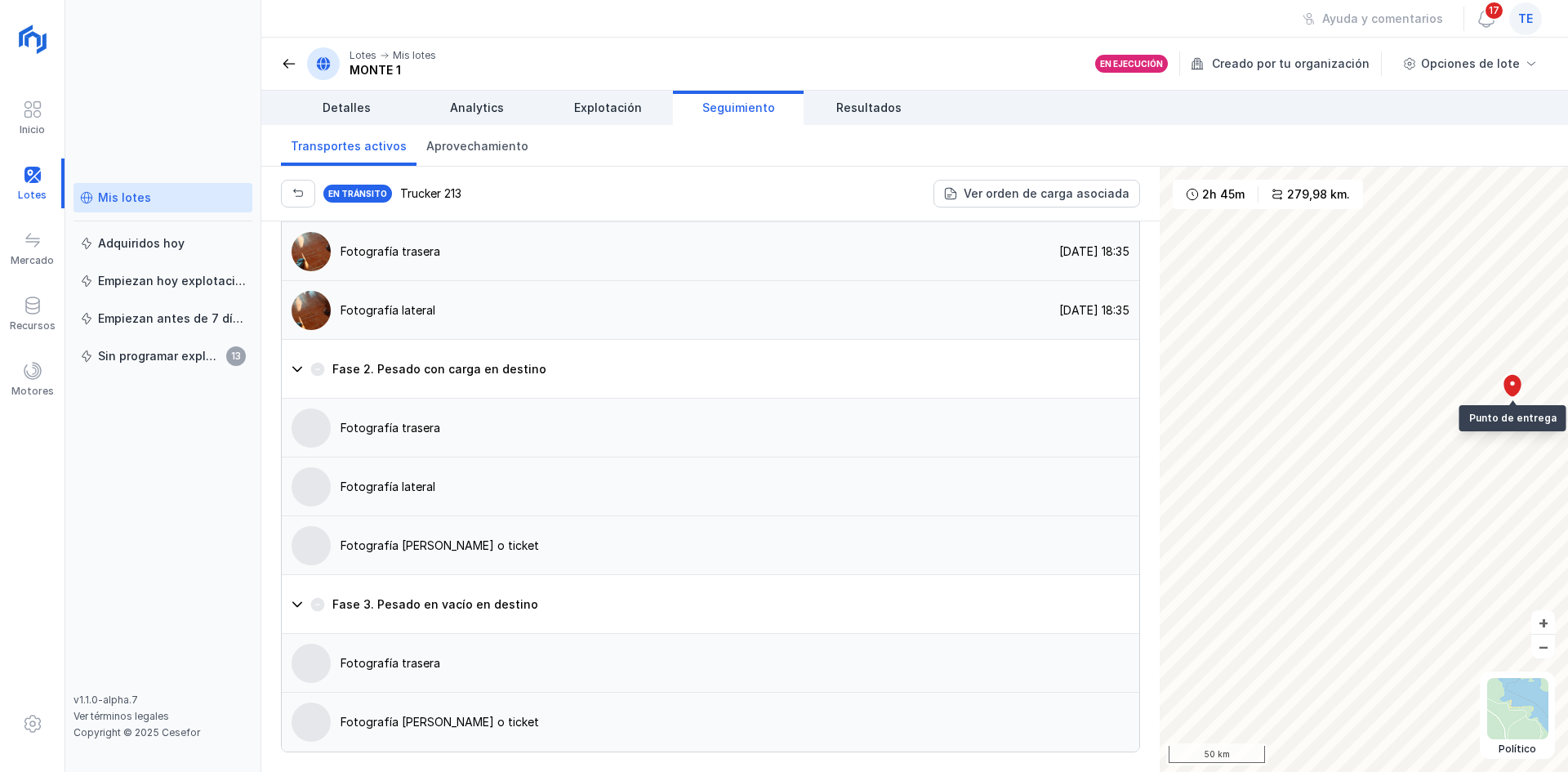
scroll to position [1231, 0]
click at [480, 222] on button "Fase 1. Carga en monte" at bounding box center [710, 193] width 858 height 59
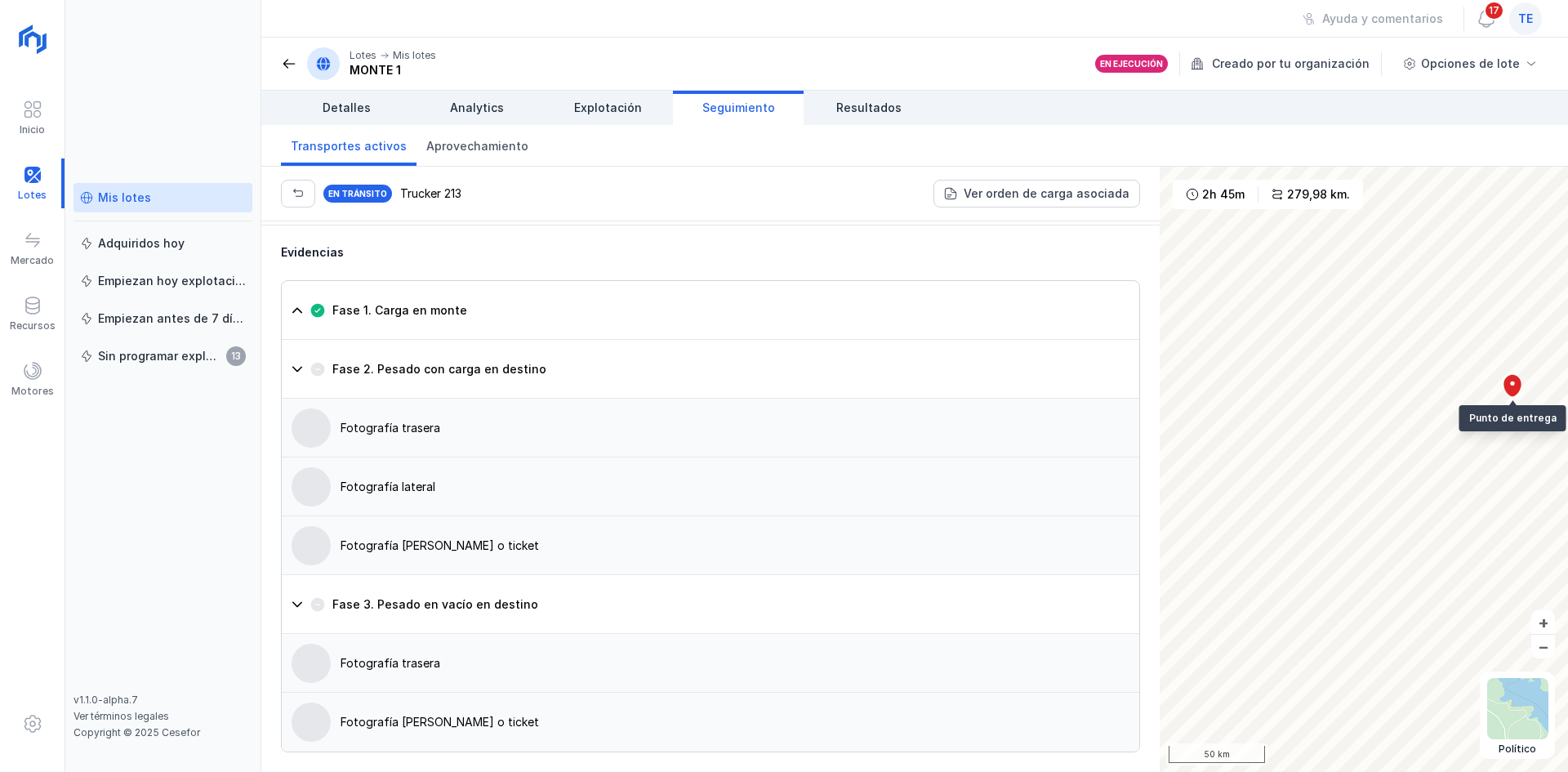
scroll to position [1171, 0]
click at [499, 293] on button "Fase 1. Carga en monte" at bounding box center [710, 310] width 858 height 59
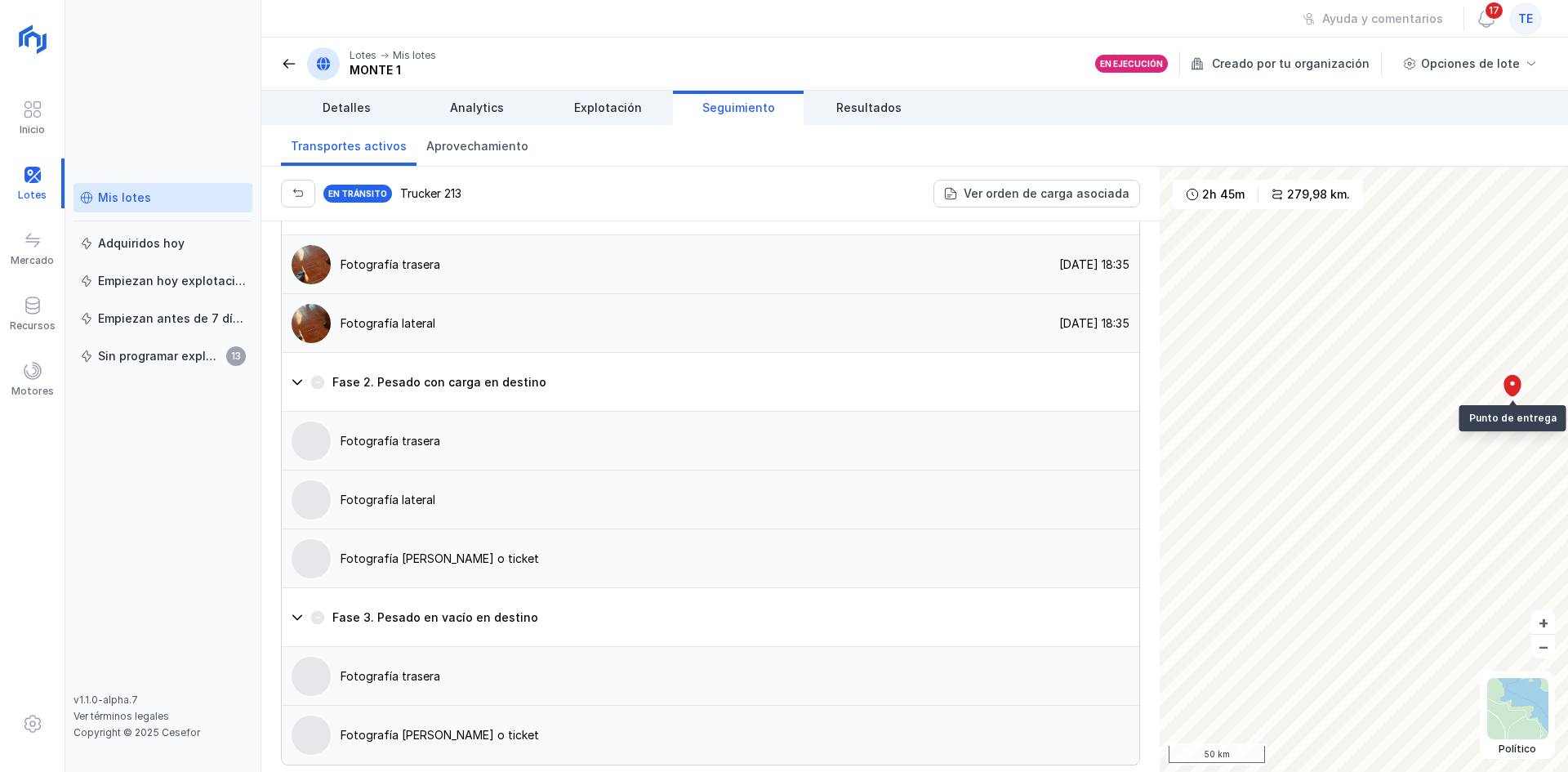
scroll to position [1231, 0]
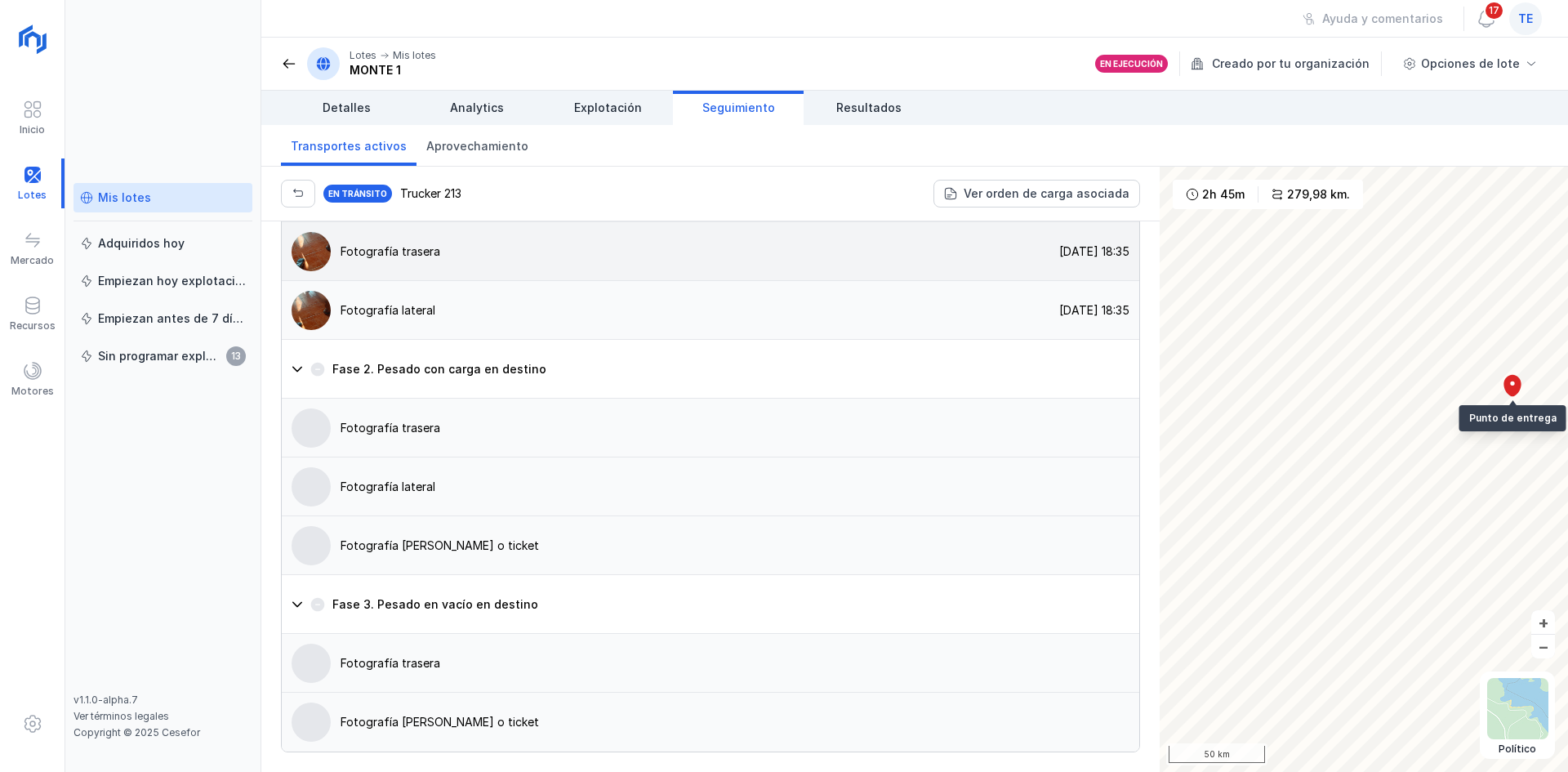
click at [309, 271] on img at bounding box center [311, 251] width 39 height 39
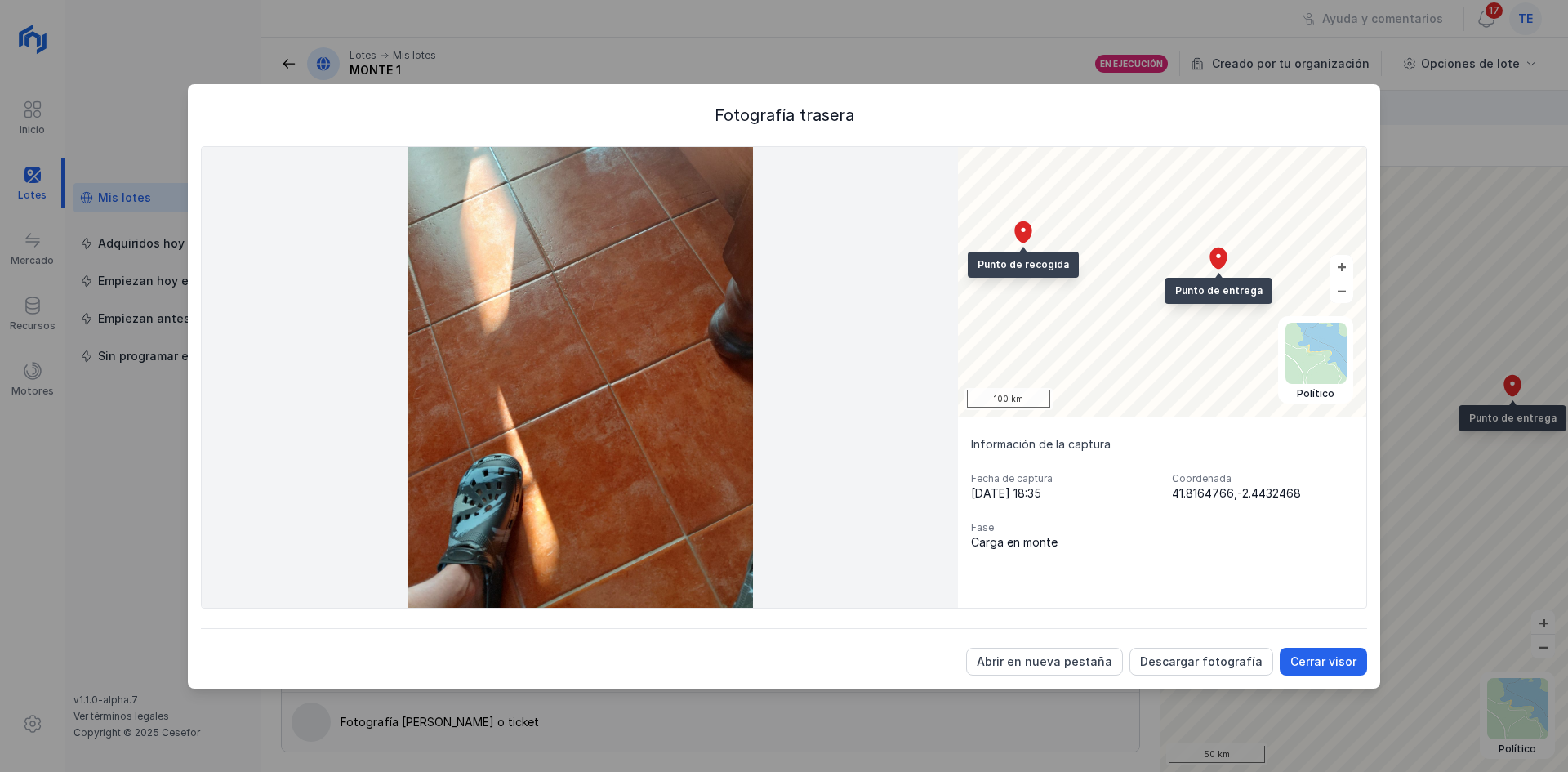
drag, startPoint x: 1166, startPoint y: 515, endPoint x: 1269, endPoint y: 423, distance: 138.1
click at [1269, 423] on div "Información de la captura Fecha de captura 21/08/2025, 18:35 Coordenada 41.8164…" at bounding box center [1161, 493] width 408 height 154
click at [1316, 669] on div "Cerrar visor" at bounding box center [1323, 661] width 66 height 16
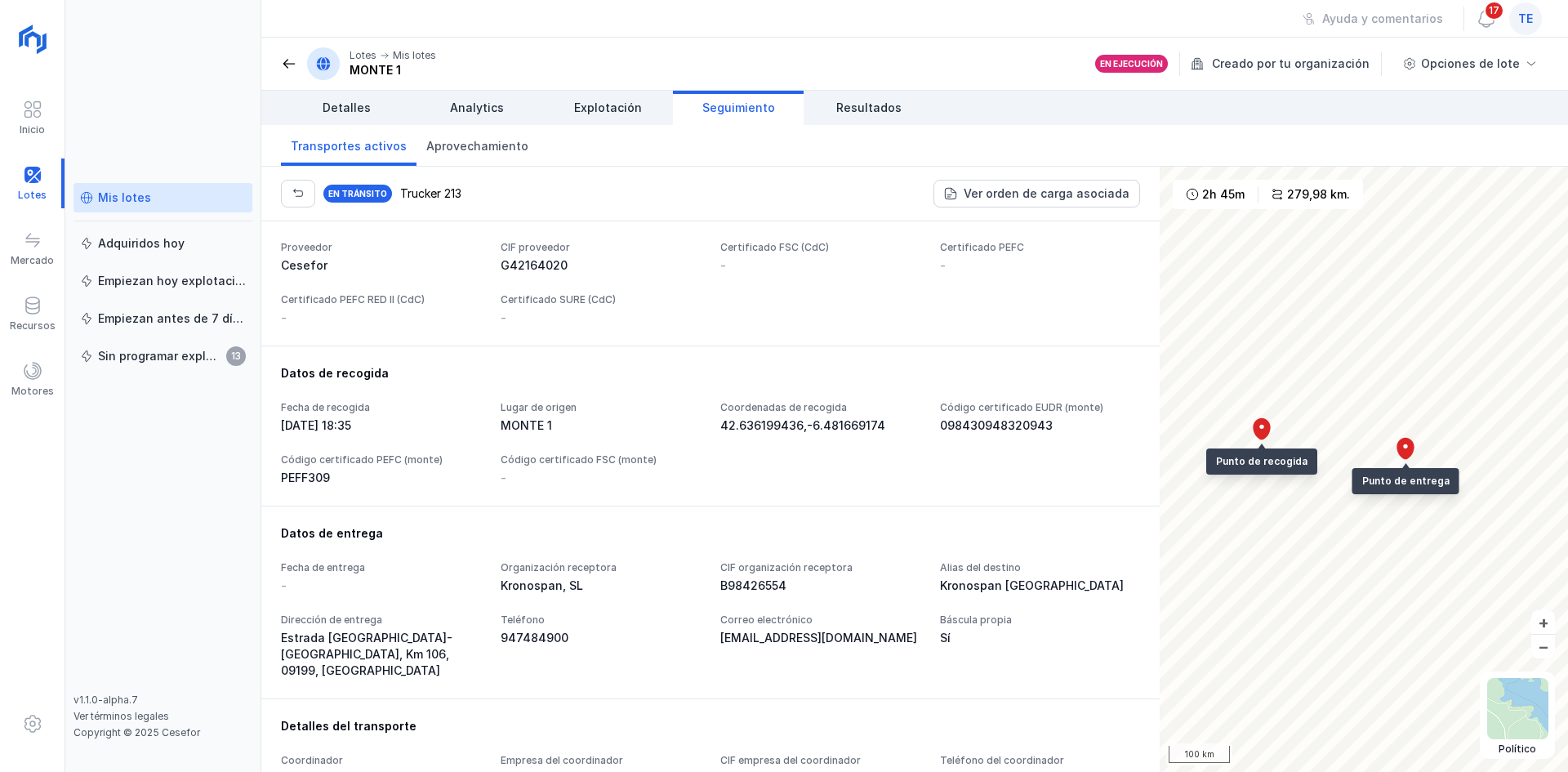
scroll to position [202, 0]
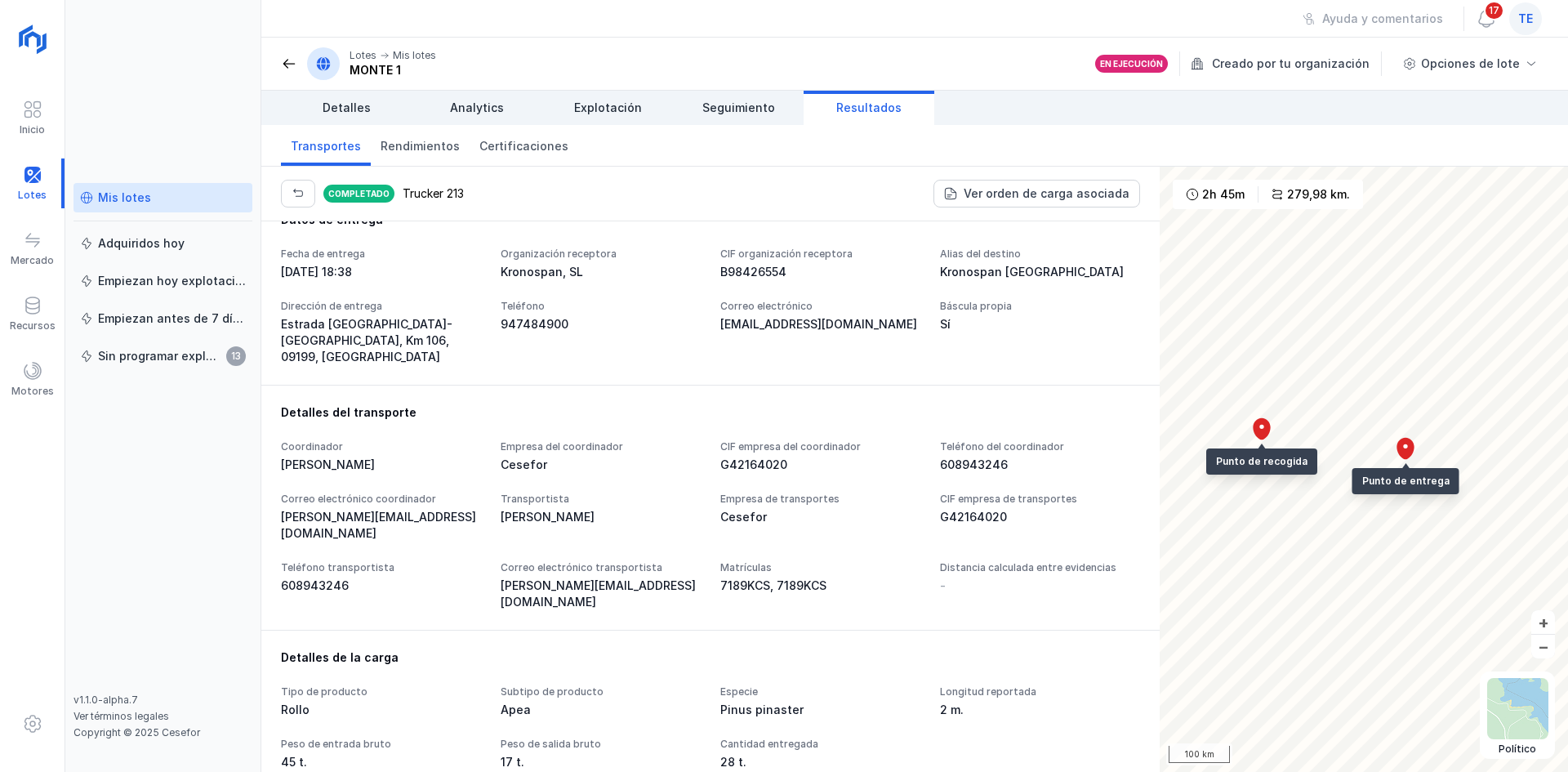
scroll to position [747, 0]
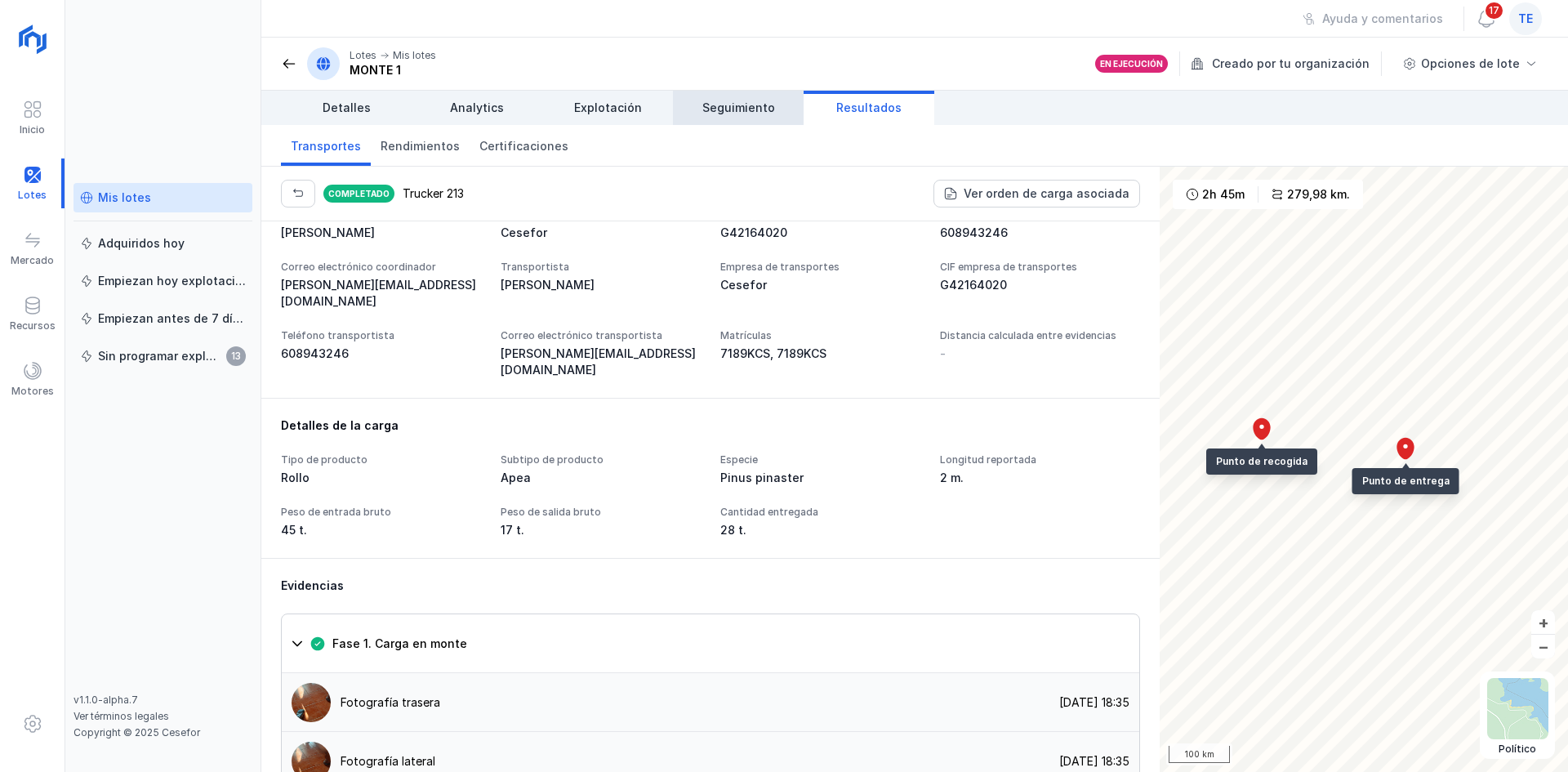
click at [743, 102] on span "Seguimiento" at bounding box center [739, 108] width 73 height 16
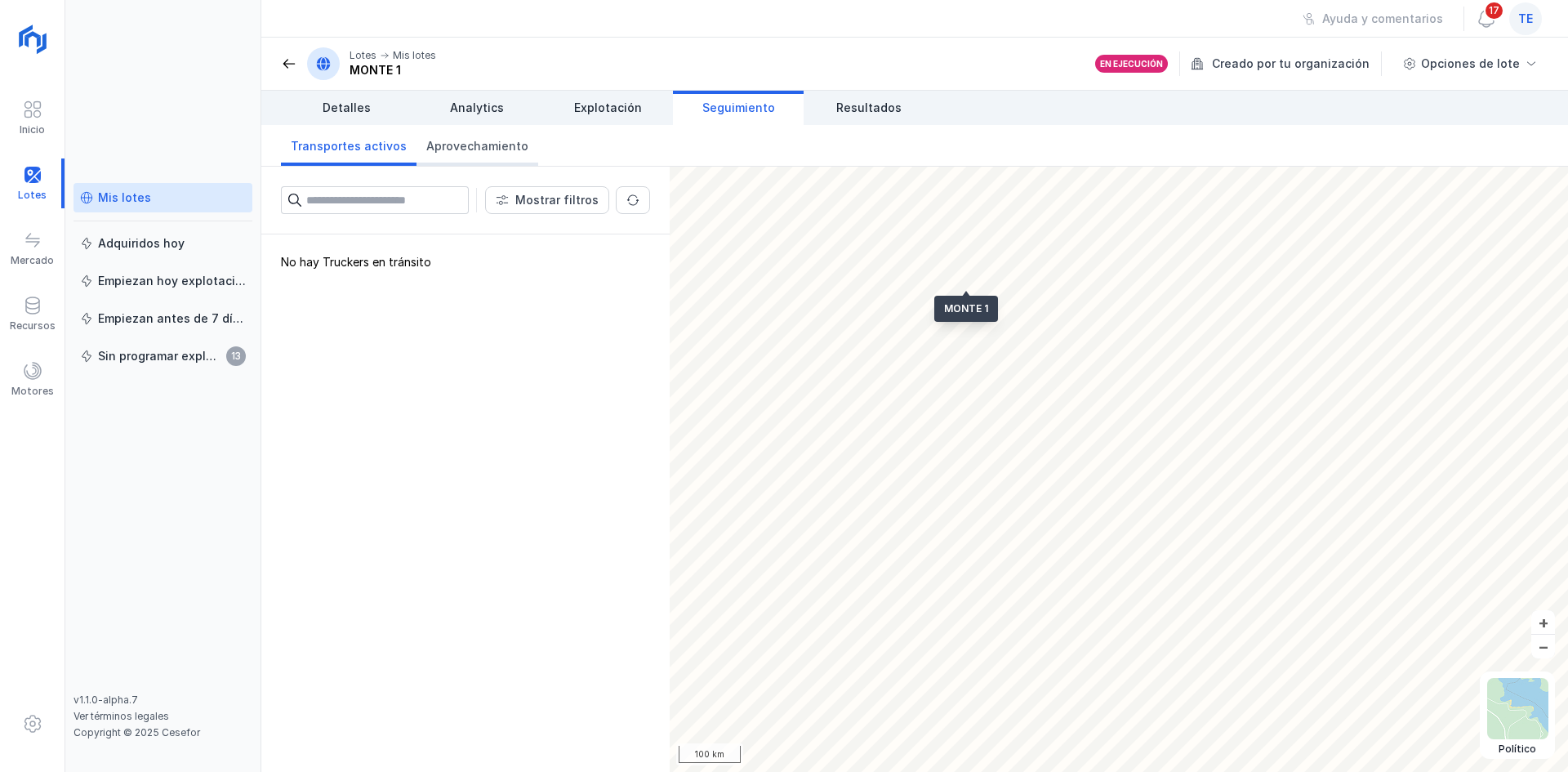
click at [493, 148] on span "Aprovechamiento" at bounding box center [477, 146] width 102 height 16
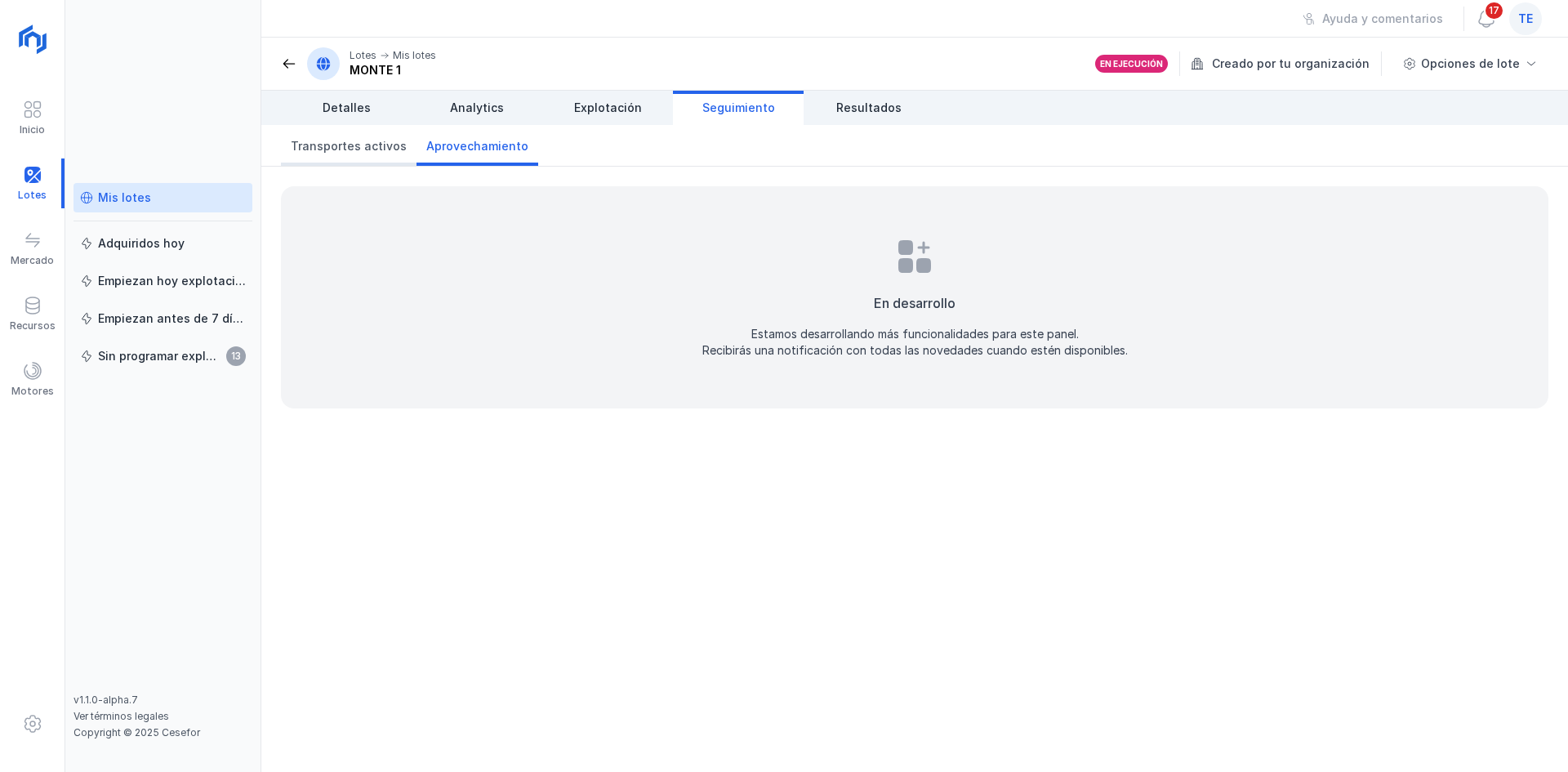
click at [361, 156] on link "Transportes activos" at bounding box center [348, 145] width 136 height 41
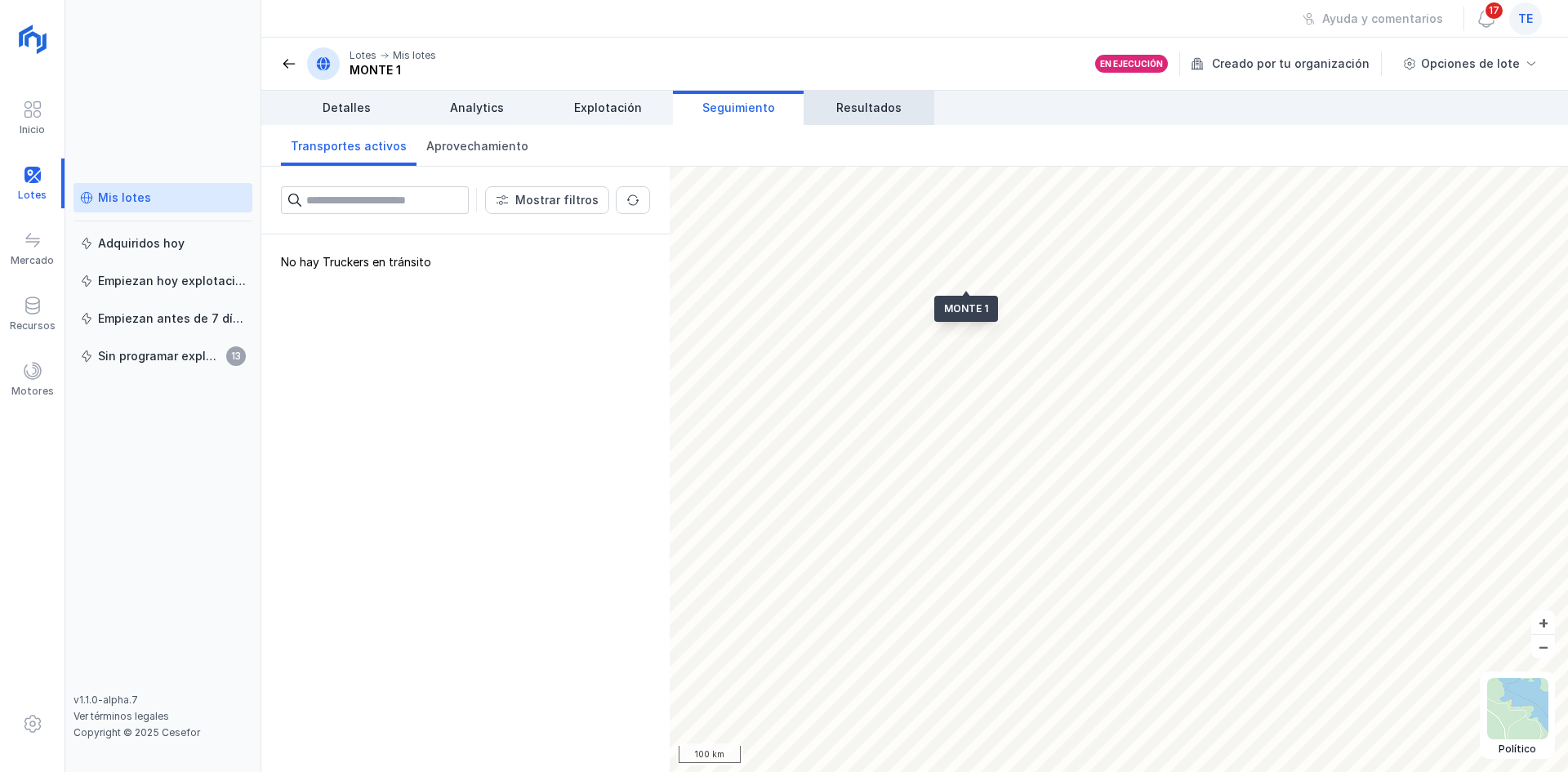
click at [878, 114] on span "Resultados" at bounding box center [869, 108] width 65 height 16
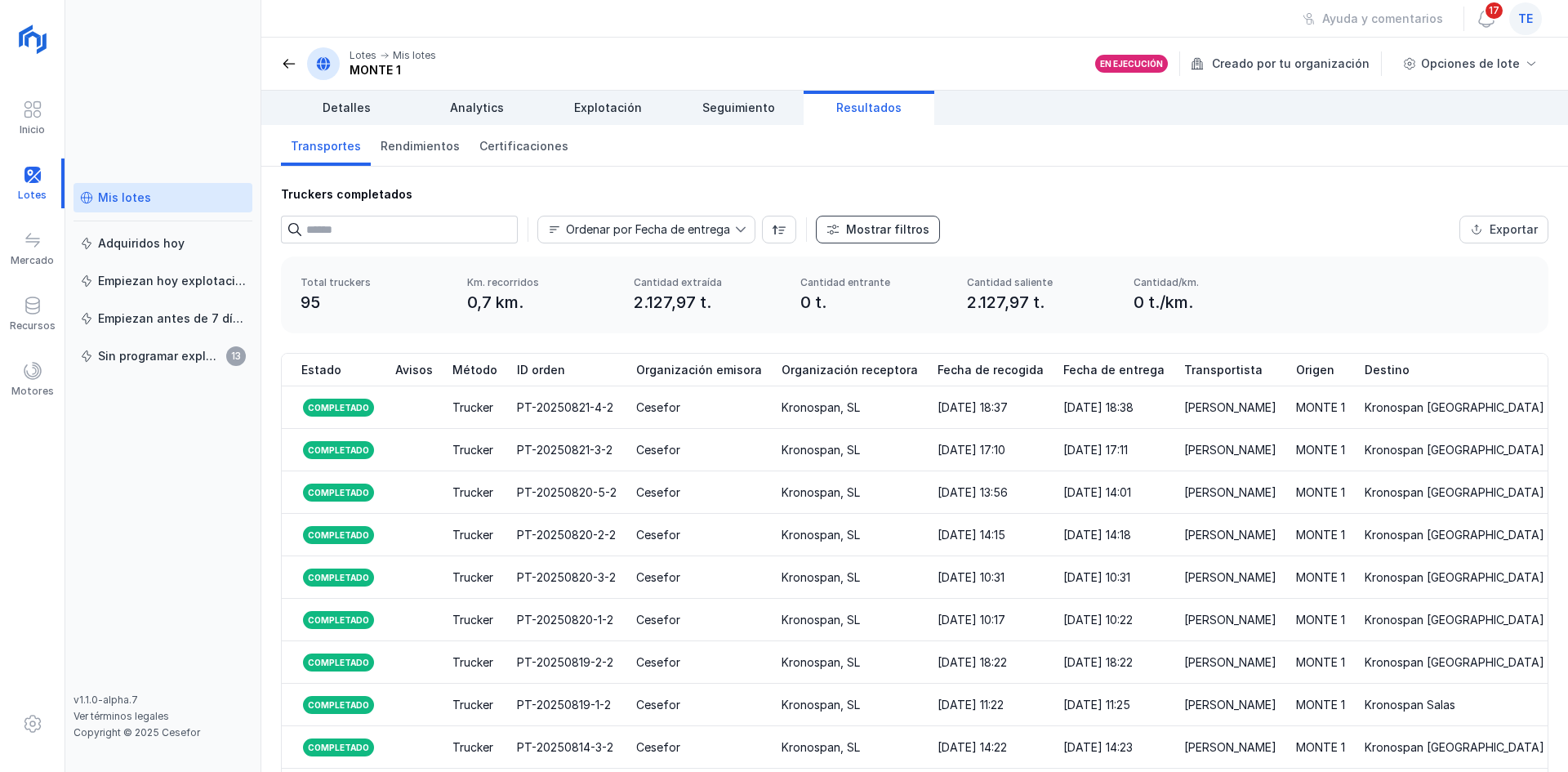
click at [891, 236] on div "Mostrar filtros" at bounding box center [888, 229] width 84 height 16
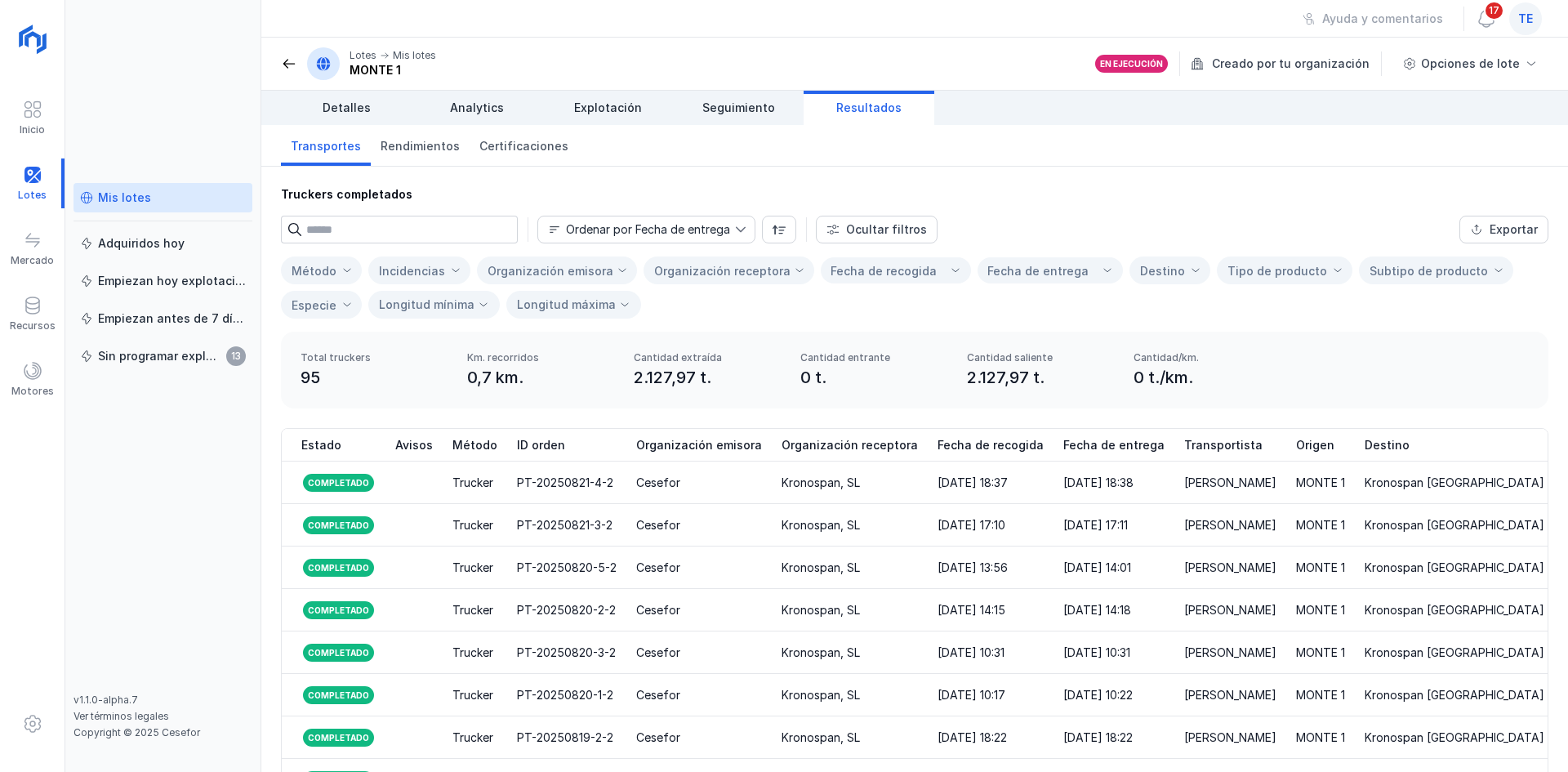
click at [749, 264] on div "Organización receptora" at bounding box center [722, 270] width 136 height 14
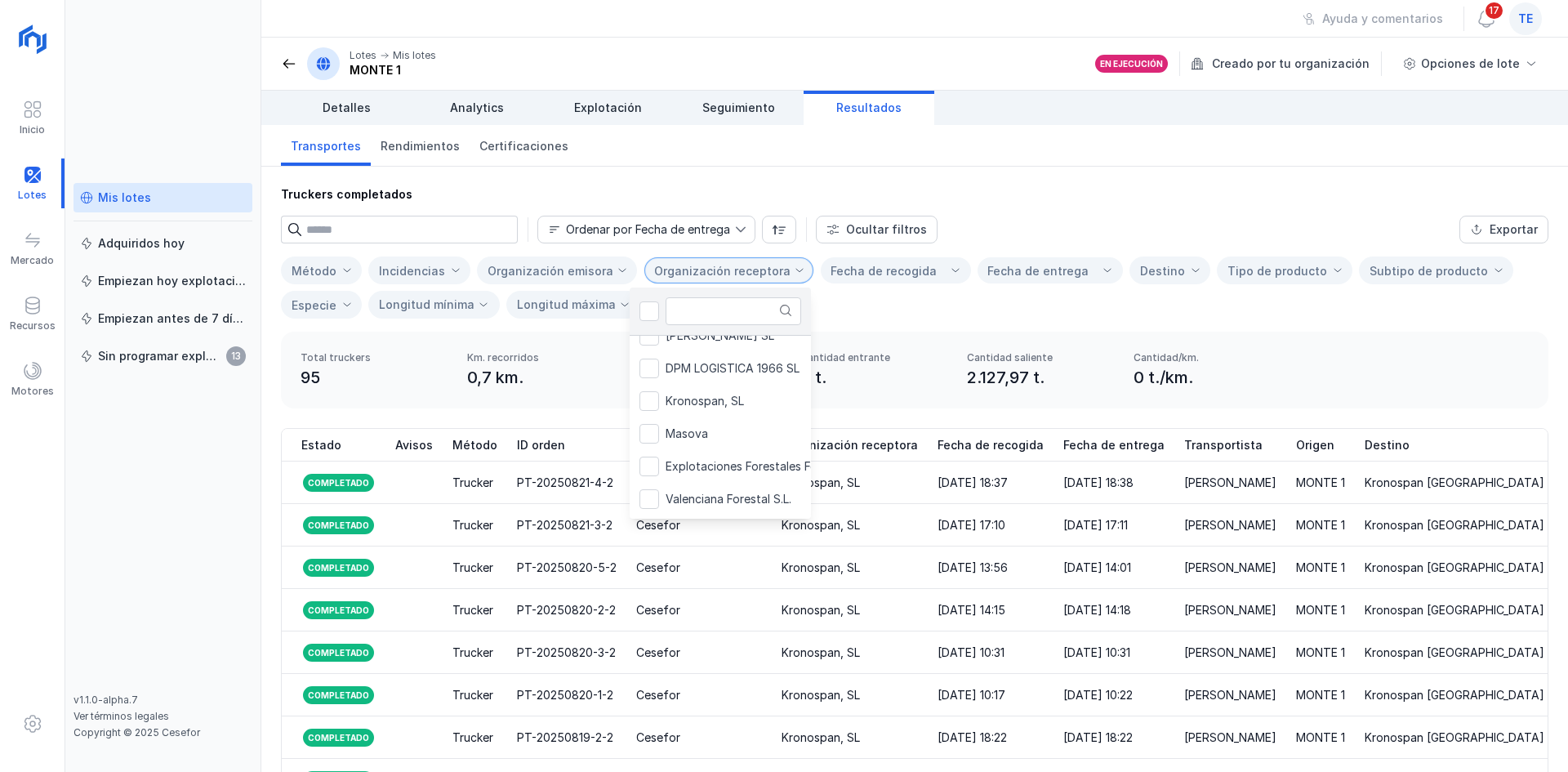
scroll to position [215, 0]
click at [735, 396] on span "Kronospan, SL" at bounding box center [705, 398] width 78 height 12
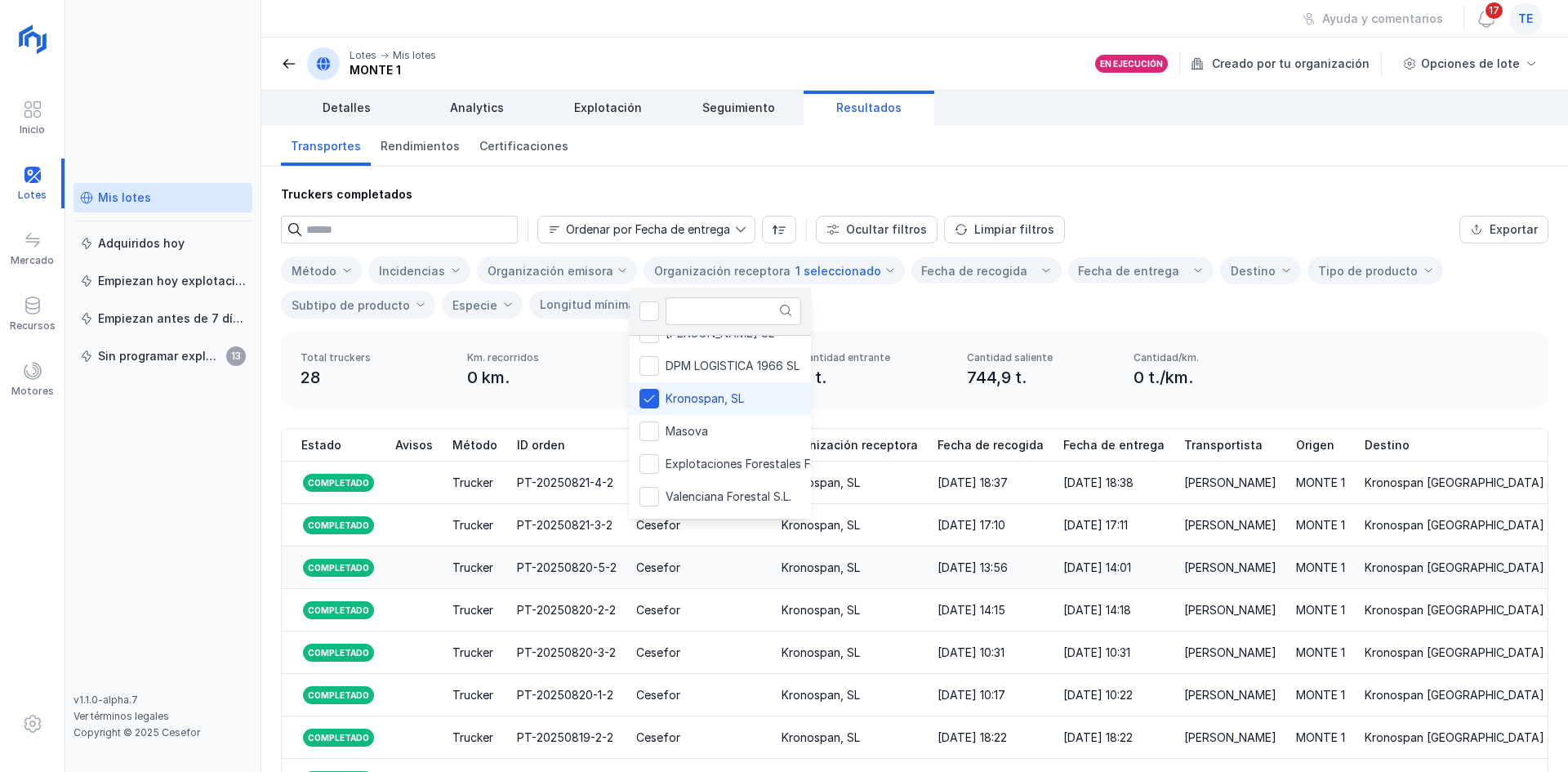
click at [1063, 563] on div "[DATE] 14:01" at bounding box center [1097, 567] width 68 height 16
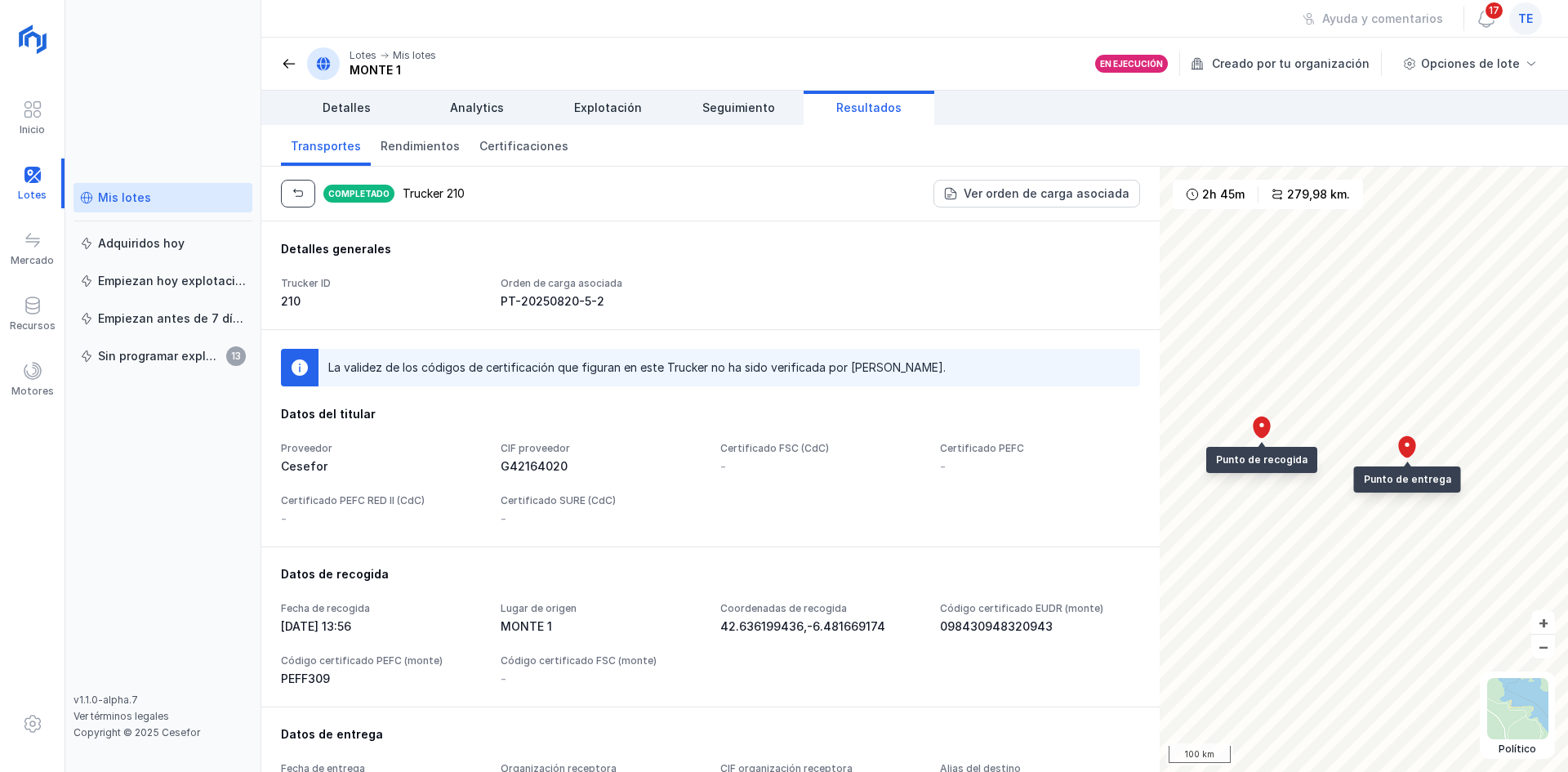
click at [306, 196] on button "button" at bounding box center [298, 194] width 35 height 28
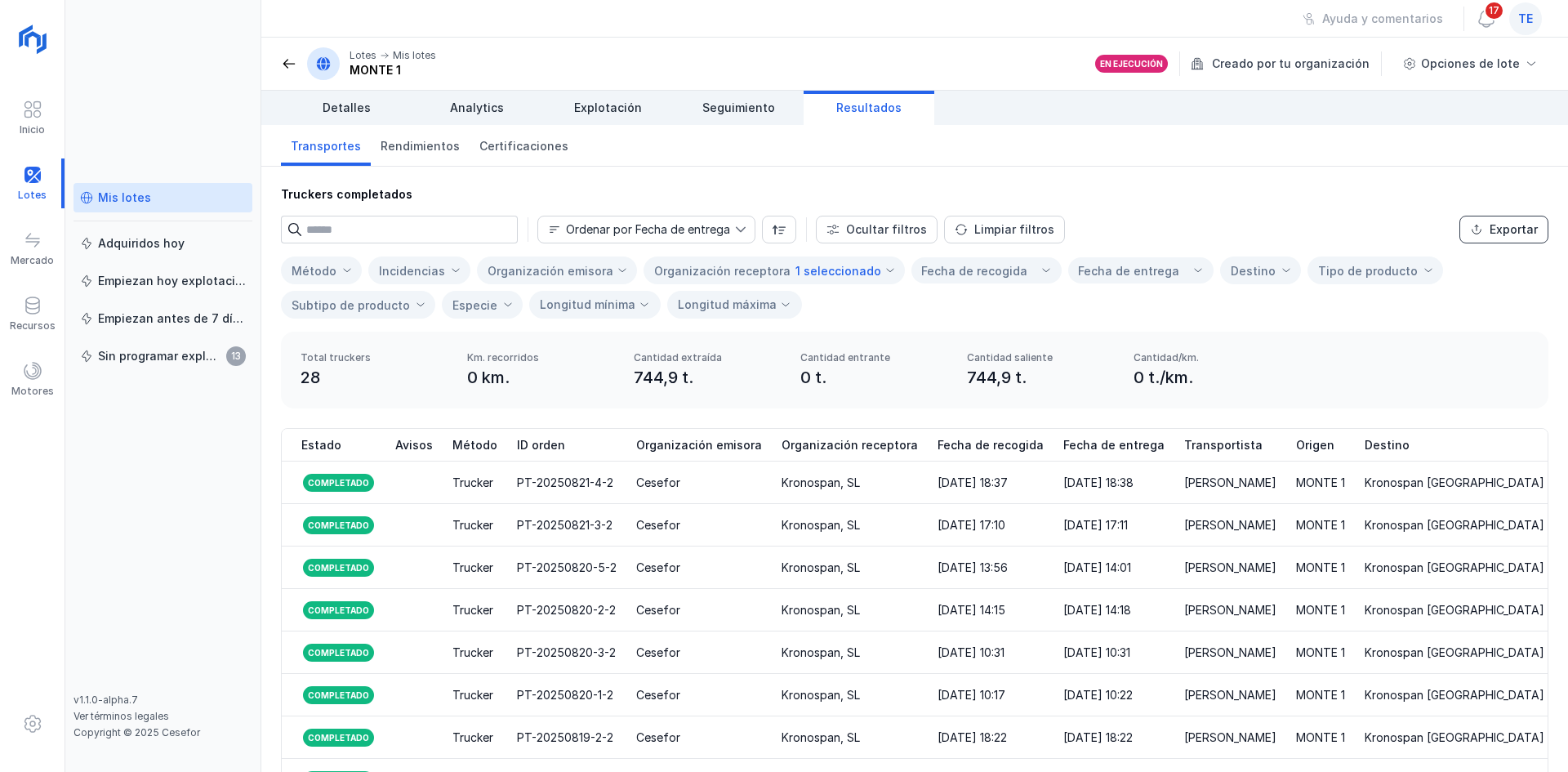
click at [1513, 227] on div "Exportar" at bounding box center [1513, 229] width 48 height 16
click at [25, 313] on span at bounding box center [33, 306] width 20 height 20
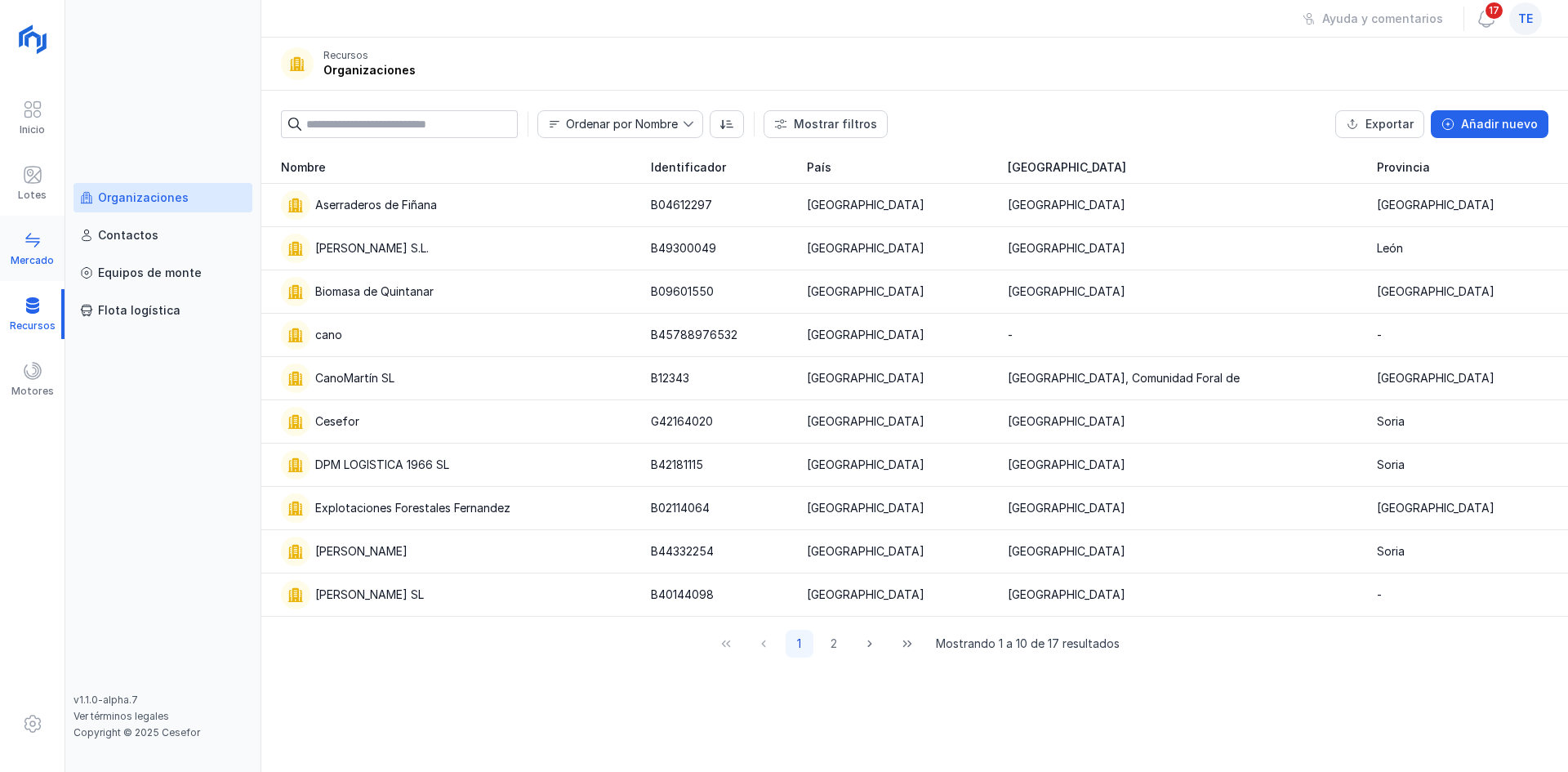
click at [16, 249] on div "Mercado" at bounding box center [32, 248] width 65 height 50
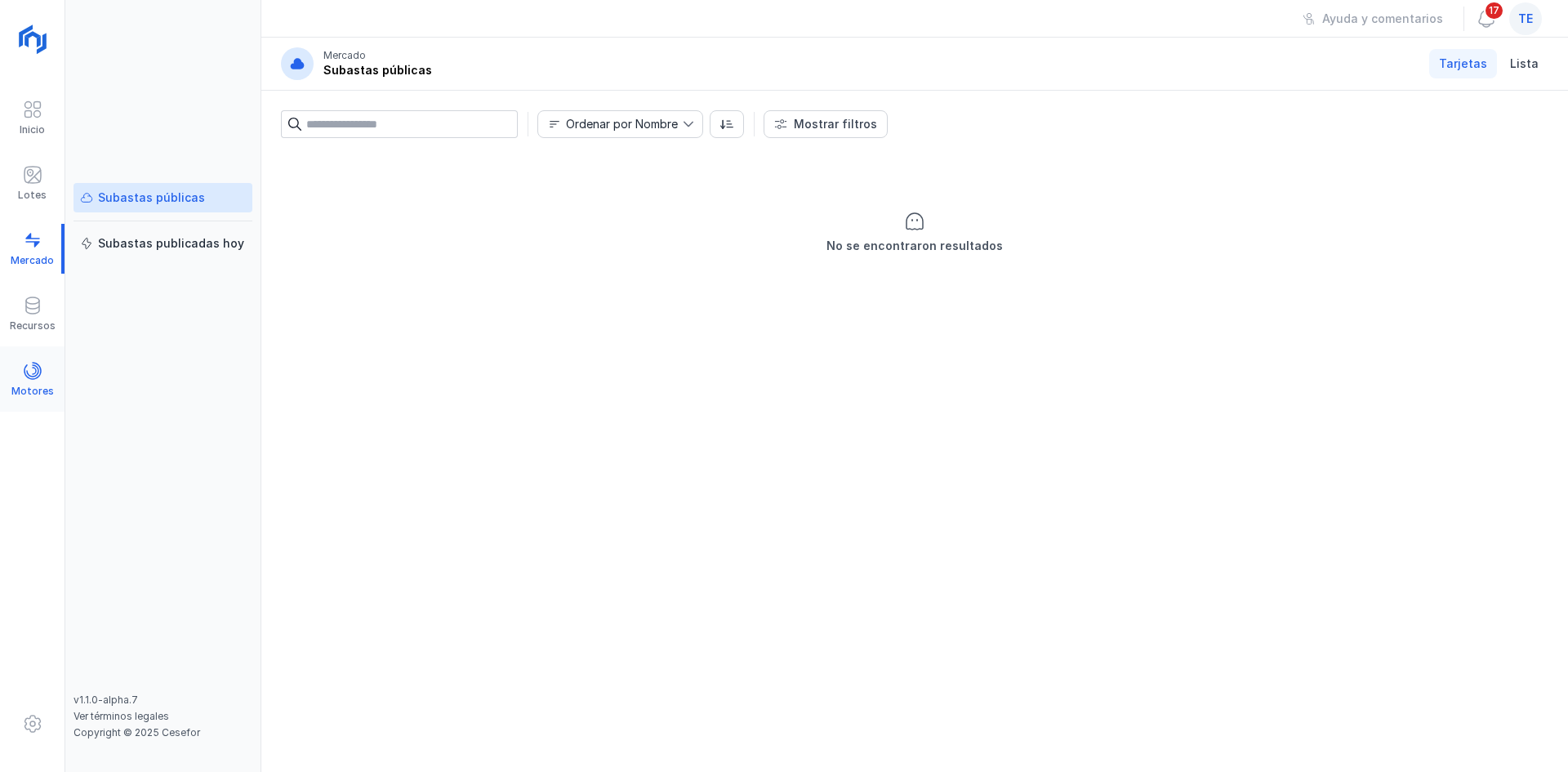
click at [34, 376] on span at bounding box center [33, 371] width 20 height 20
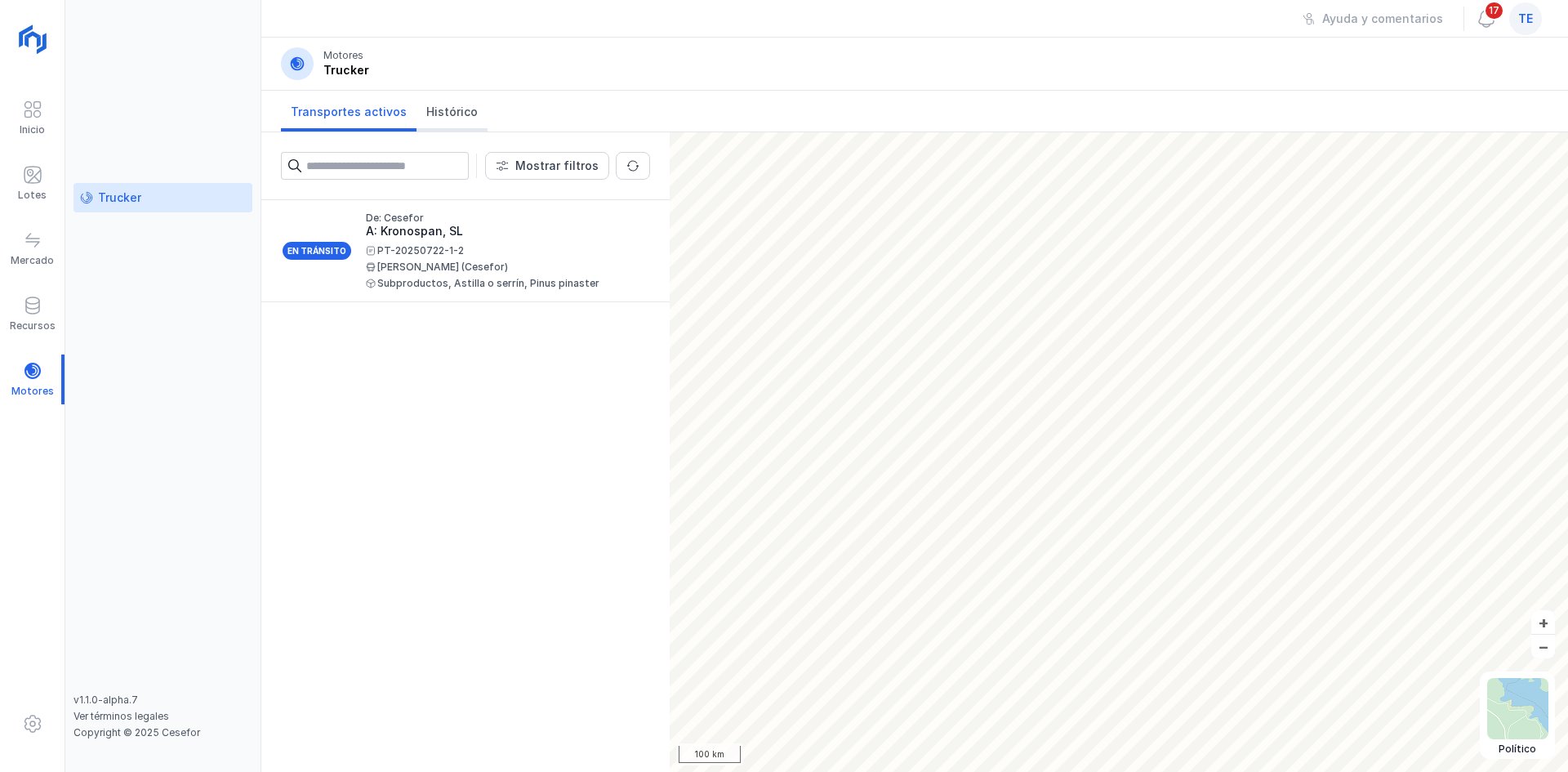
click at [464, 107] on span "Histórico" at bounding box center [452, 112] width 52 height 16
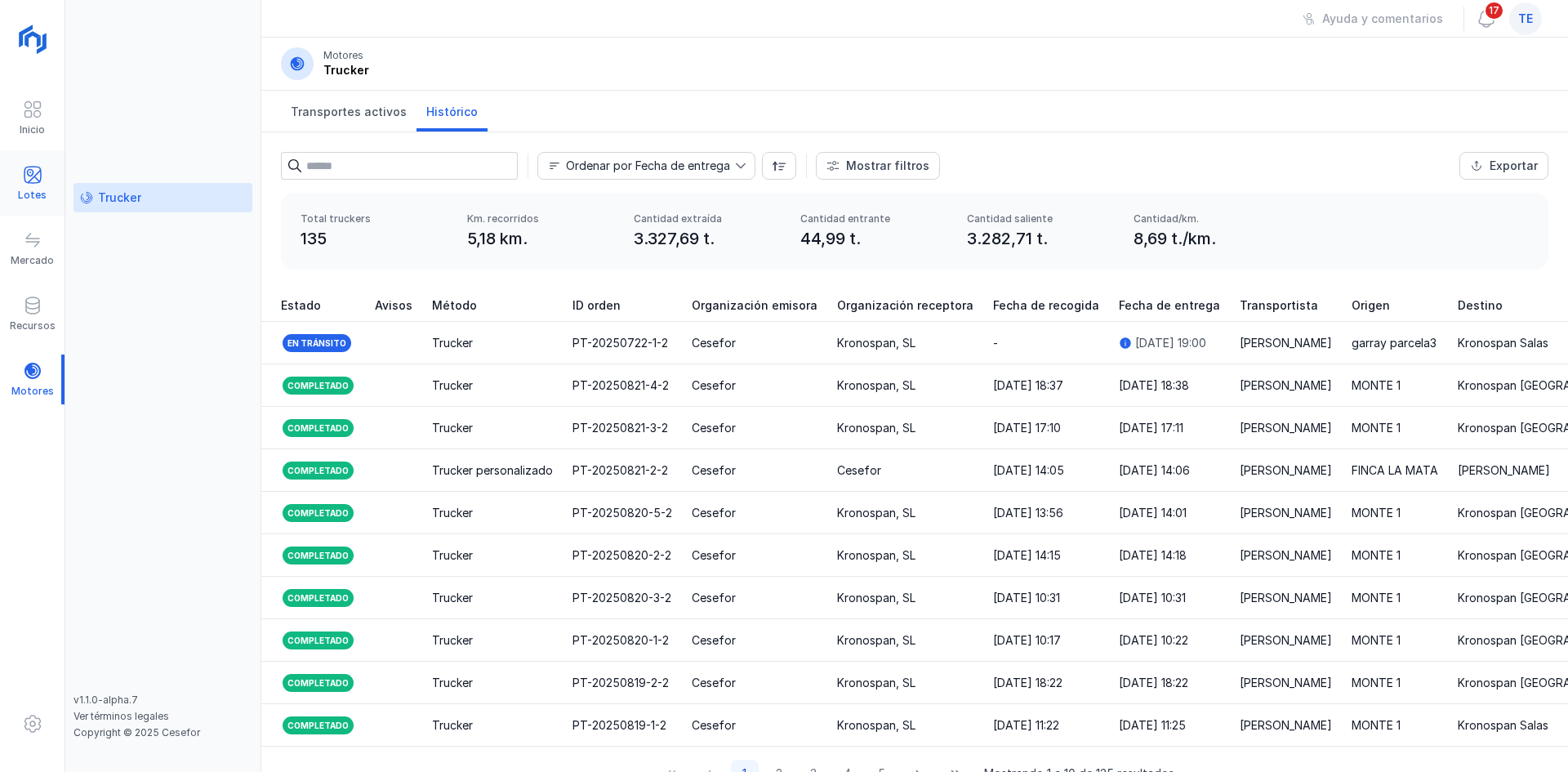
click at [34, 172] on span at bounding box center [33, 175] width 20 height 20
